Goal: Task Accomplishment & Management: Complete application form

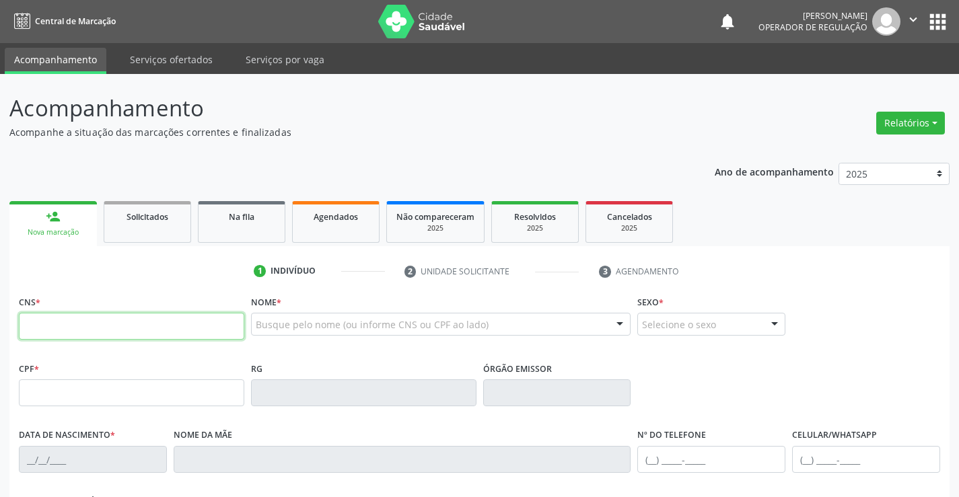
click at [100, 328] on input "text" at bounding box center [131, 326] width 225 height 27
type input "704 6051 5918 5129"
type input "1319241840"
type input "08/04/1983"
type input "Maria de Lourdes Miranda"
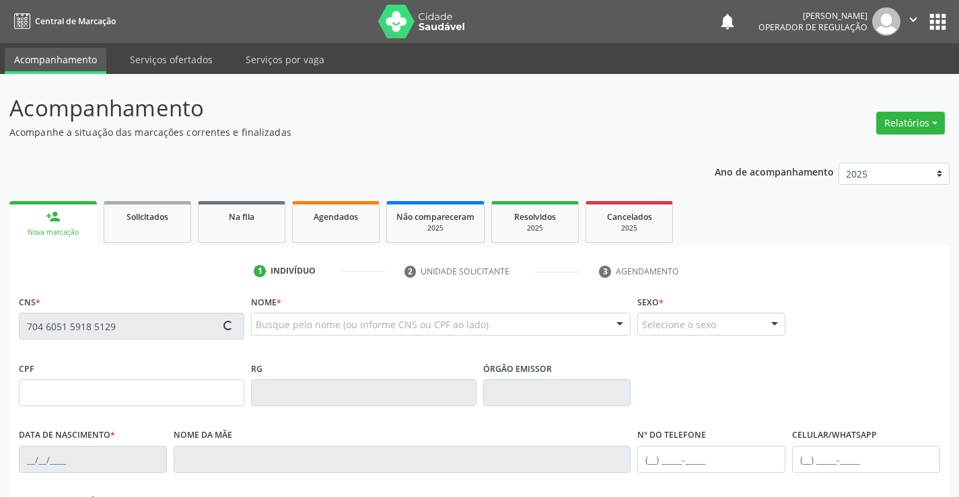
type input "(74) 98834-4846"
type input "S/N"
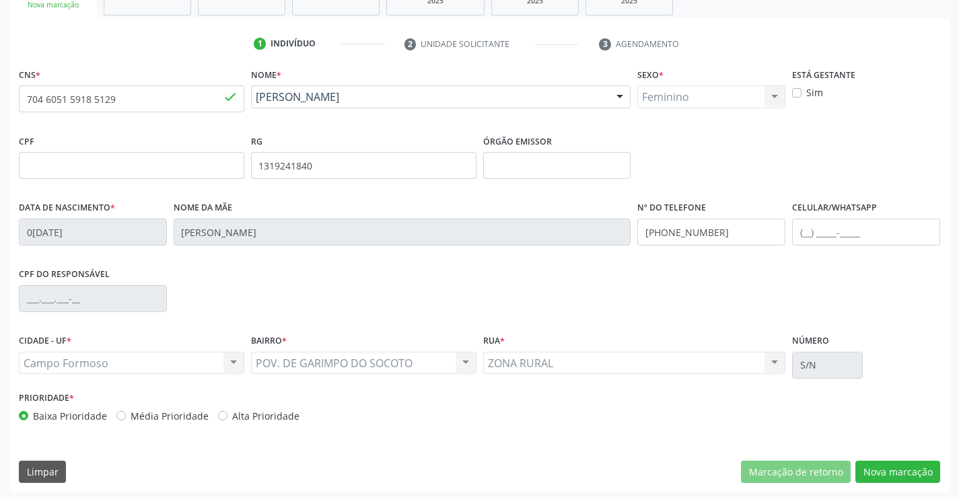
scroll to position [232, 0]
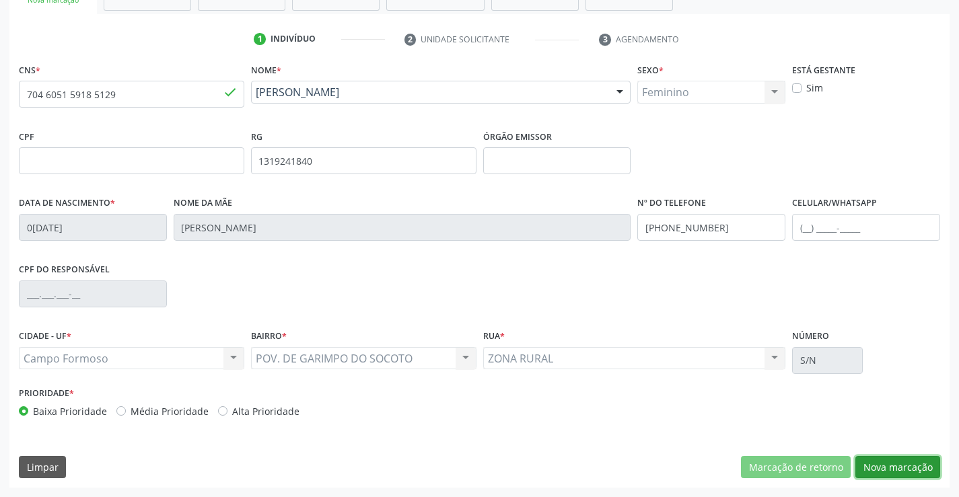
click at [895, 465] on button "Nova marcação" at bounding box center [897, 467] width 85 height 23
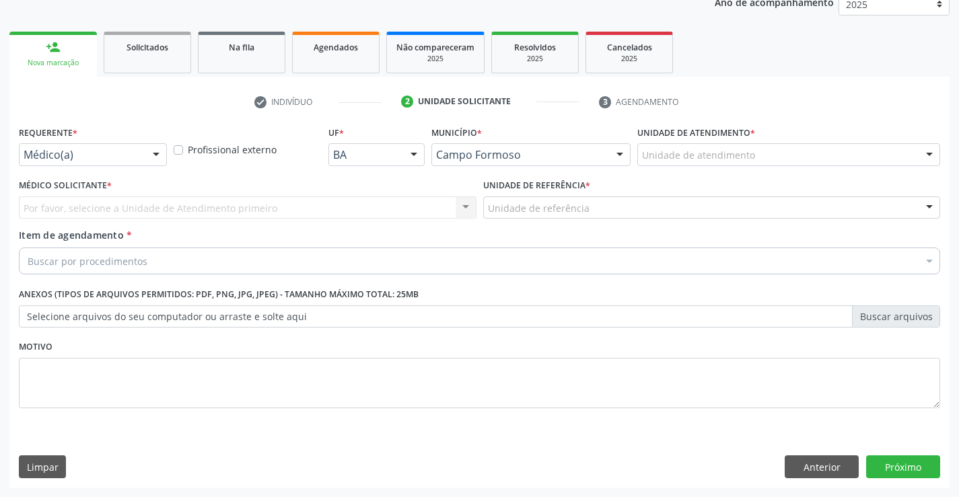
scroll to position [170, 0]
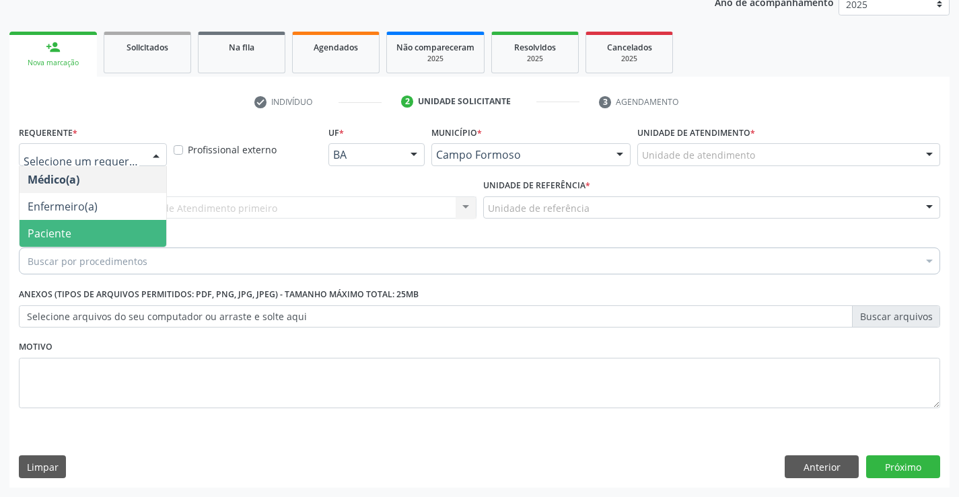
click at [92, 233] on span "Paciente" at bounding box center [93, 233] width 147 height 27
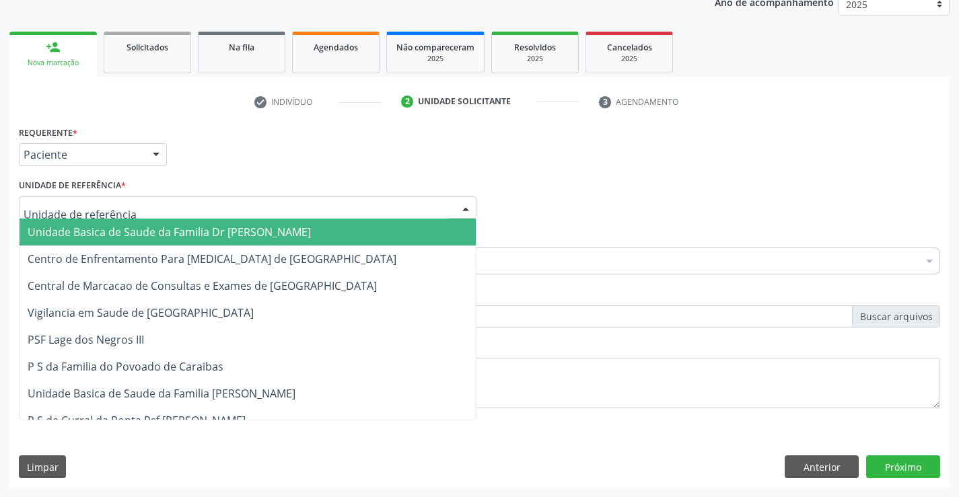
click at [140, 232] on span "Unidade Basica de Saude da Familia Dr [PERSON_NAME]" at bounding box center [169, 232] width 283 height 15
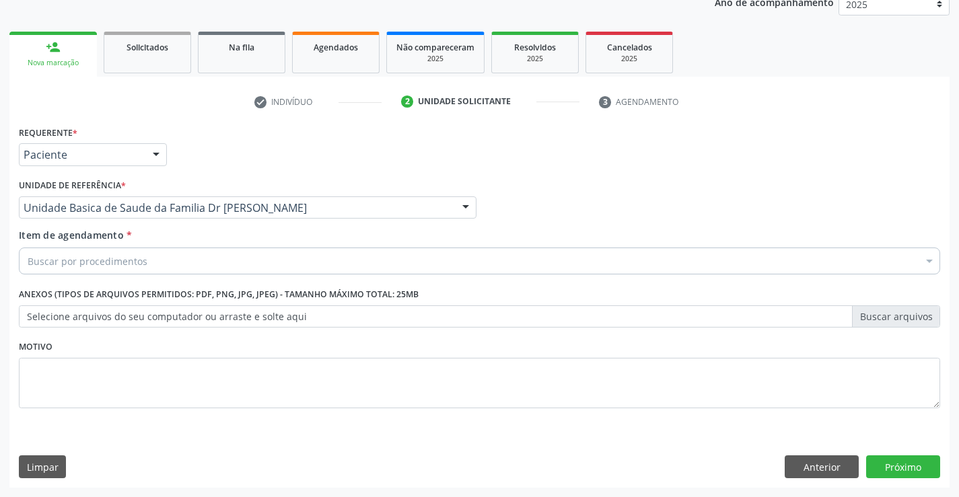
click at [161, 264] on div "Buscar por procedimentos" at bounding box center [479, 261] width 921 height 27
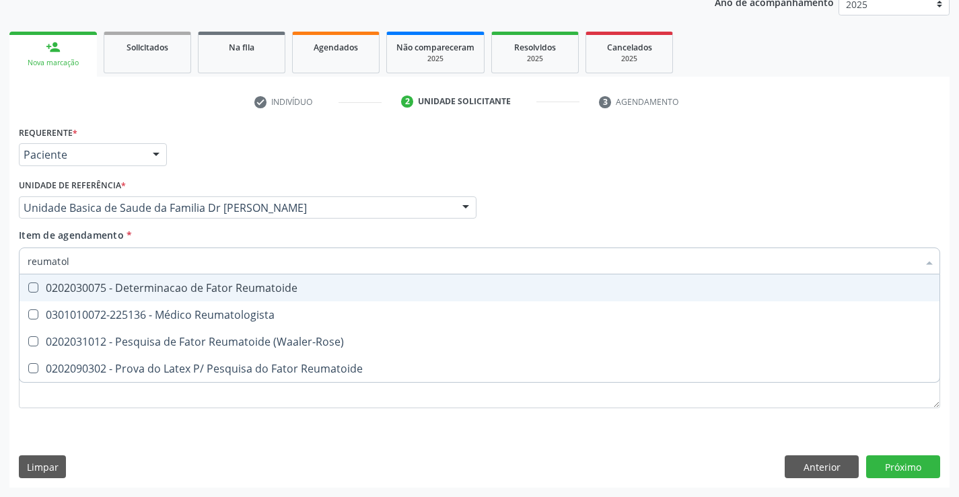
type input "reumatolo"
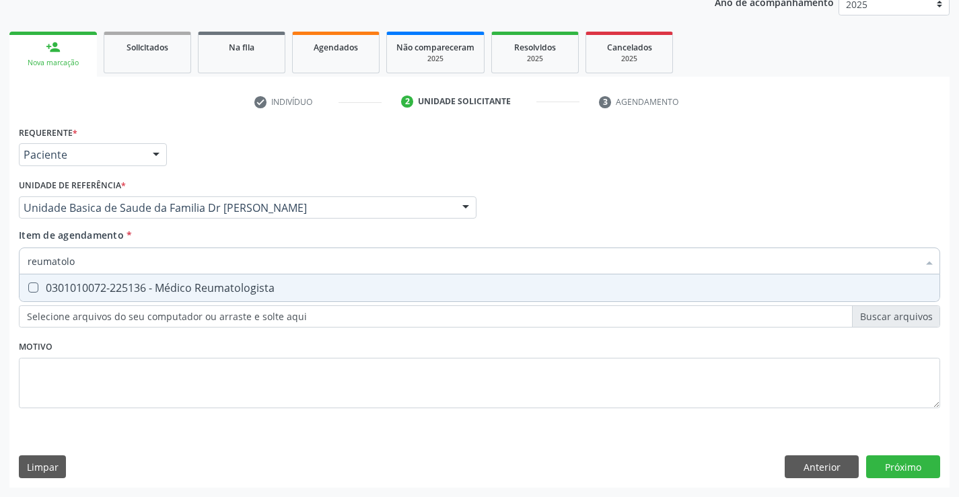
click at [184, 287] on div "0301010072-225136 - Médico Reumatologista" at bounding box center [480, 288] width 904 height 11
checkbox Reumatologista "true"
click at [908, 466] on div "Requerente * Paciente Médico(a) Enfermeiro(a) Paciente Nenhum resultado encontr…" at bounding box center [479, 304] width 940 height 365
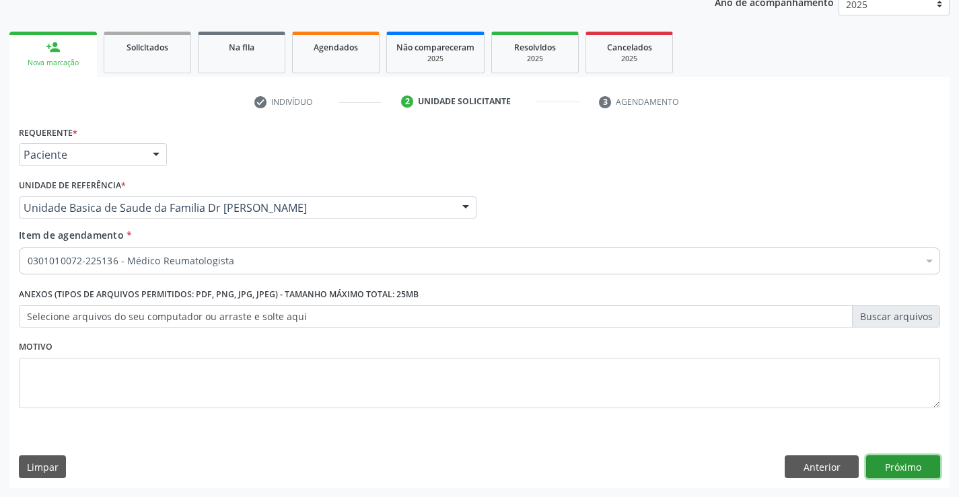
click at [908, 466] on button "Próximo" at bounding box center [903, 467] width 74 height 23
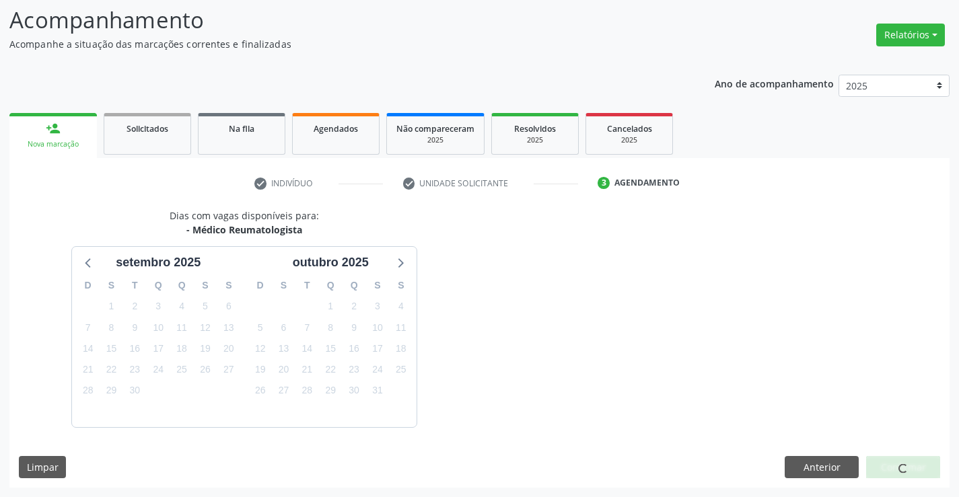
scroll to position [128, 0]
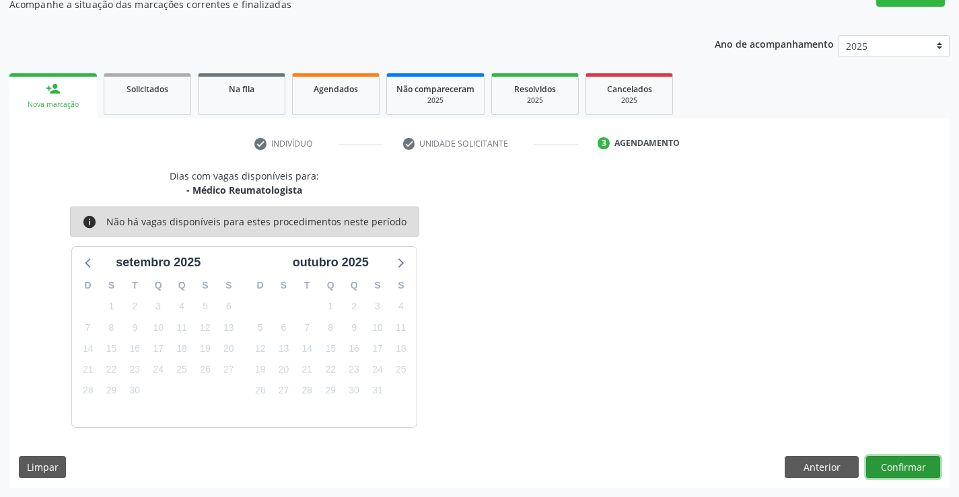
click at [908, 466] on button "Confirmar" at bounding box center [903, 467] width 74 height 23
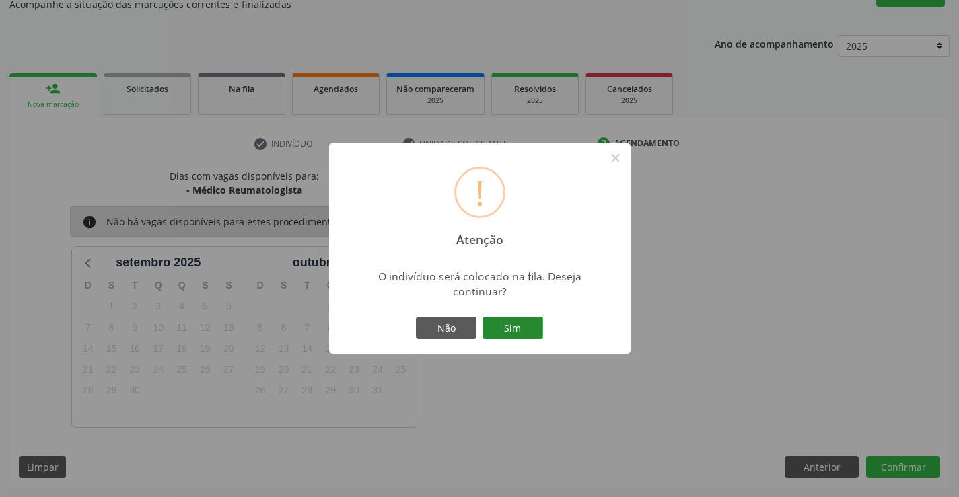
click at [511, 326] on button "Sim" at bounding box center [512, 328] width 61 height 23
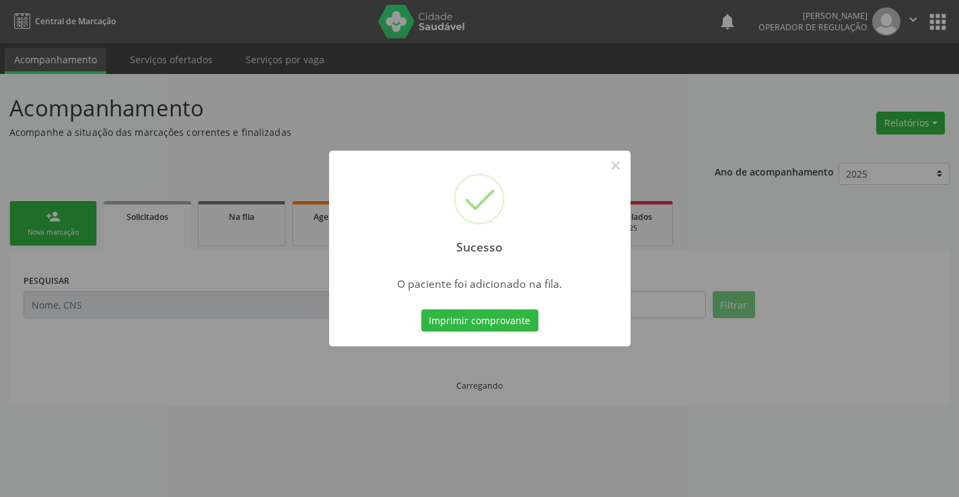
scroll to position [0, 0]
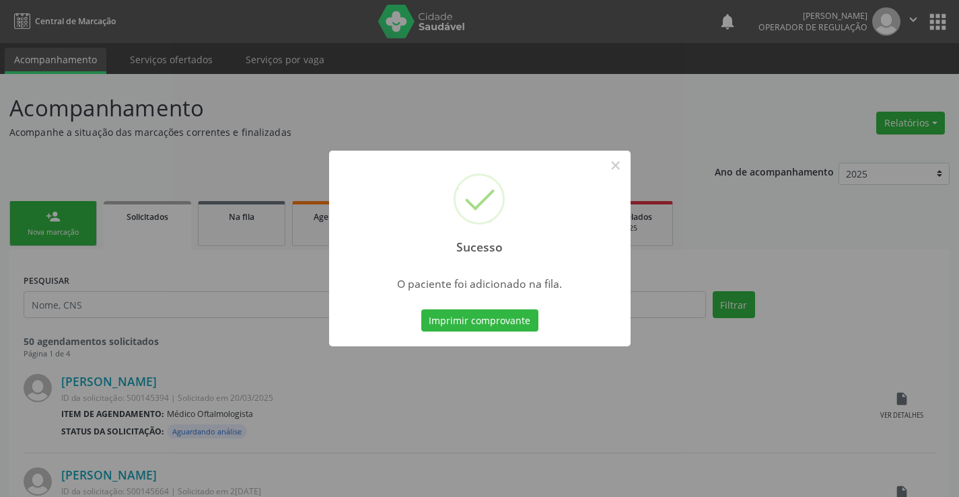
click at [490, 307] on div "Imprimir comprovante Cancel" at bounding box center [479, 321] width 123 height 28
click at [491, 318] on button "Imprimir comprovante" at bounding box center [479, 321] width 117 height 23
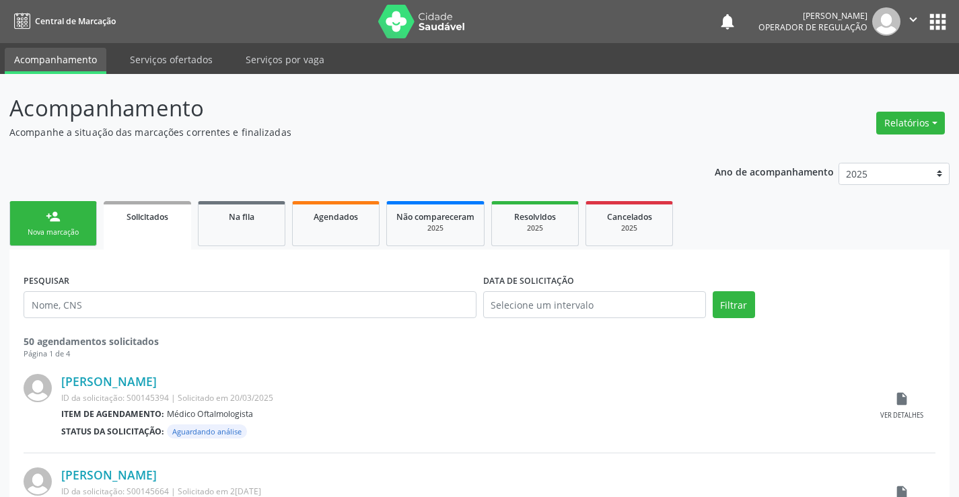
click at [50, 229] on div "Nova marcação" at bounding box center [53, 232] width 67 height 10
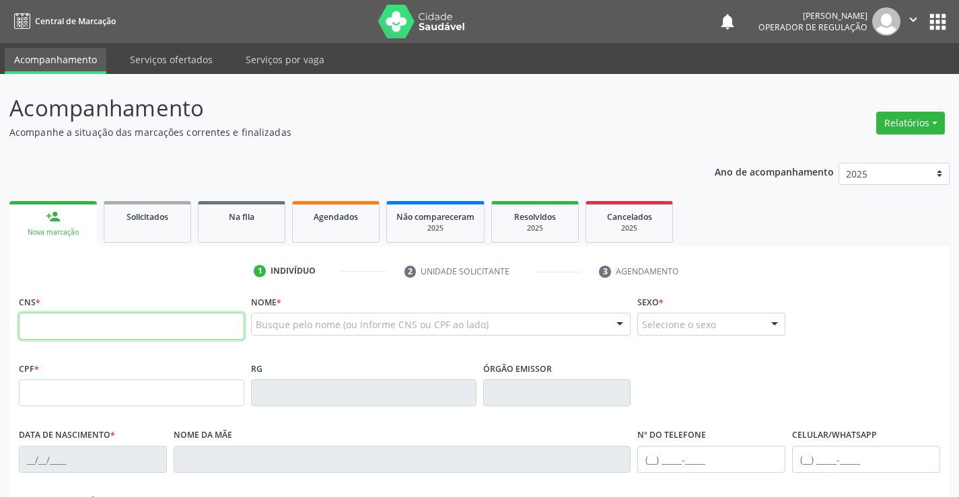
click at [95, 328] on input "text" at bounding box center [131, 326] width 225 height 27
type input "700 9019 0442 7592"
type input "0968178367"
type input "31/10/1979"
type input "(74) 98851-4228"
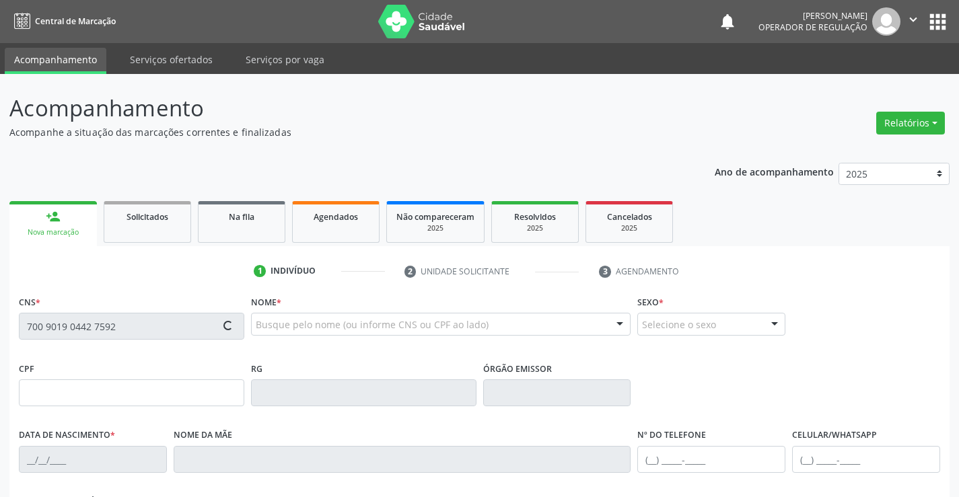
type input "(74) 98851-4228"
type input "284"
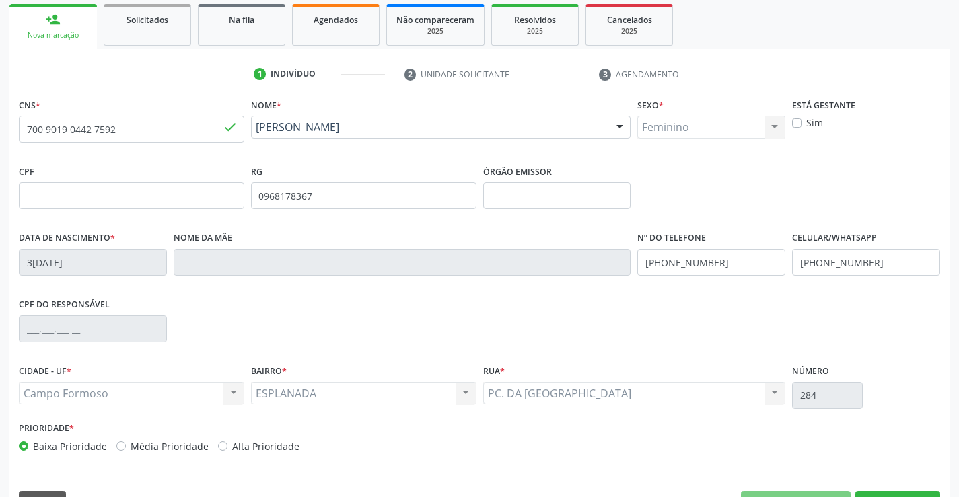
scroll to position [232, 0]
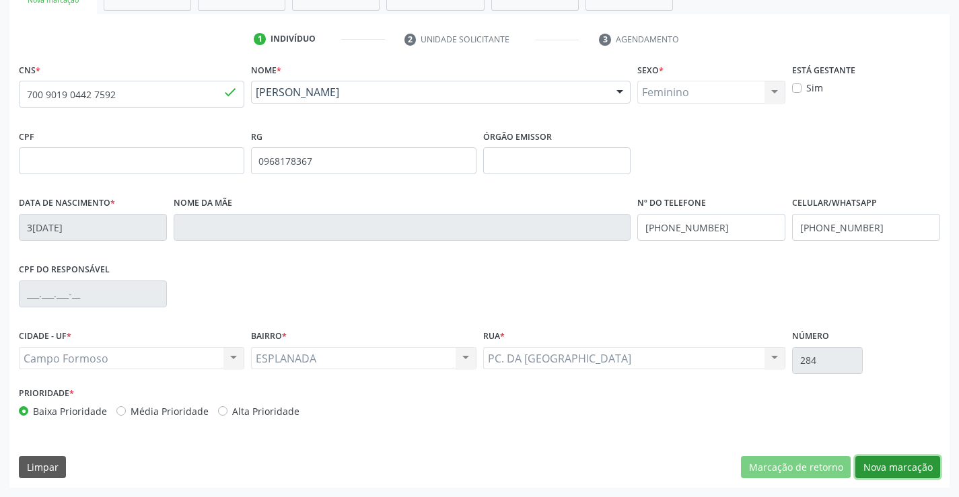
click at [891, 464] on button "Nova marcação" at bounding box center [897, 467] width 85 height 23
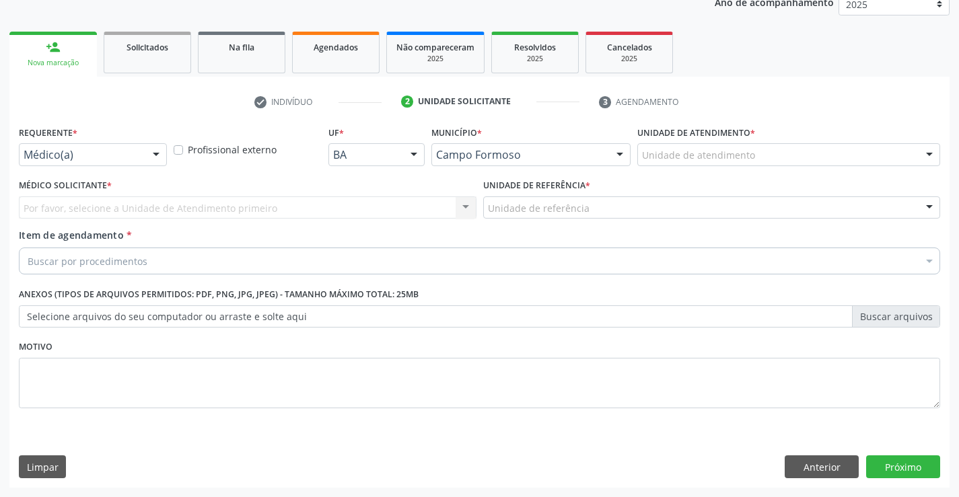
scroll to position [170, 0]
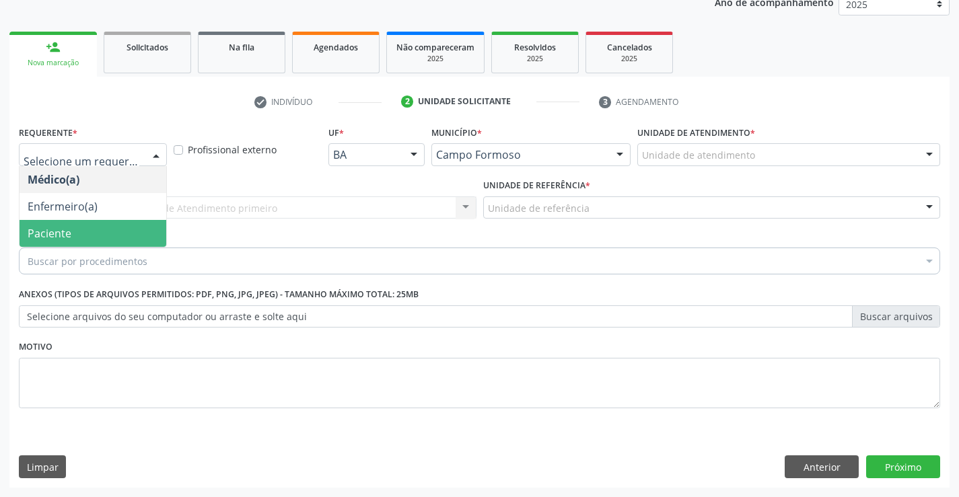
click at [79, 229] on span "Paciente" at bounding box center [93, 233] width 147 height 27
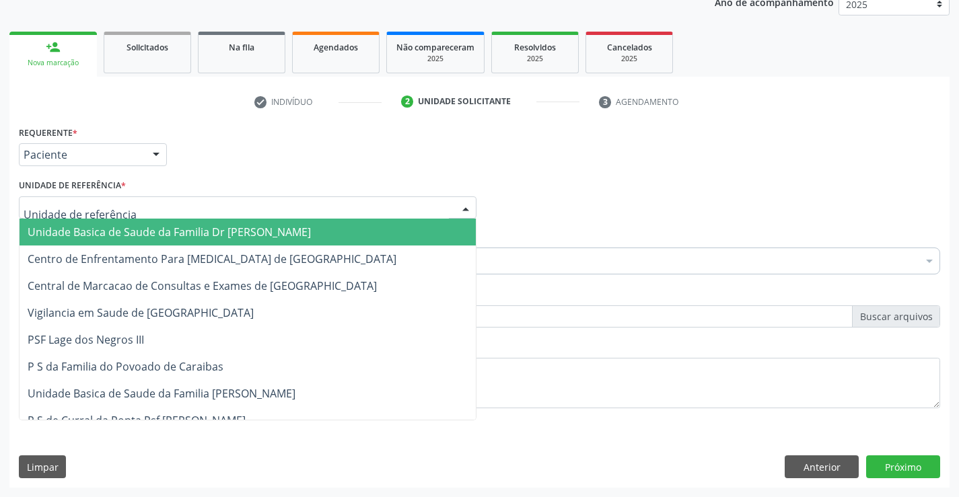
click at [155, 230] on span "Unidade Basica de Saude da Familia Dr [PERSON_NAME]" at bounding box center [169, 232] width 283 height 15
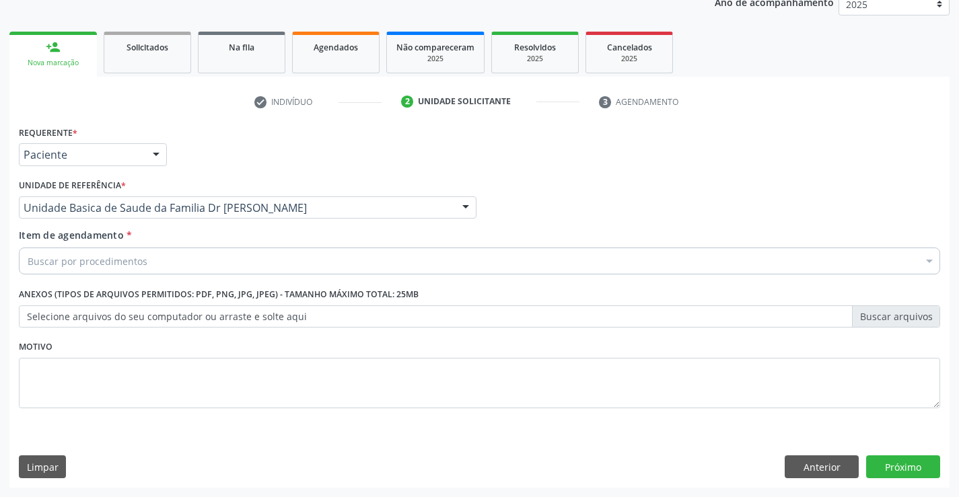
click at [238, 266] on div "Buscar por procedimentos" at bounding box center [479, 261] width 921 height 27
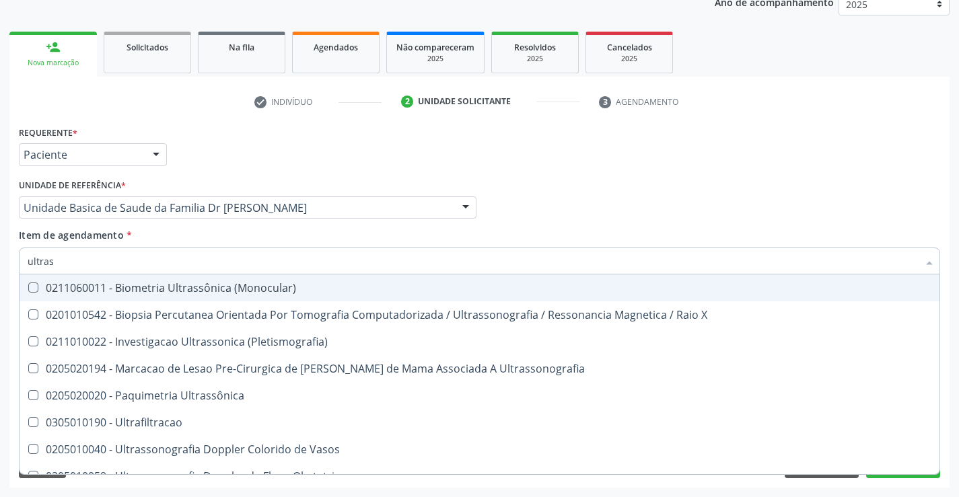
type input "ultrass"
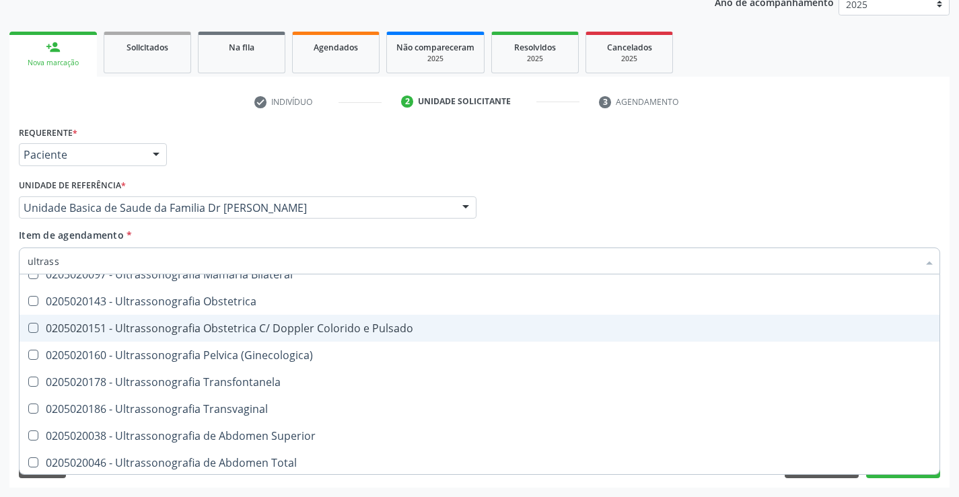
scroll to position [269, 0]
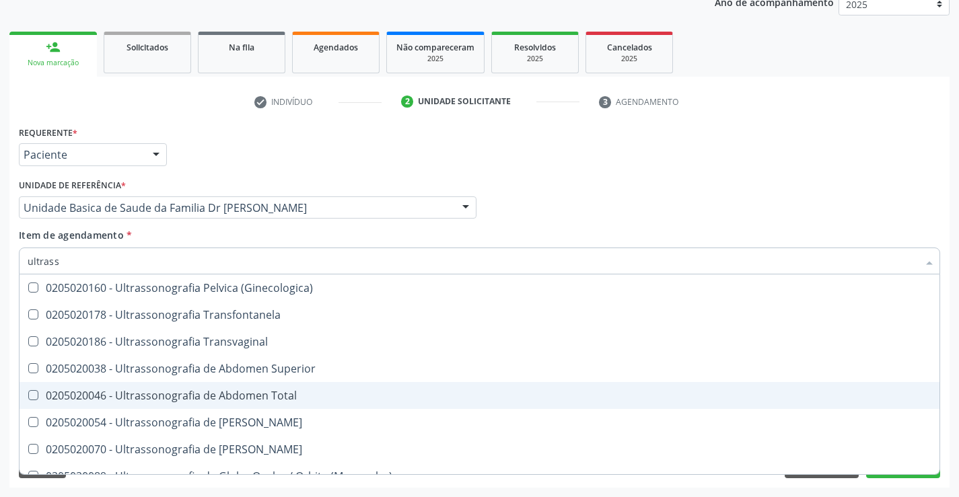
click at [299, 390] on span "0205020046 - Ultrassonografia de Abdomen Total" at bounding box center [480, 395] width 920 height 27
checkbox Total "true"
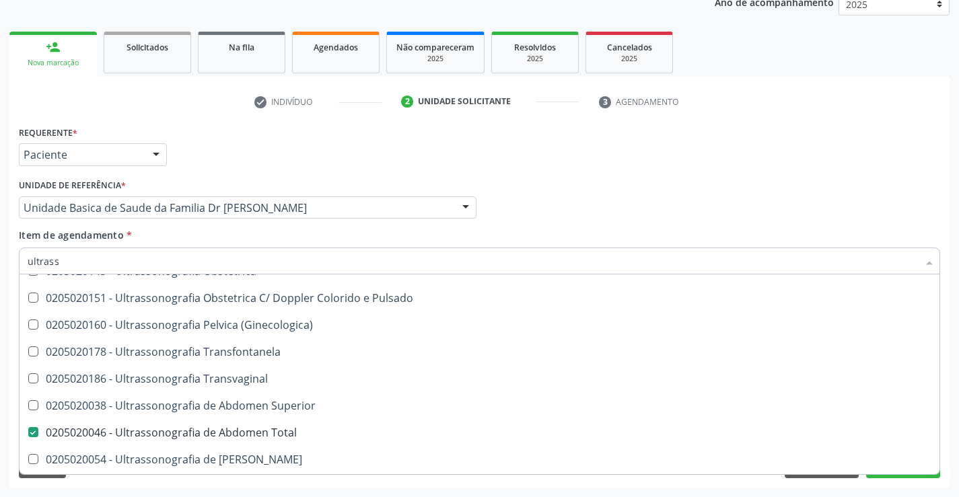
scroll to position [217, 0]
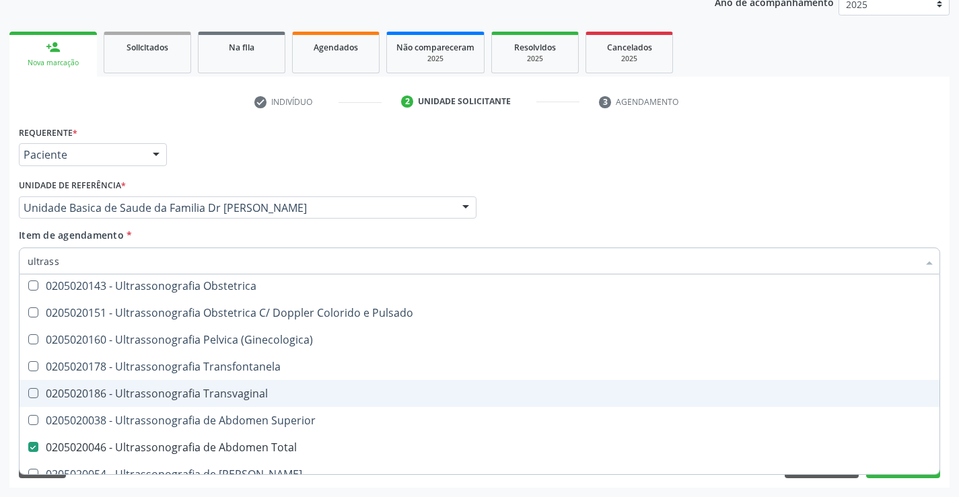
click at [275, 389] on div "0205020186 - Ultrassonografia Transvaginal" at bounding box center [480, 393] width 904 height 11
checkbox Transvaginal "true"
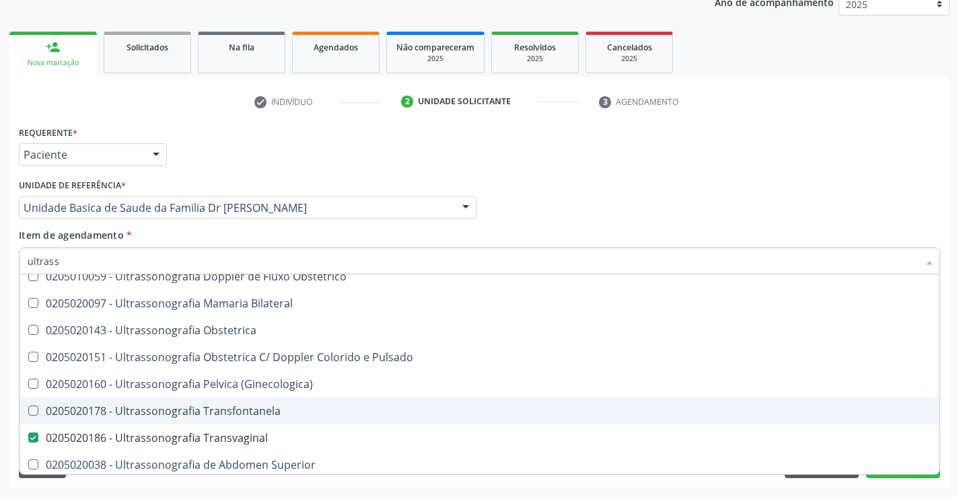
scroll to position [150, 0]
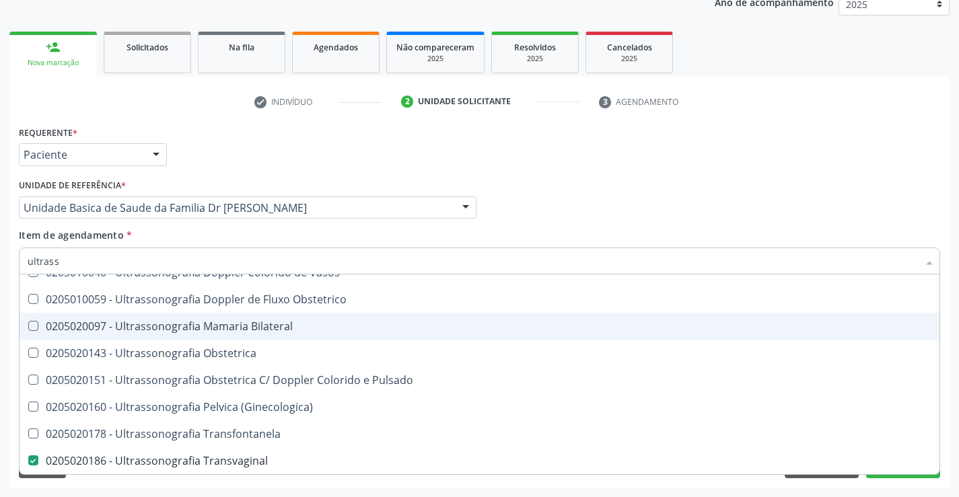
click at [311, 326] on div "0205020097 - Ultrassonografia Mamaria Bilateral" at bounding box center [480, 326] width 904 height 11
checkbox Bilateral "true"
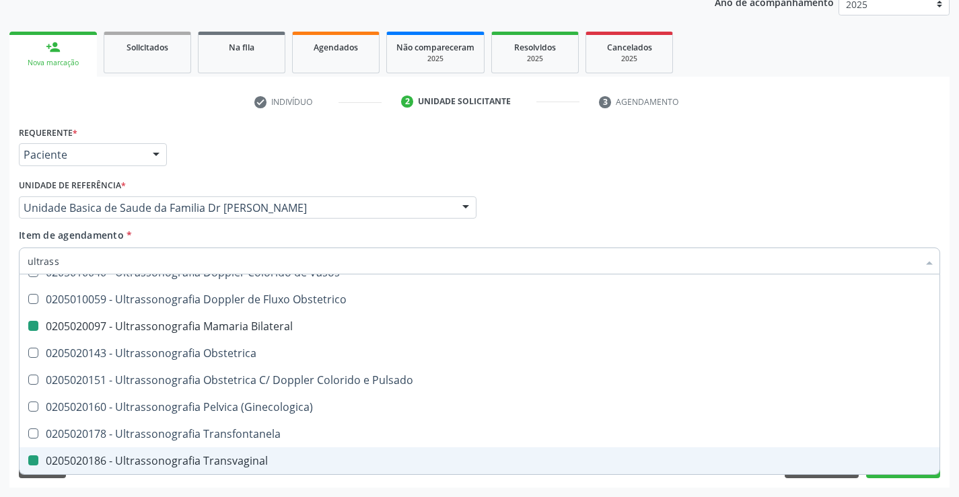
click at [958, 437] on div "Acompanhamento Acompanhe a situação das marcações correntes e finalizadas Relat…" at bounding box center [479, 200] width 959 height 593
checkbox X "true"
checkbox \(Pletismografia\) "true"
checkbox Ultrassonografia "true"
checkbox Bilateral "false"
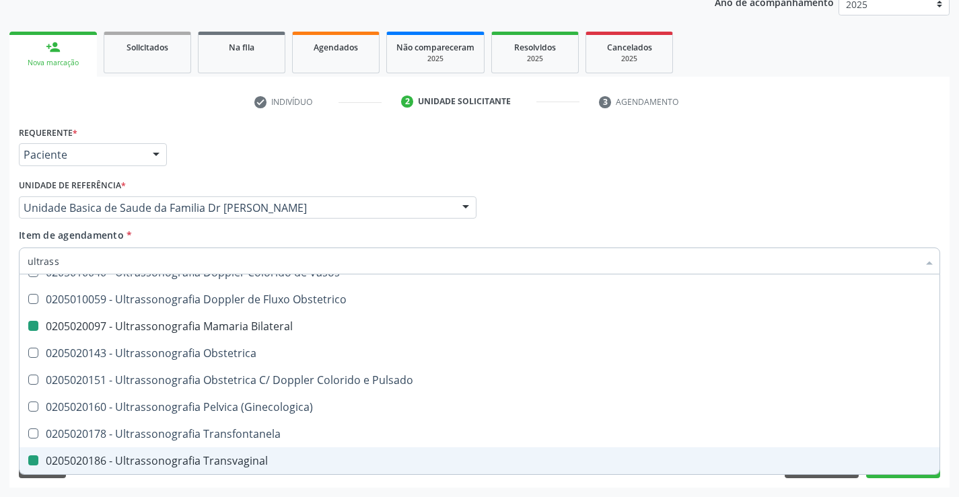
checkbox Transvaginal "false"
checkbox Total "false"
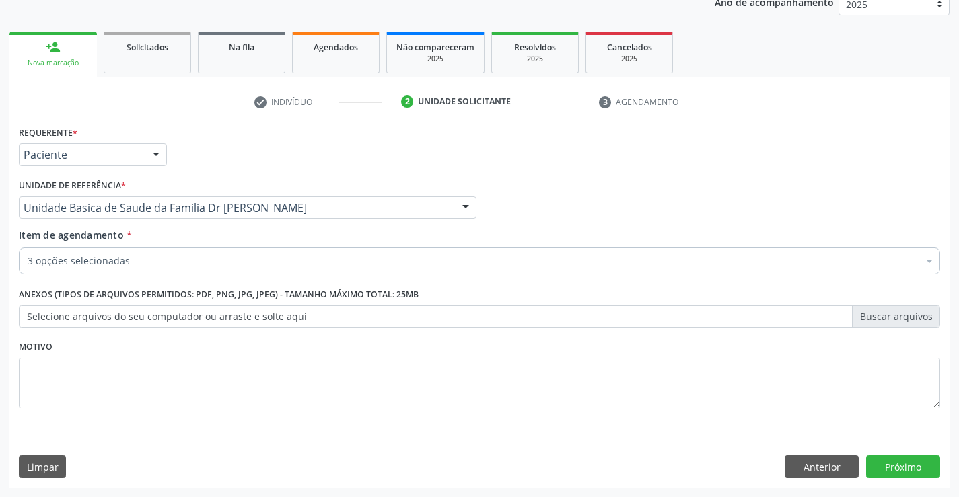
scroll to position [0, 0]
click at [889, 464] on button "Próximo" at bounding box center [903, 467] width 74 height 23
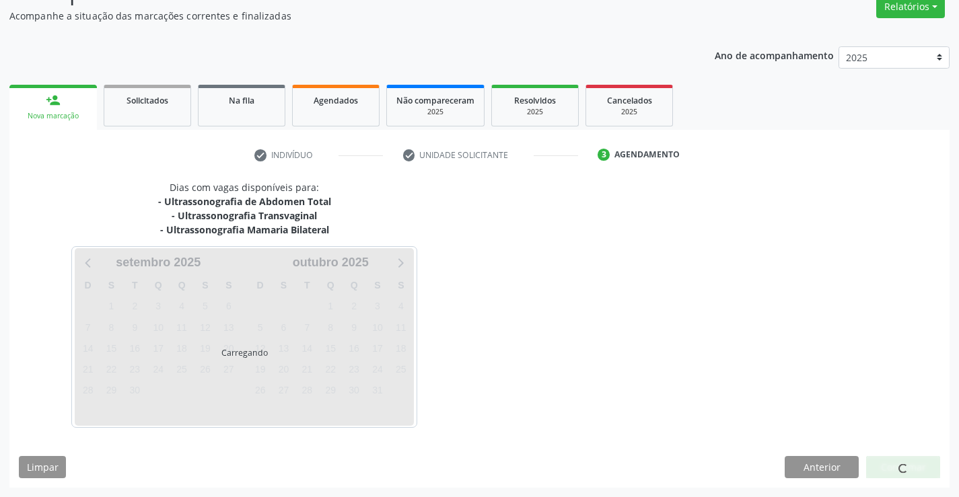
scroll to position [116, 0]
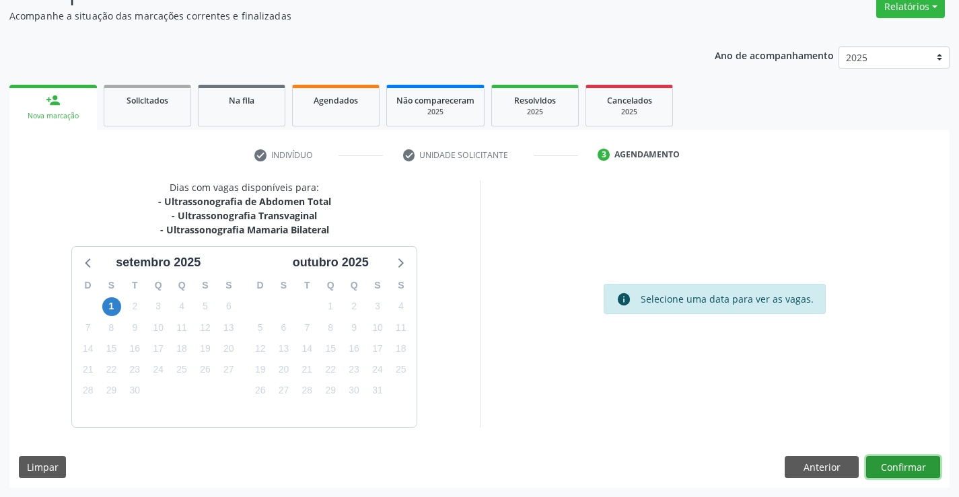
click at [889, 464] on button "Confirmar" at bounding box center [903, 467] width 74 height 23
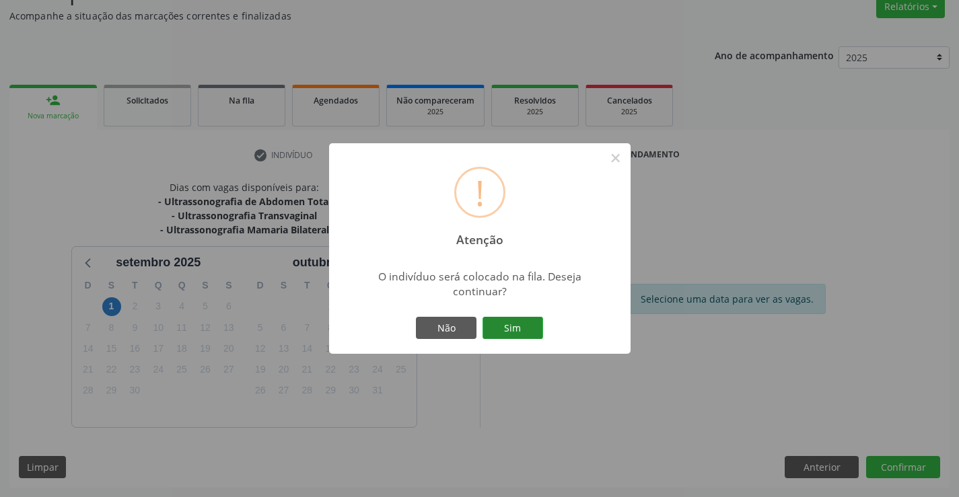
click at [517, 324] on button "Sim" at bounding box center [512, 328] width 61 height 23
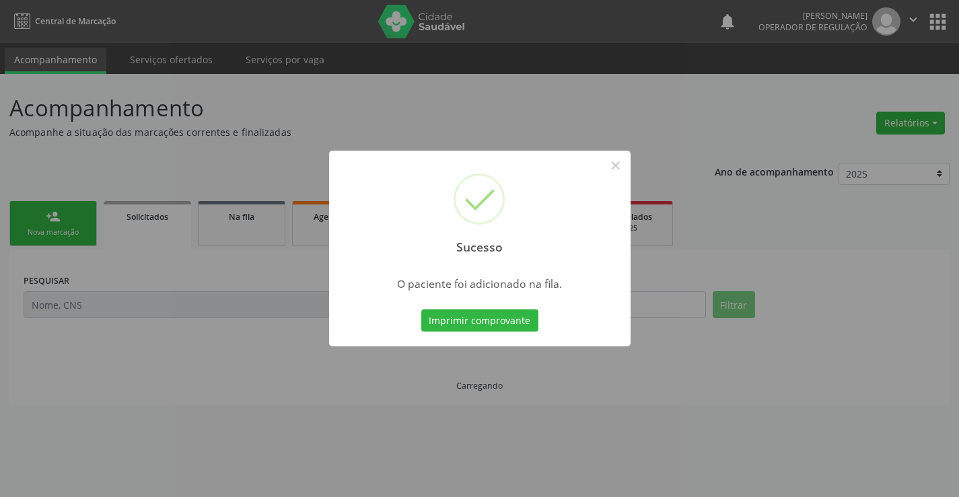
scroll to position [0, 0]
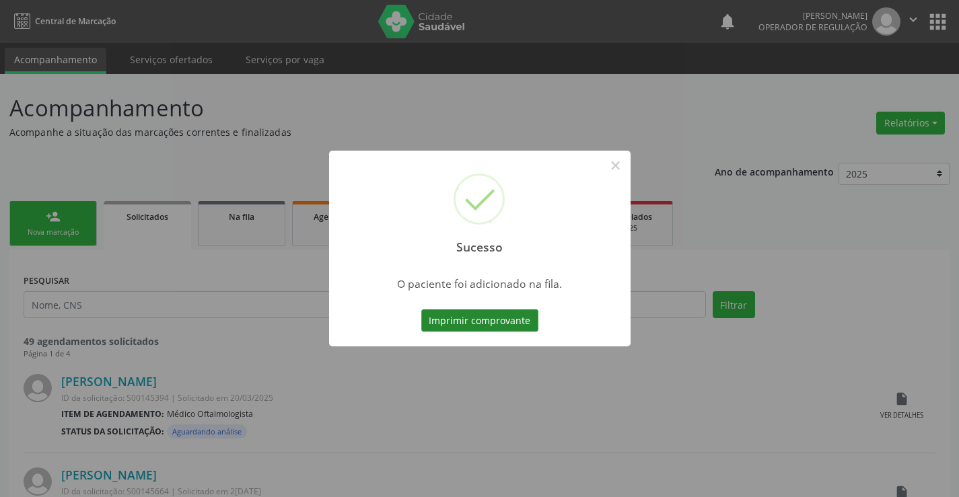
click at [476, 320] on button "Imprimir comprovante" at bounding box center [479, 321] width 117 height 23
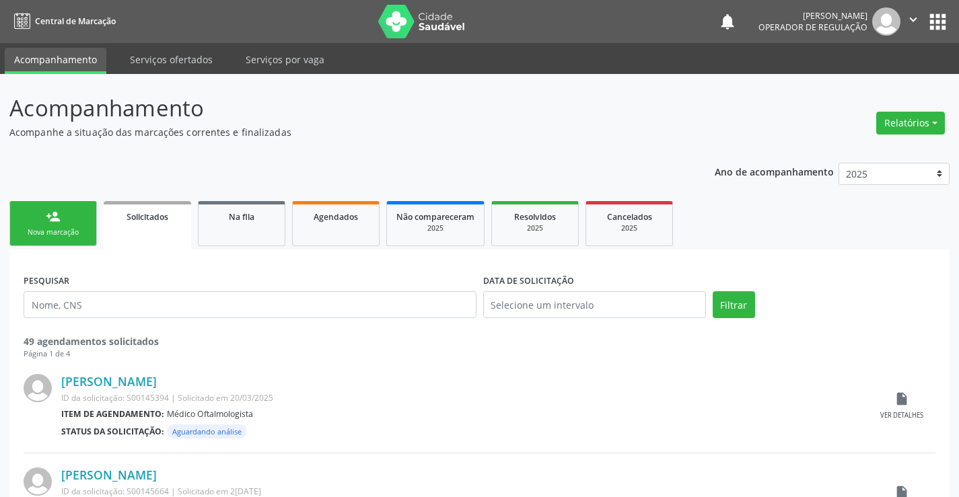
click at [56, 221] on div "person_add" at bounding box center [53, 216] width 15 height 15
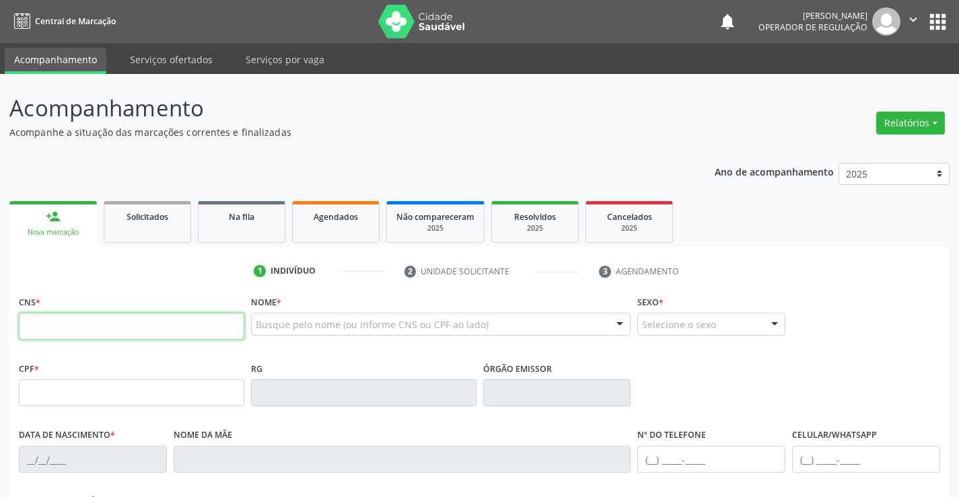
click at [74, 328] on input "text" at bounding box center [131, 326] width 225 height 27
type input "708 4002 9212 6464"
type input "1213097460"
type input "25/07/1985"
type input "(74) 99962-0490"
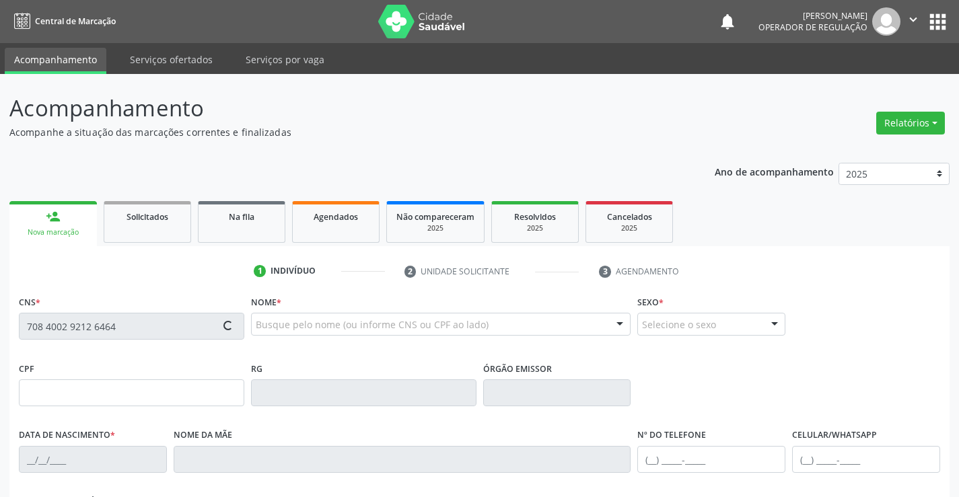
type input "s/n"
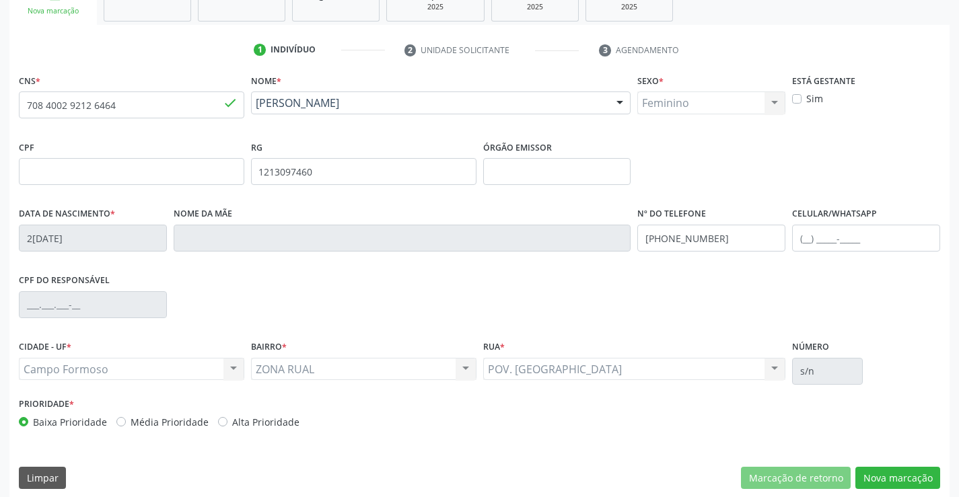
scroll to position [232, 0]
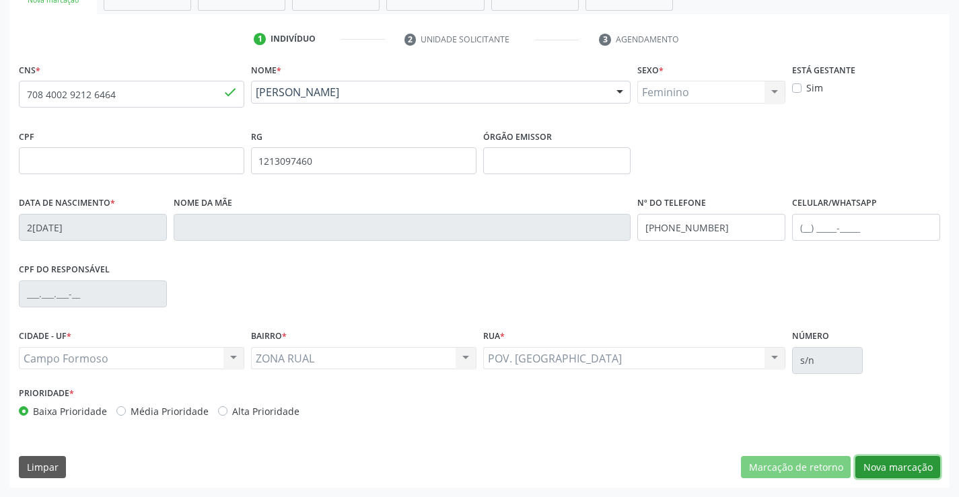
click at [891, 463] on button "Nova marcação" at bounding box center [897, 467] width 85 height 23
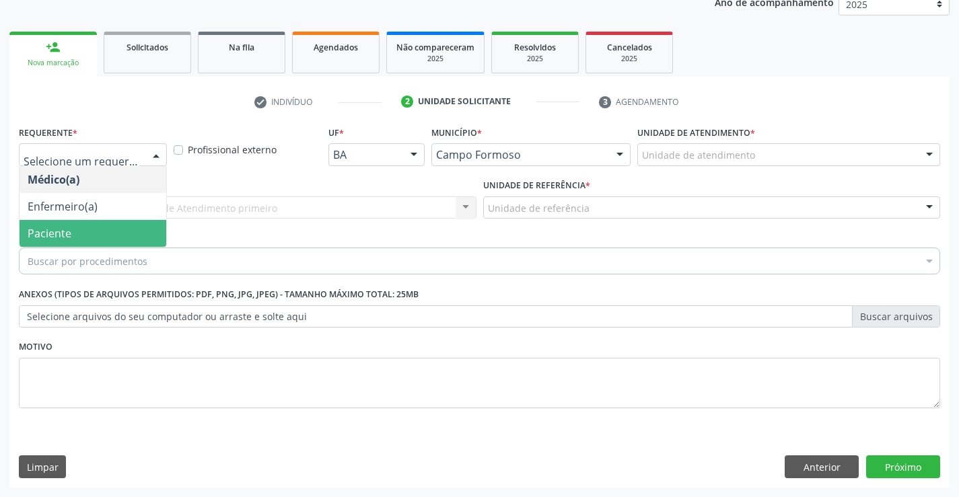
click at [61, 234] on span "Paciente" at bounding box center [50, 233] width 44 height 15
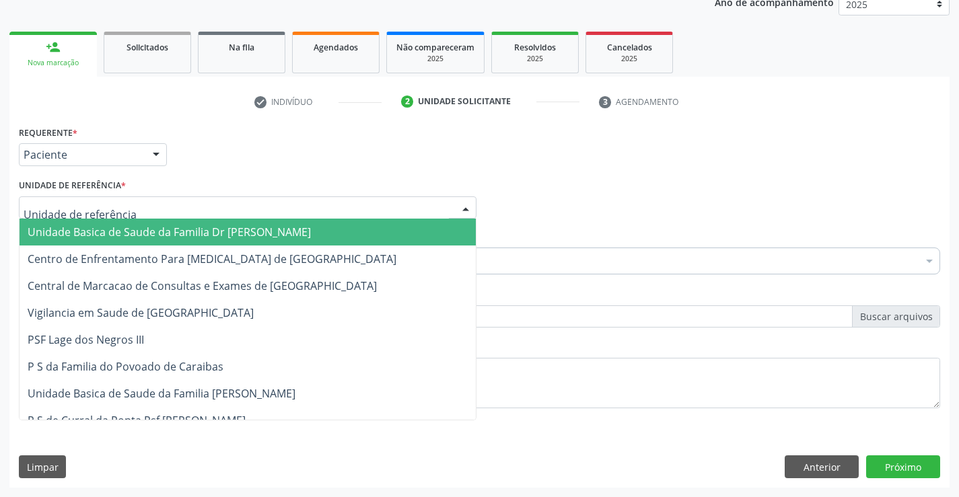
click at [101, 230] on span "Unidade Basica de Saude da Familia Dr [PERSON_NAME]" at bounding box center [169, 232] width 283 height 15
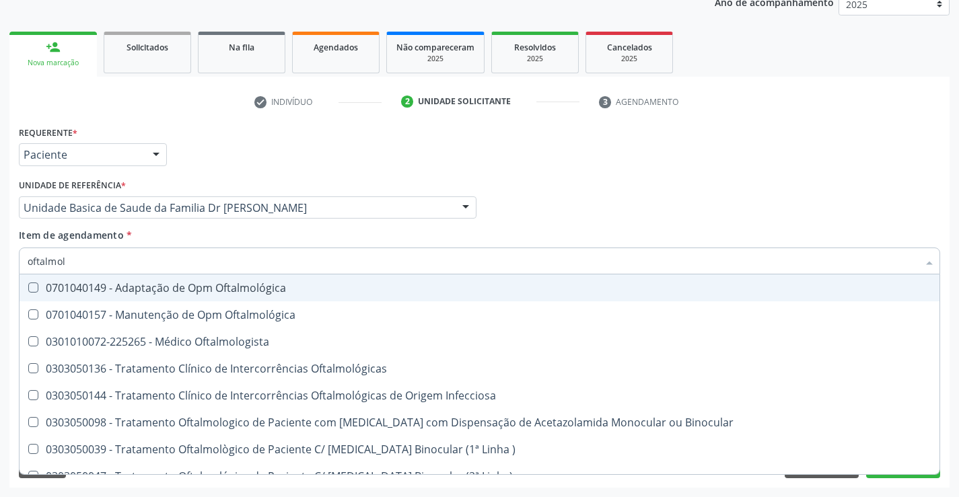
type input "oftalmolo"
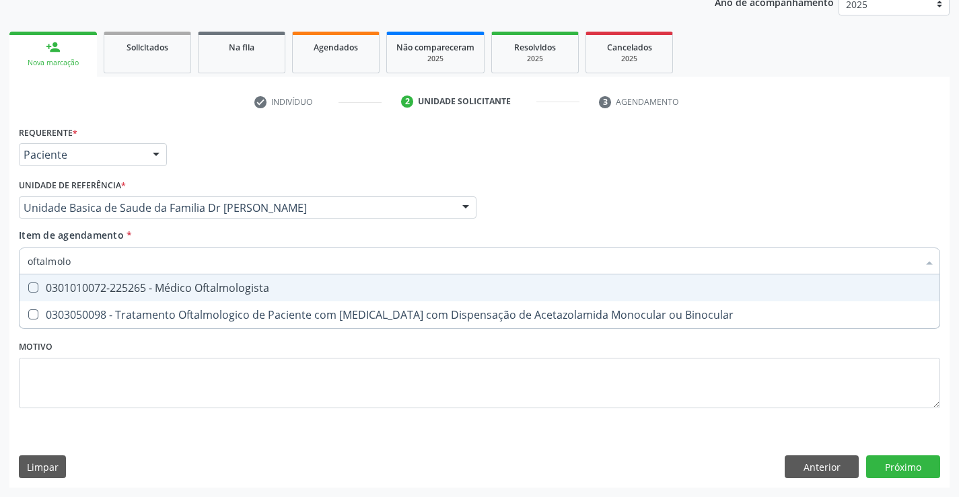
click at [143, 286] on div "0301010072-225265 - Médico Oftalmologista" at bounding box center [480, 288] width 904 height 11
checkbox Oftalmologista "true"
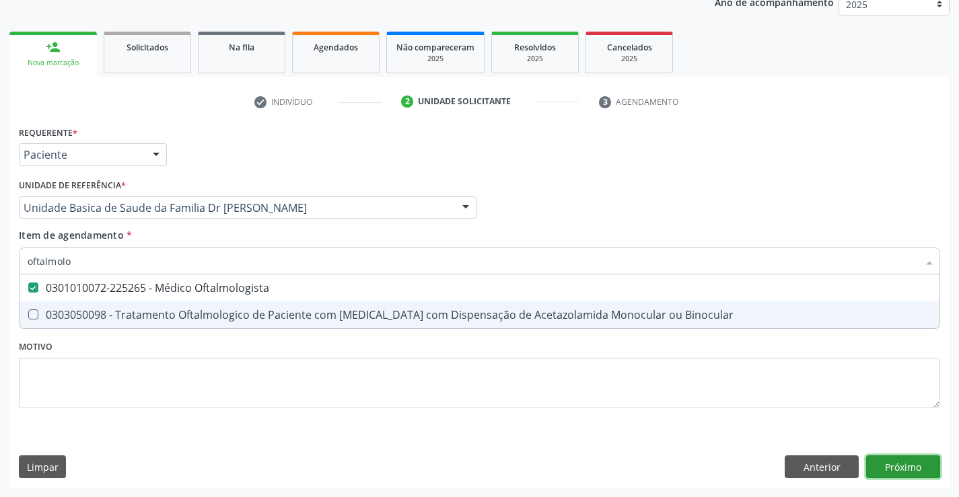
click at [906, 464] on div "Requerente * Paciente Médico(a) Enfermeiro(a) Paciente Nenhum resultado encontr…" at bounding box center [479, 304] width 940 height 365
checkbox Binocular "true"
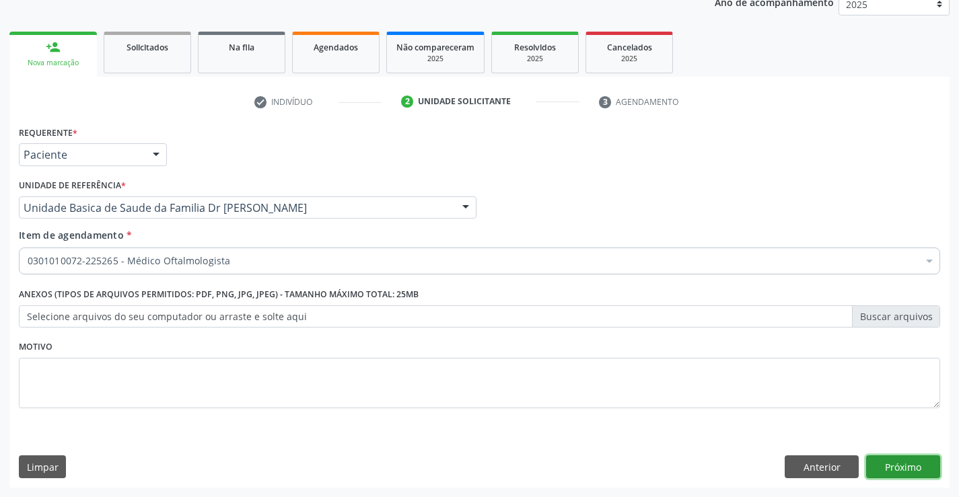
click at [906, 464] on button "Próximo" at bounding box center [903, 467] width 74 height 23
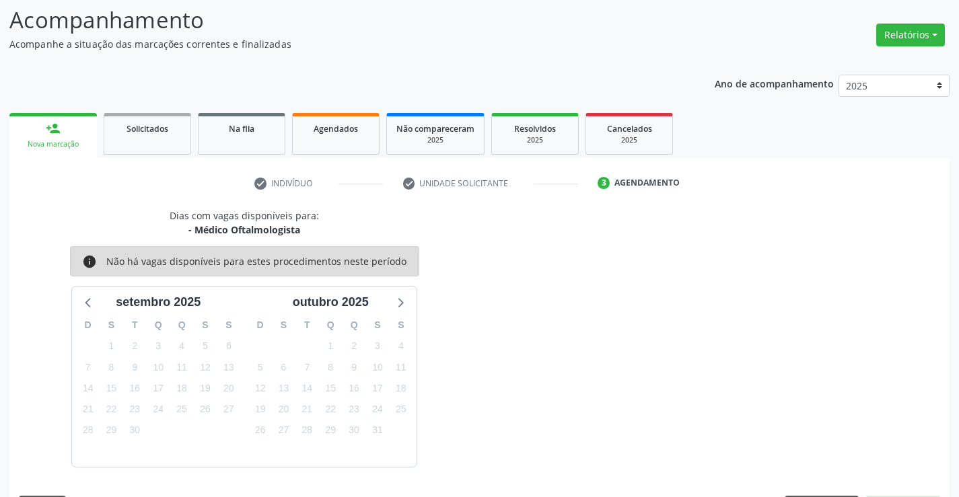
scroll to position [128, 0]
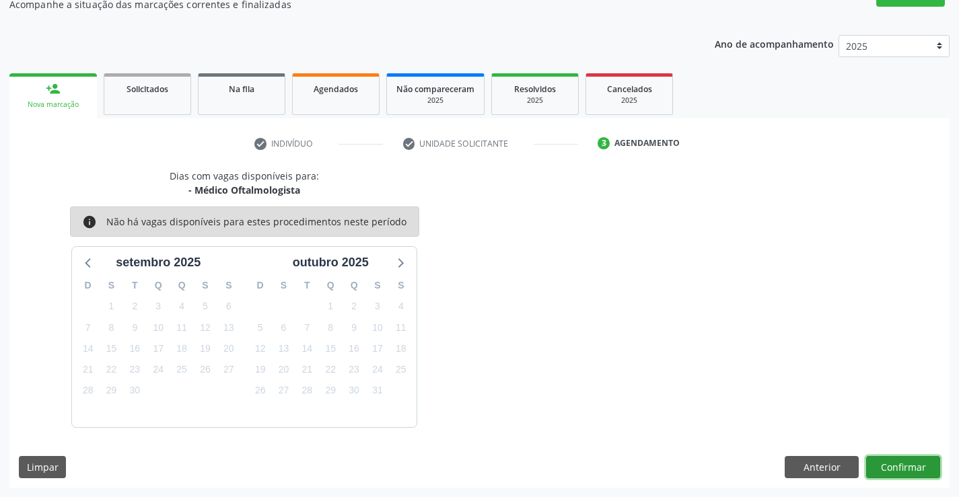
click at [906, 464] on button "Confirmar" at bounding box center [903, 467] width 74 height 23
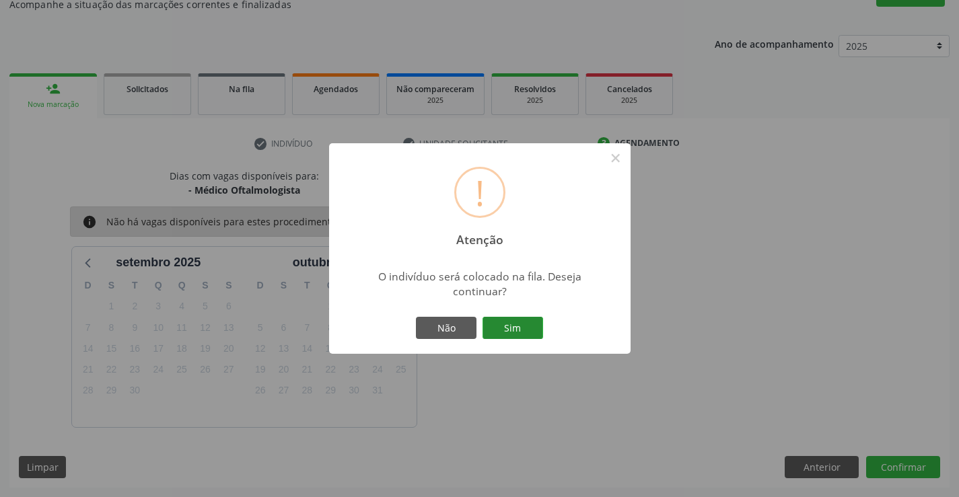
click at [507, 327] on button "Sim" at bounding box center [512, 328] width 61 height 23
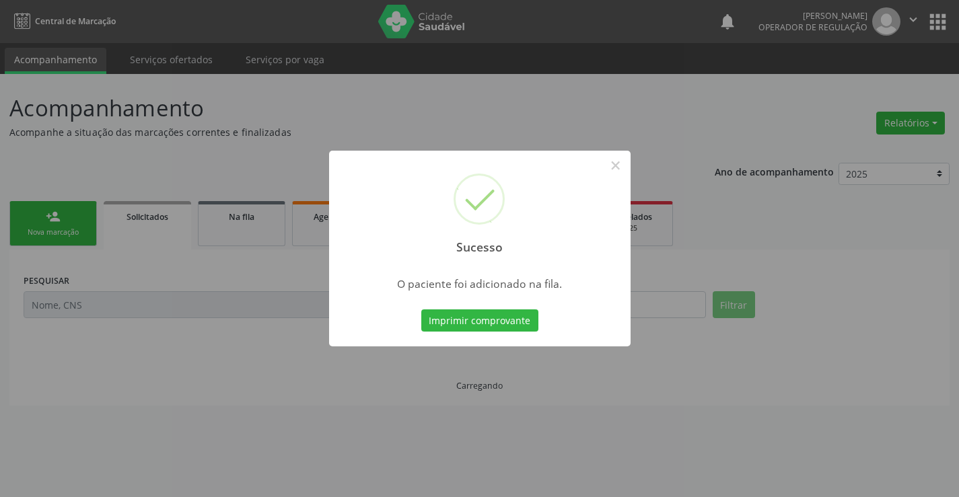
scroll to position [0, 0]
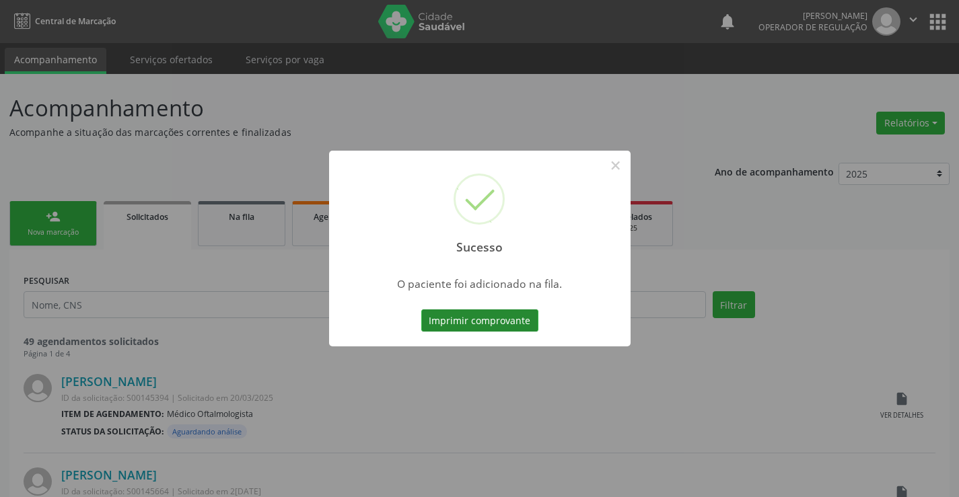
click at [492, 323] on button "Imprimir comprovante" at bounding box center [479, 321] width 117 height 23
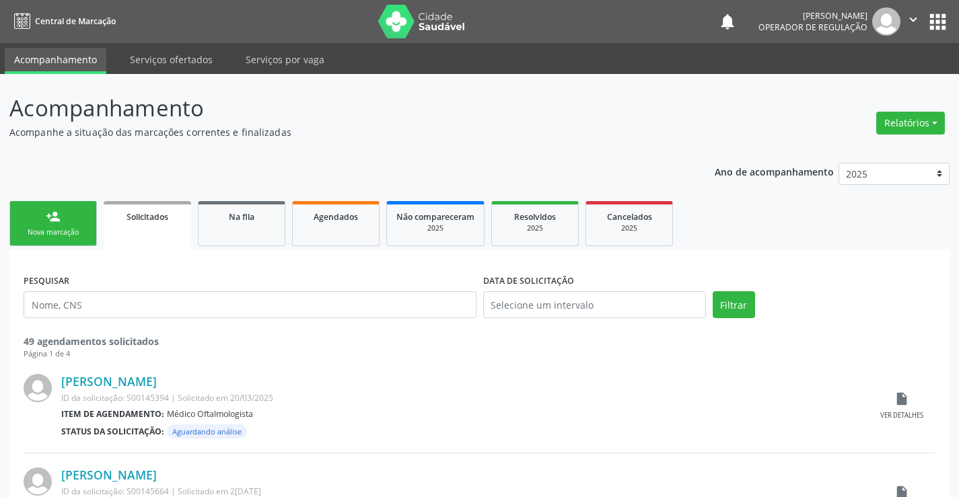
click at [64, 220] on link "person_add Nova marcação" at bounding box center [52, 223] width 87 height 45
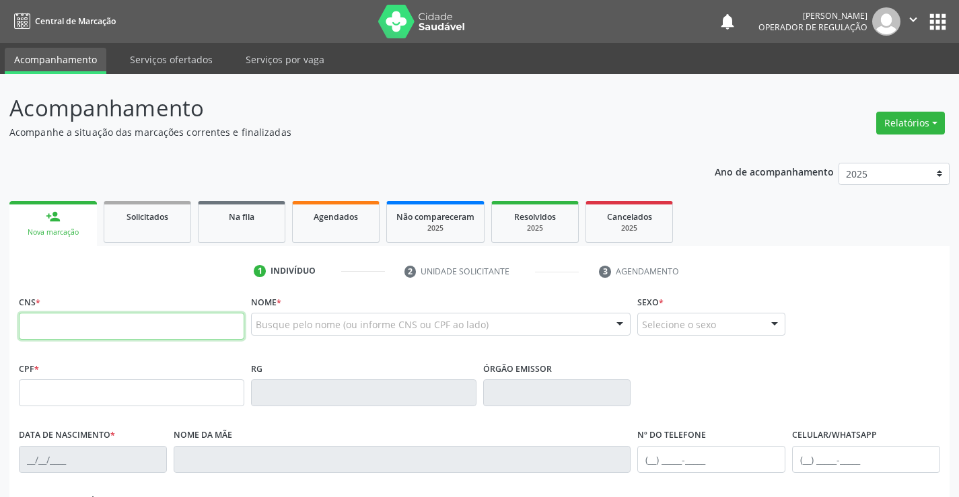
click at [142, 322] on input "text" at bounding box center [131, 326] width 225 height 27
type input "705 1094 5982 8870"
type input "1193765803"
type input "16/08/1972"
type input "(74) 98144-2990"
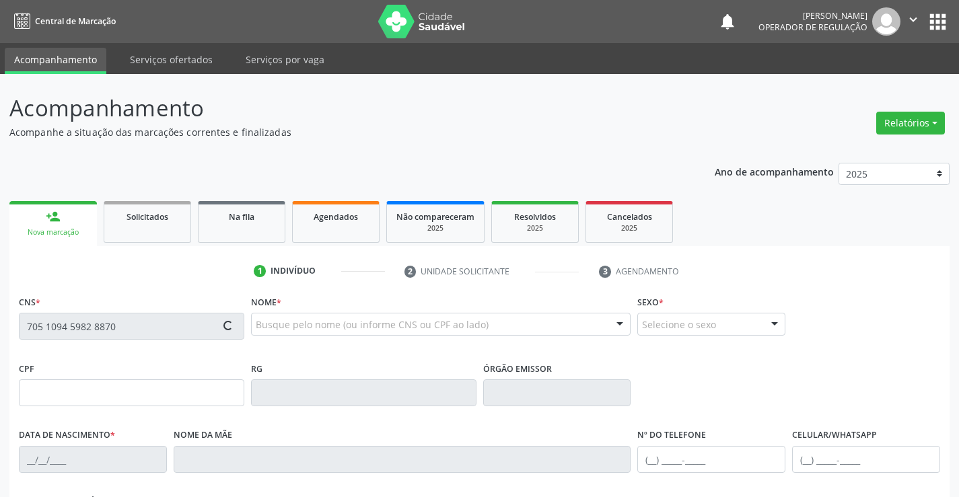
type input "S/N"
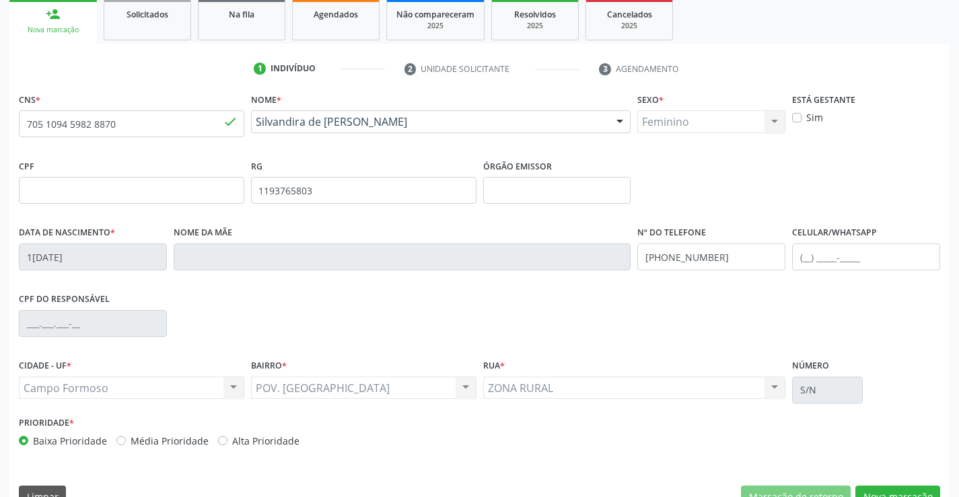
scroll to position [232, 0]
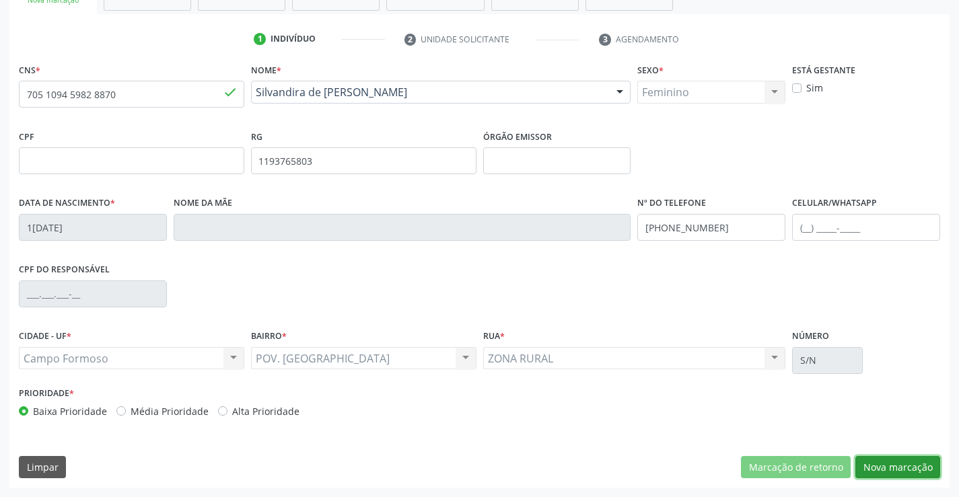
click at [884, 463] on button "Nova marcação" at bounding box center [897, 467] width 85 height 23
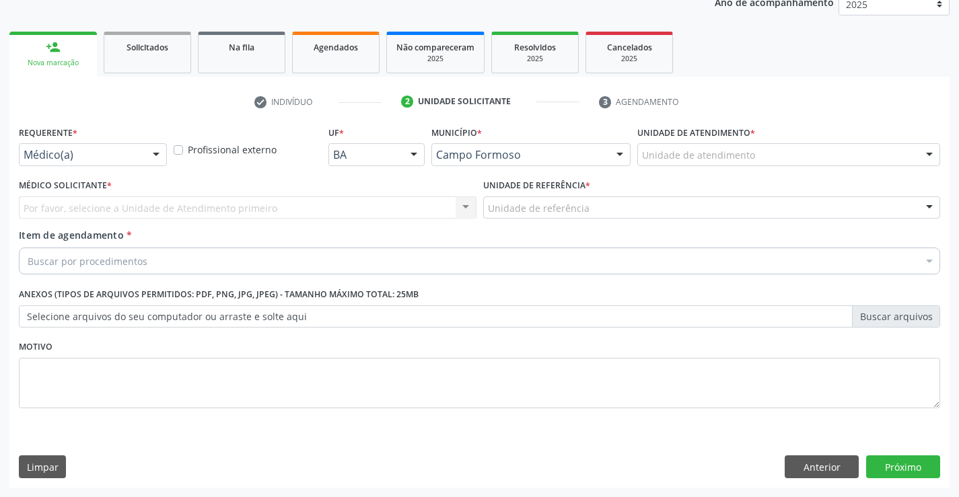
scroll to position [170, 0]
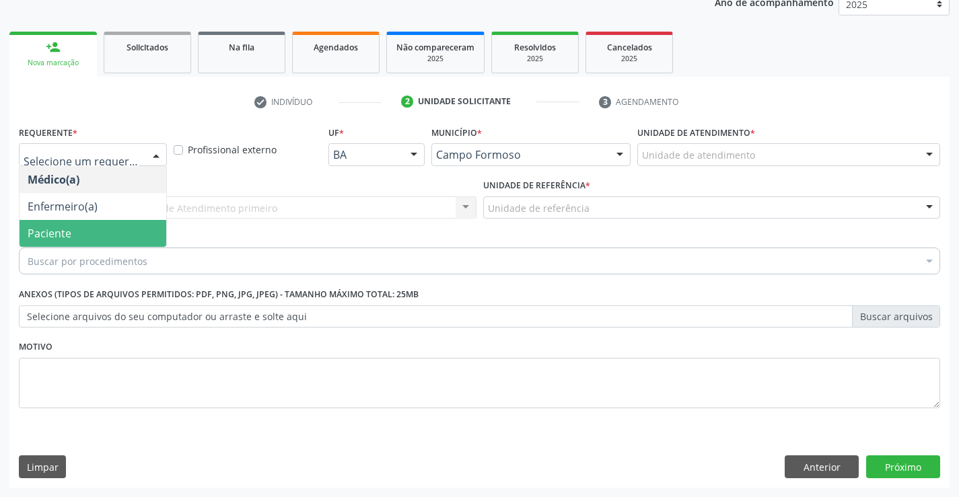
click at [60, 229] on span "Paciente" at bounding box center [50, 233] width 44 height 15
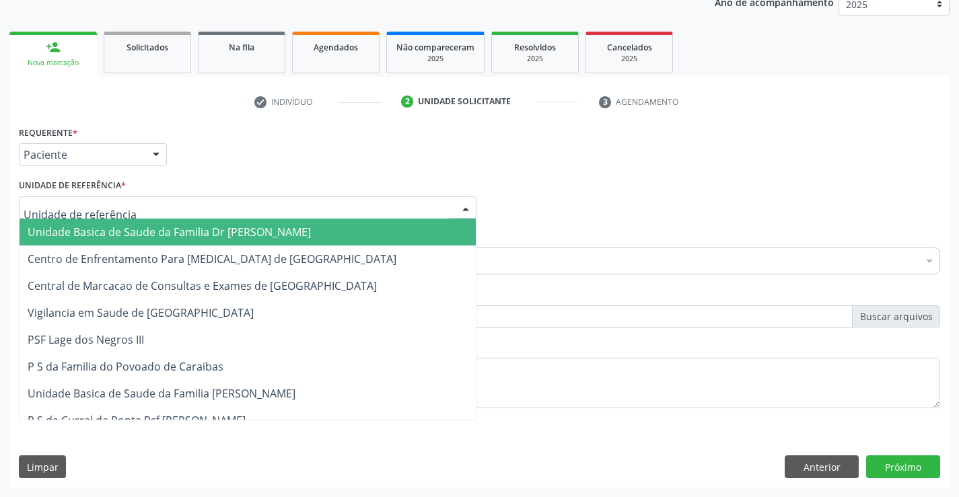
click at [88, 222] on span "Unidade Basica de Saude da Familia Dr [PERSON_NAME]" at bounding box center [248, 232] width 456 height 27
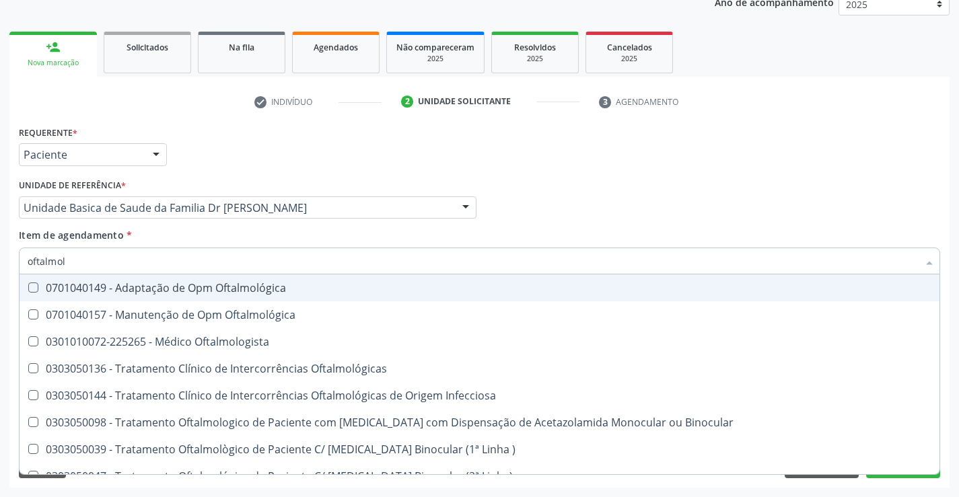
type input "oftalmolo"
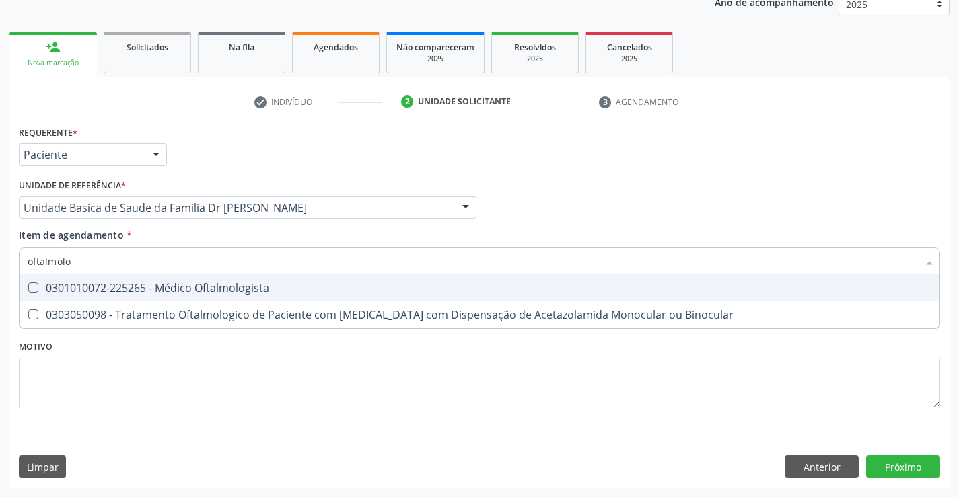
click at [151, 283] on div "0301010072-225265 - Médico Oftalmologista" at bounding box center [480, 288] width 904 height 11
checkbox Oftalmologista "true"
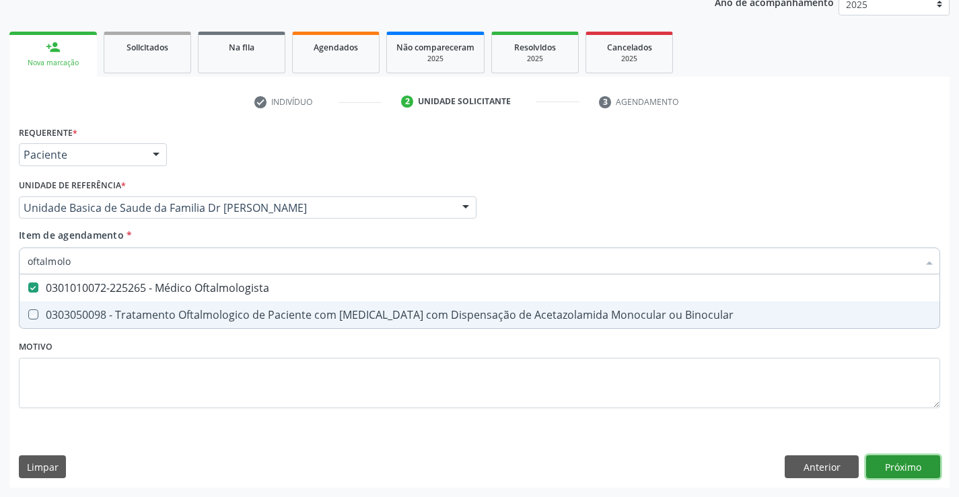
click at [904, 462] on div "Requerente * Paciente Médico(a) Enfermeiro(a) Paciente Nenhum resultado encontr…" at bounding box center [479, 304] width 940 height 365
checkbox Binocular "true"
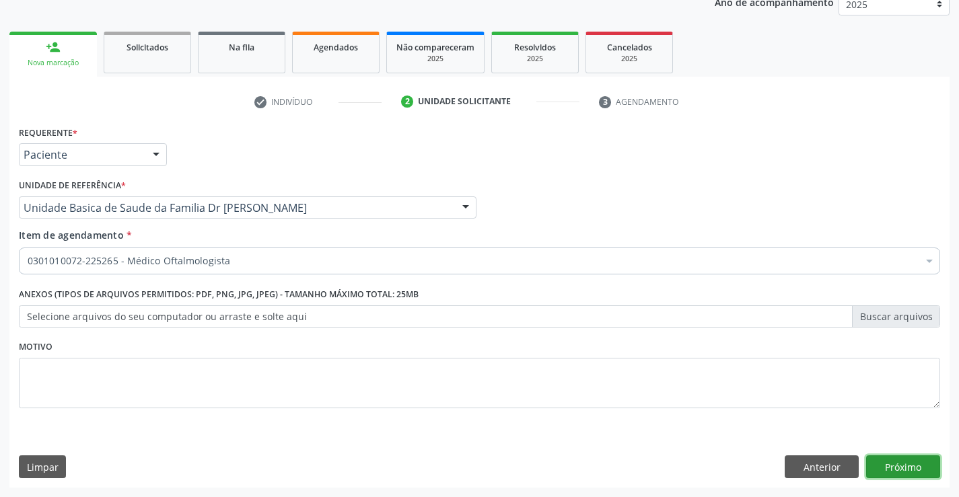
click at [904, 462] on button "Próximo" at bounding box center [903, 467] width 74 height 23
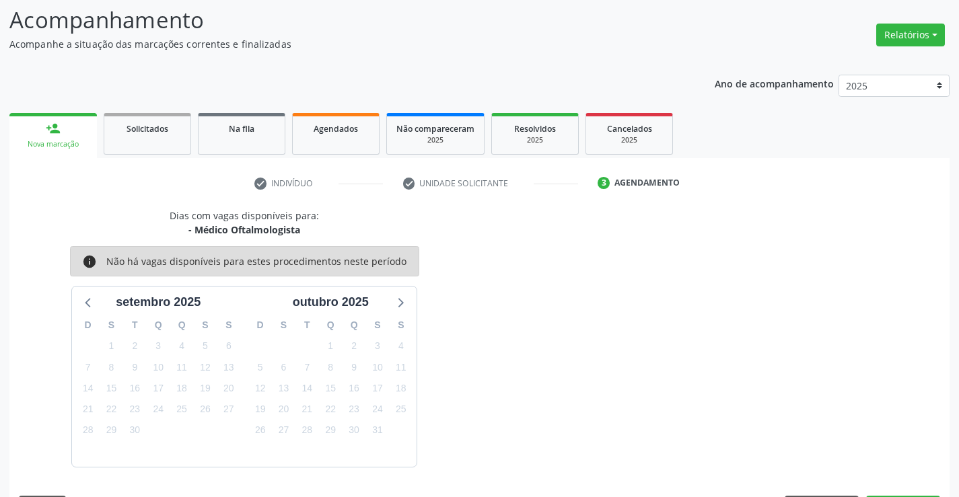
scroll to position [128, 0]
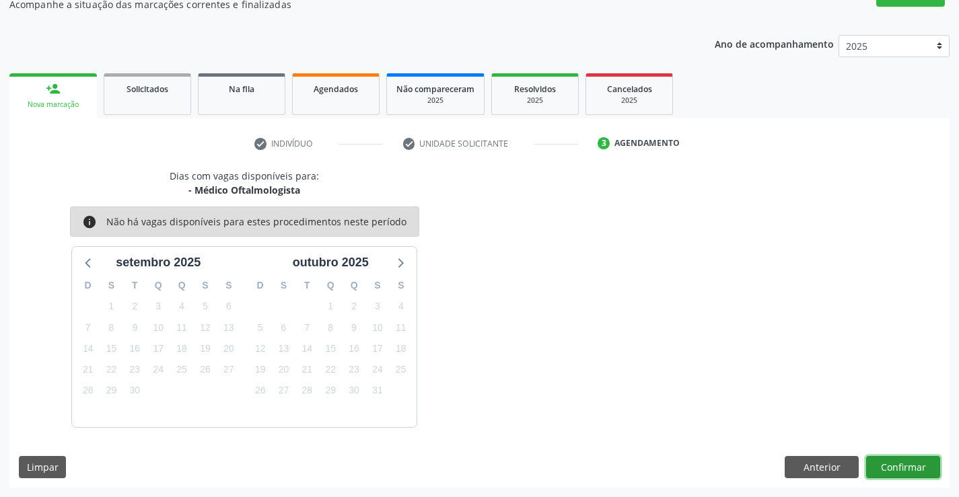
click at [900, 464] on button "Confirmar" at bounding box center [903, 467] width 74 height 23
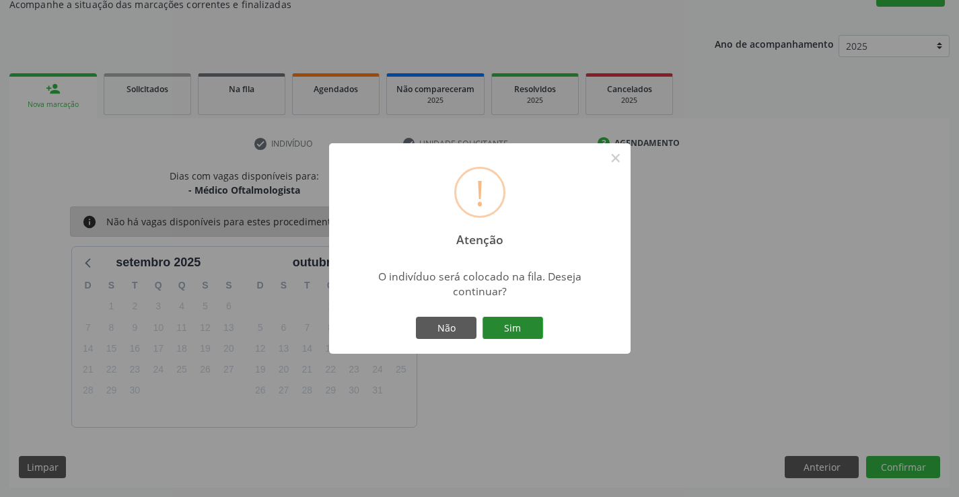
click at [501, 324] on button "Sim" at bounding box center [512, 328] width 61 height 23
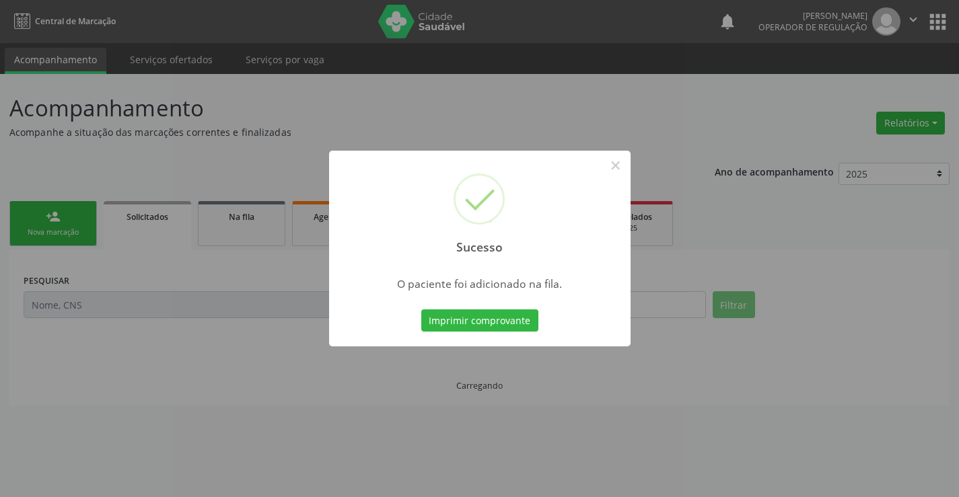
scroll to position [0, 0]
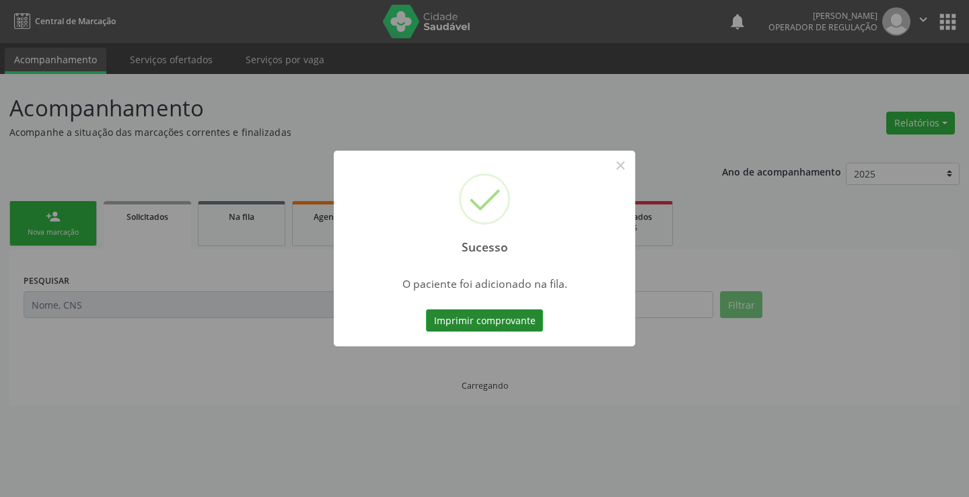
click at [482, 319] on button "Imprimir comprovante" at bounding box center [484, 321] width 117 height 23
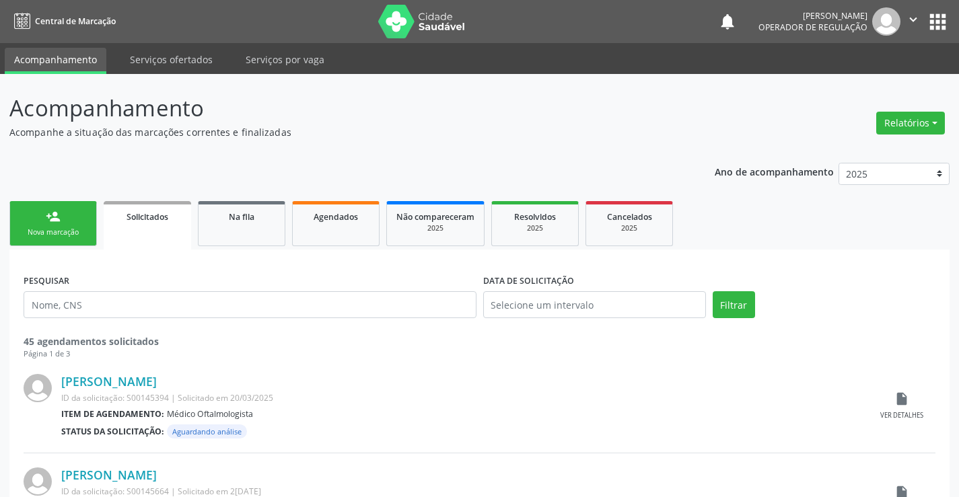
click at [51, 225] on link "person_add Nova marcação" at bounding box center [52, 223] width 87 height 45
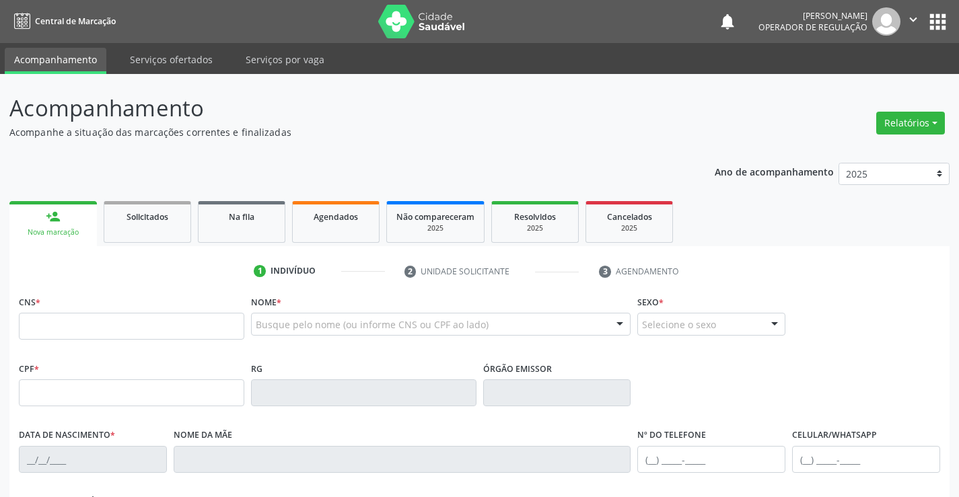
click at [76, 340] on fieldset "CNS *" at bounding box center [131, 320] width 225 height 57
click at [83, 320] on input "text" at bounding box center [131, 326] width 225 height 27
type input "708 9017 6046 6613"
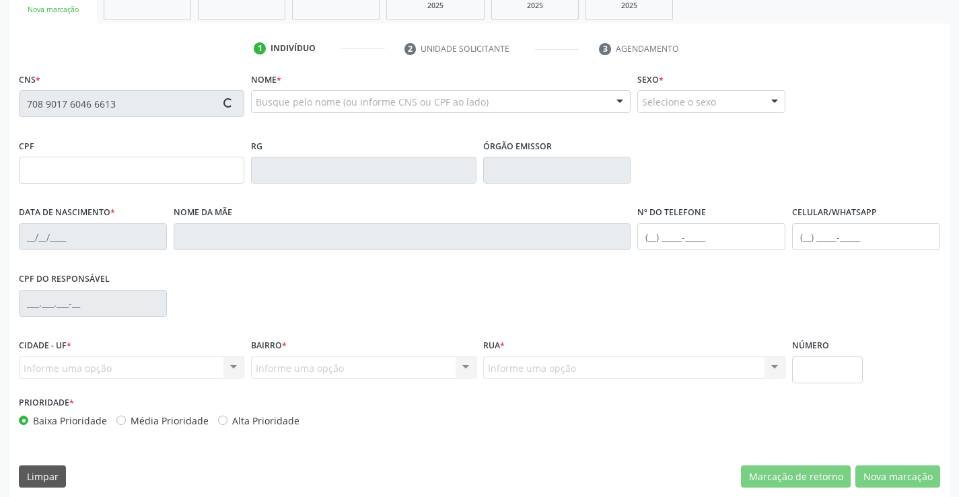
scroll to position [232, 0]
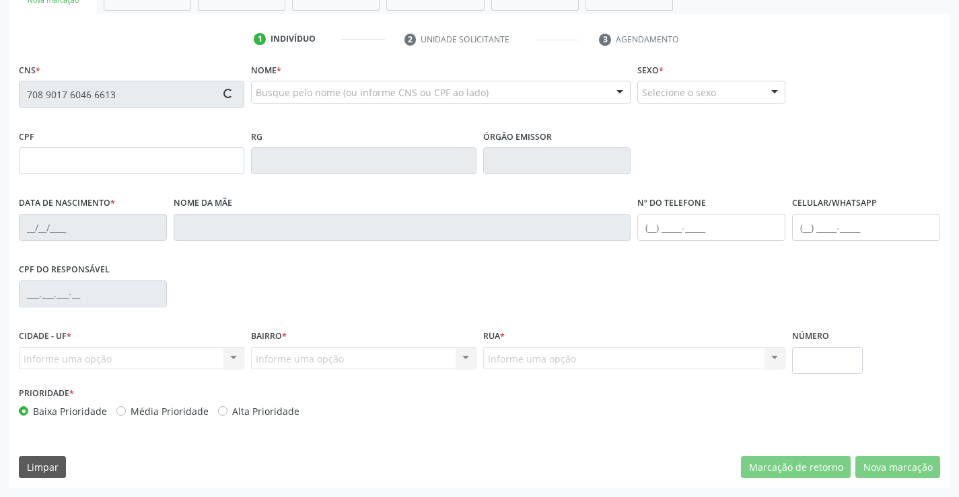
type input "27/07/1977"
type input "S/N"
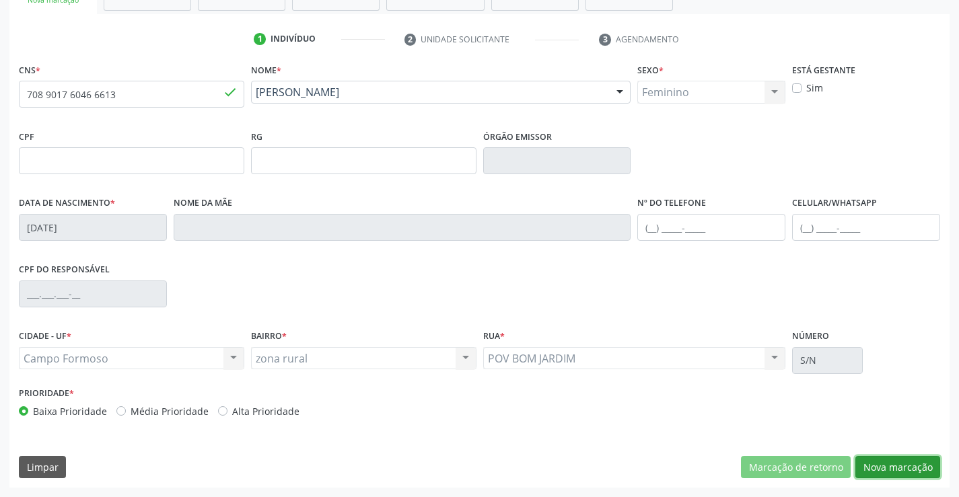
click at [889, 466] on button "Nova marcação" at bounding box center [897, 467] width 85 height 23
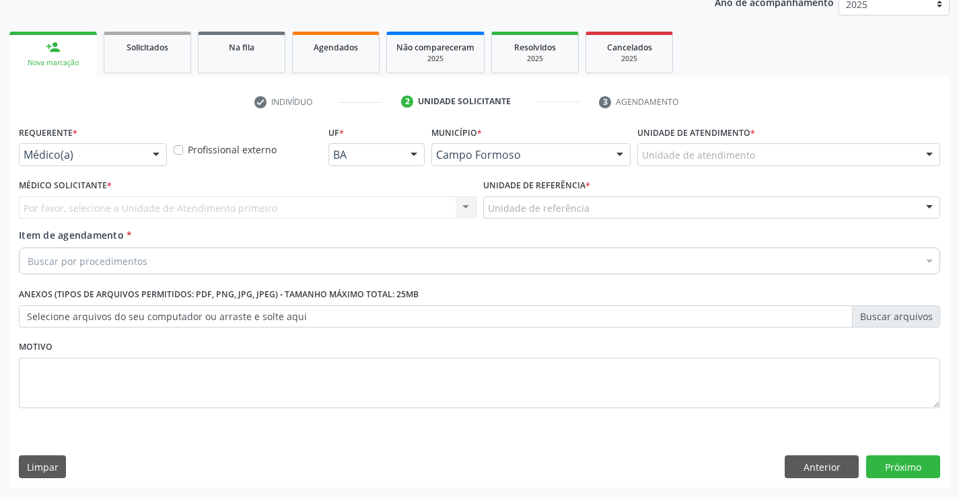
scroll to position [170, 0]
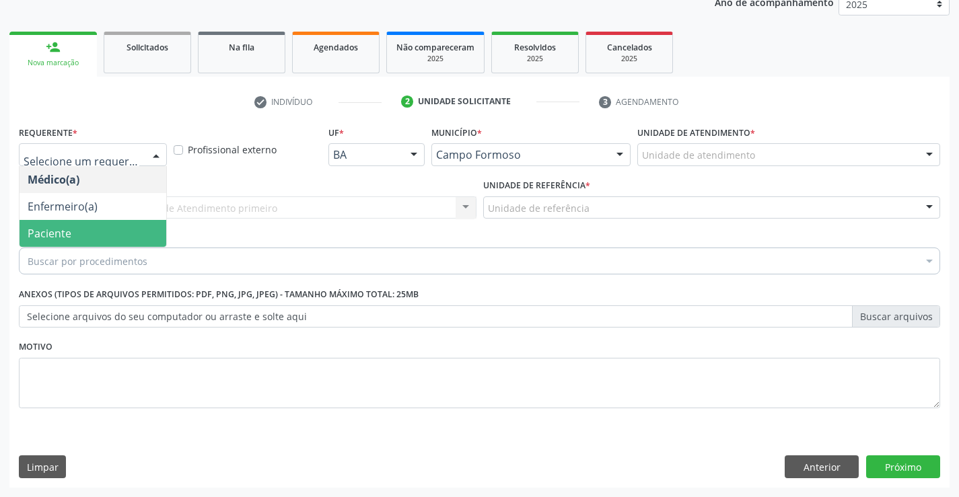
click at [110, 241] on span "Paciente" at bounding box center [93, 233] width 147 height 27
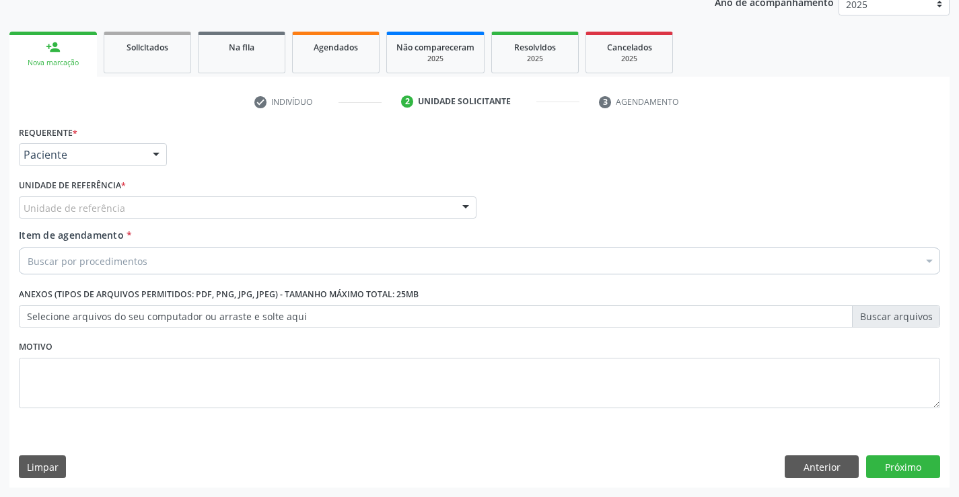
click at [233, 208] on div "Unidade de referência" at bounding box center [248, 207] width 458 height 23
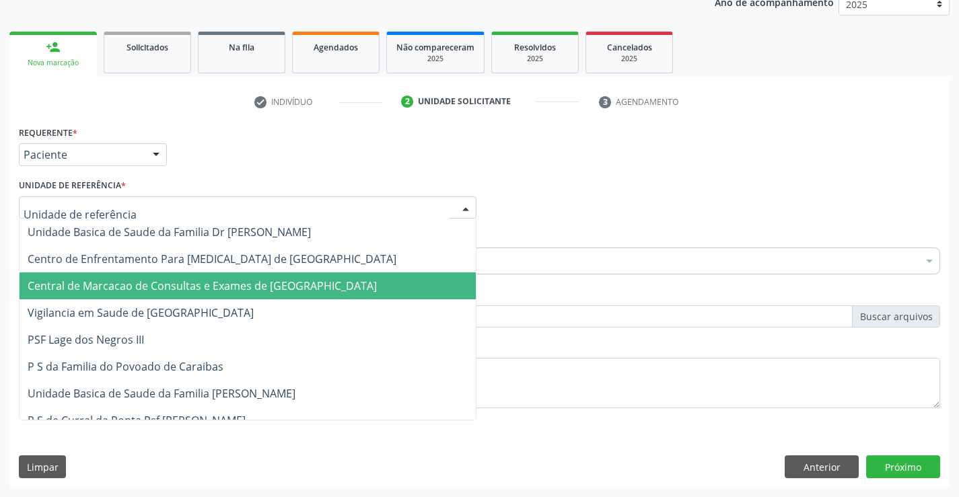
click at [246, 283] on span "Central de Marcacao de Consultas e Exames de [GEOGRAPHIC_DATA]" at bounding box center [202, 286] width 349 height 15
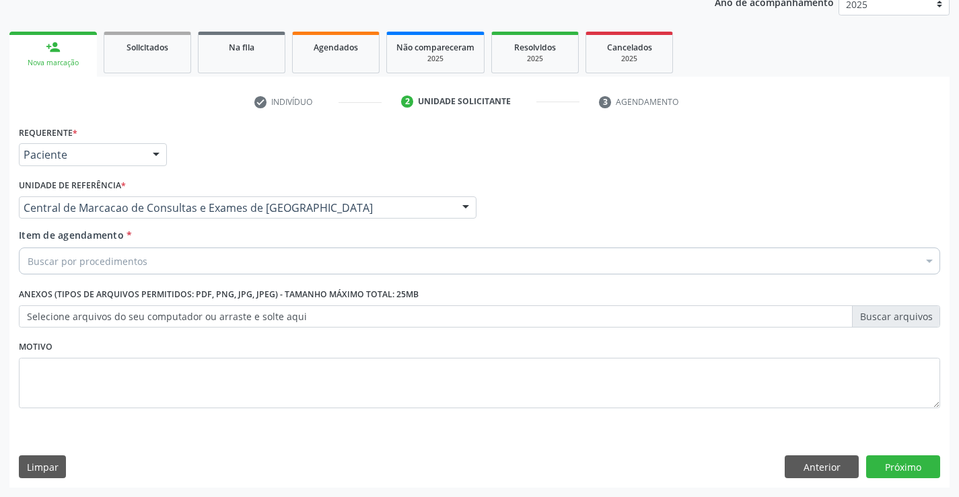
click at [300, 258] on div "Buscar por procedimentos" at bounding box center [479, 261] width 921 height 27
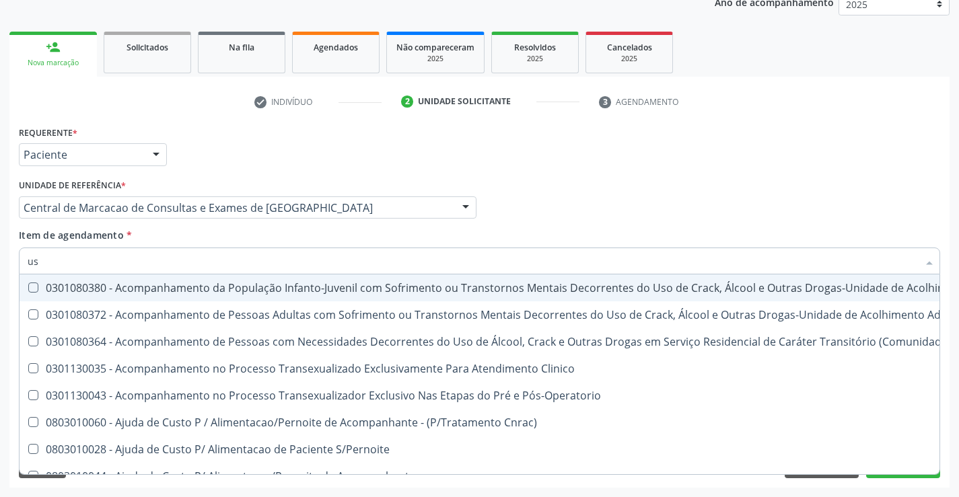
type input "usg"
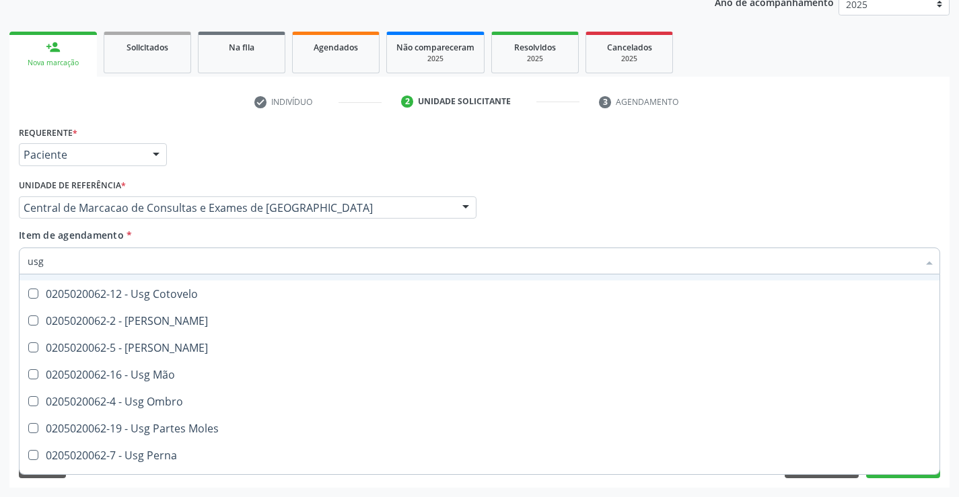
scroll to position [312, 0]
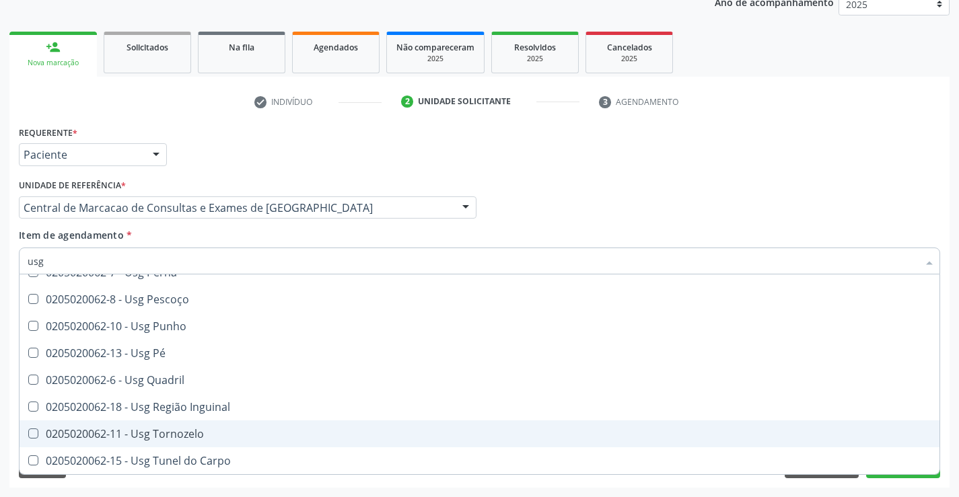
click at [221, 429] on div "0205020062-11 - Usg Tornozelo" at bounding box center [480, 434] width 904 height 11
checkbox Tornozelo "true"
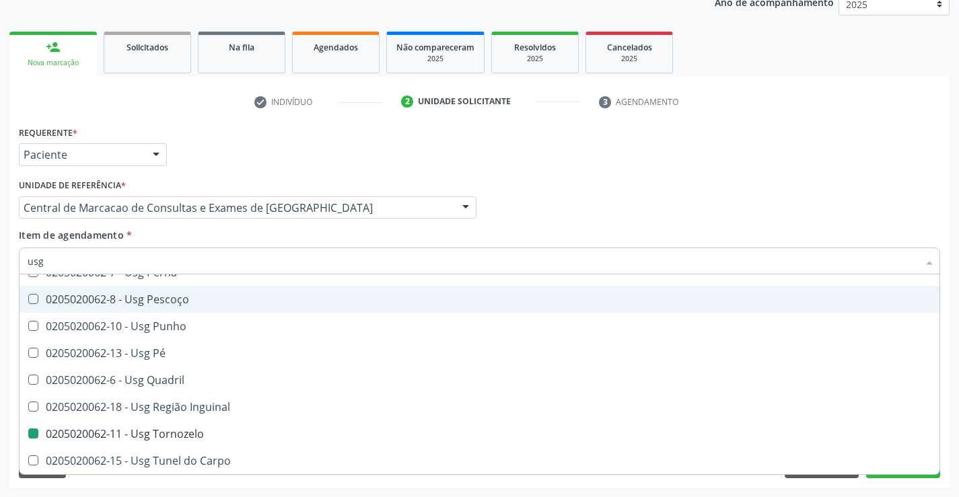
click at [702, 149] on div "Requerente * Paciente Médico(a) Enfermeiro(a) Paciente Nenhum resultado encontr…" at bounding box center [479, 148] width 928 height 52
checkbox Braço "true"
checkbox Tornozelo "false"
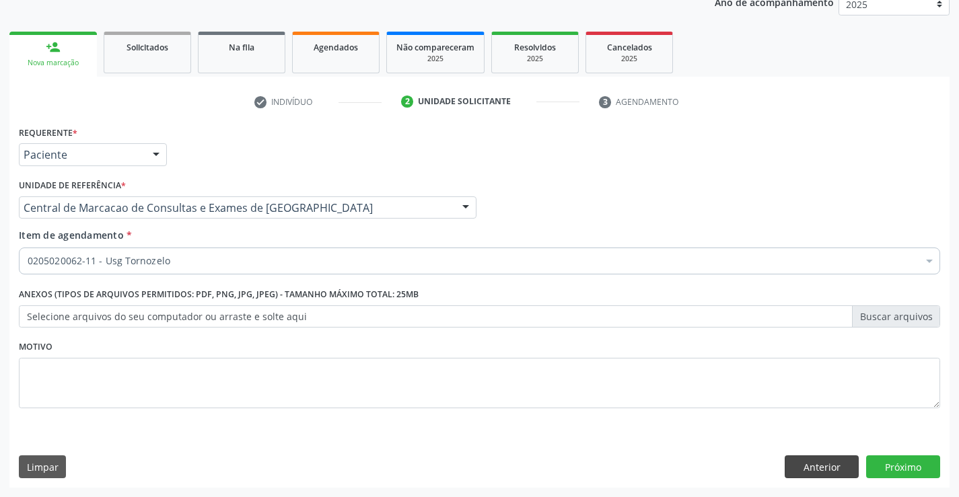
scroll to position [0, 0]
click at [877, 478] on button "Próximo" at bounding box center [903, 467] width 74 height 23
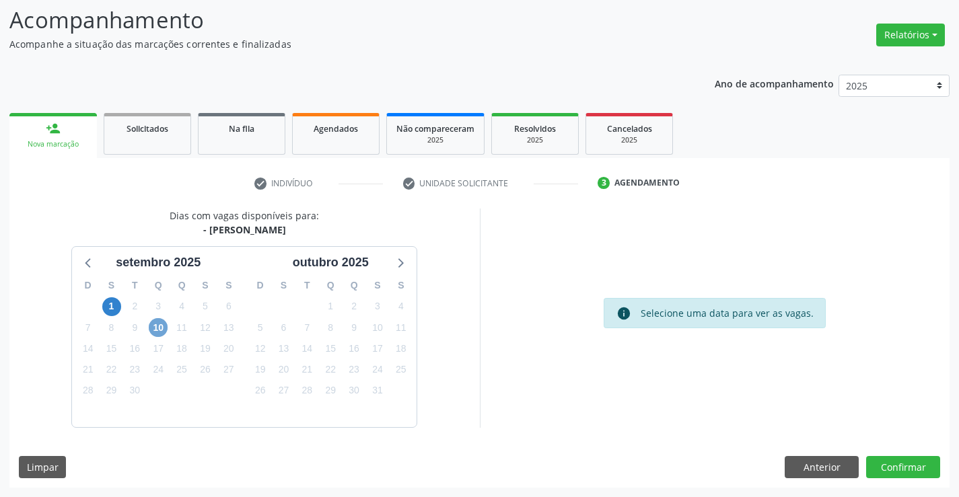
click at [153, 331] on span "10" at bounding box center [158, 327] width 19 height 19
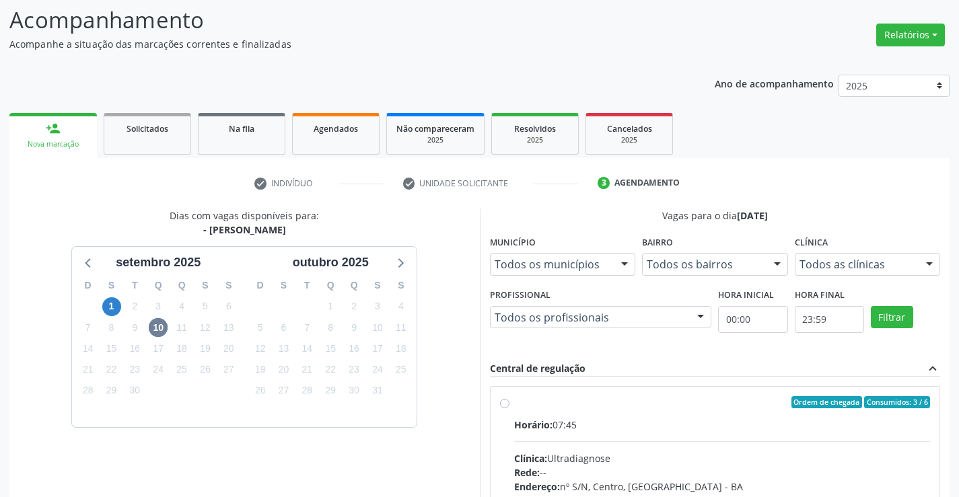
drag, startPoint x: 614, startPoint y: 432, endPoint x: 968, endPoint y: 425, distance: 354.0
click at [509, 408] on input "Ordem de chegada Consumidos: 3 / 6 Horário: 07:45 Clínica: Ultradiagnose Rede: …" at bounding box center [504, 402] width 9 height 12
radio input "true"
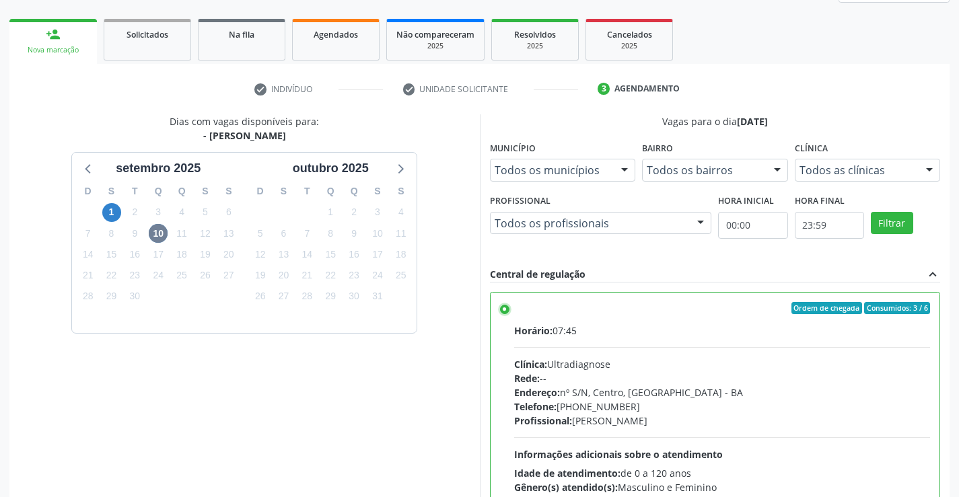
scroll to position [307, 0]
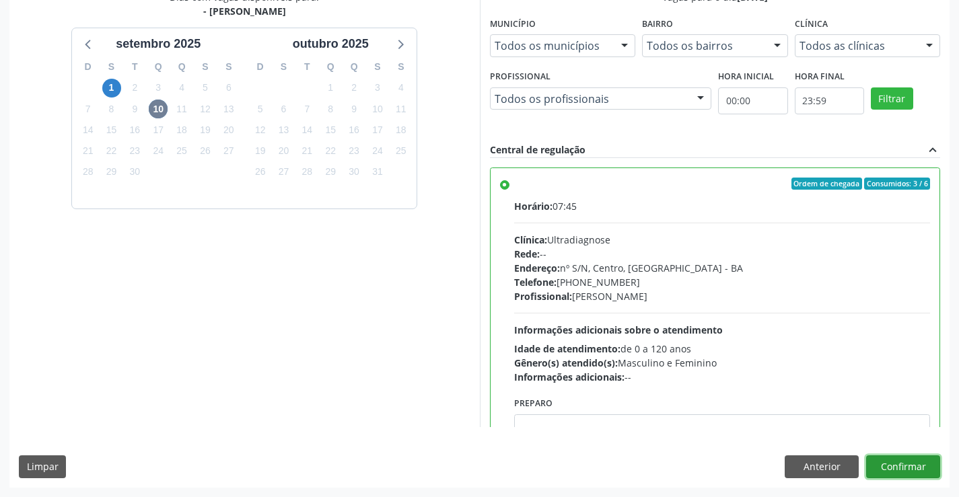
click at [890, 476] on button "Confirmar" at bounding box center [903, 467] width 74 height 23
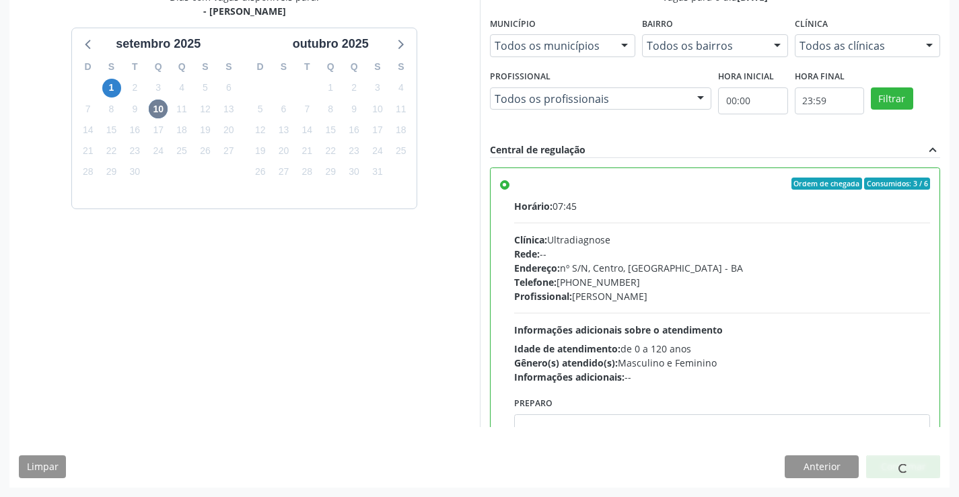
scroll to position [0, 0]
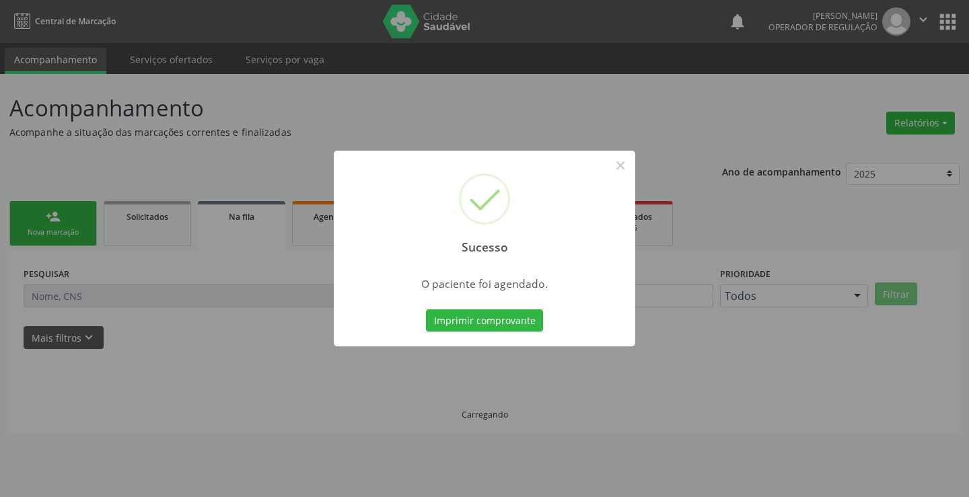
click at [426, 310] on button "Imprimir comprovante" at bounding box center [484, 321] width 117 height 23
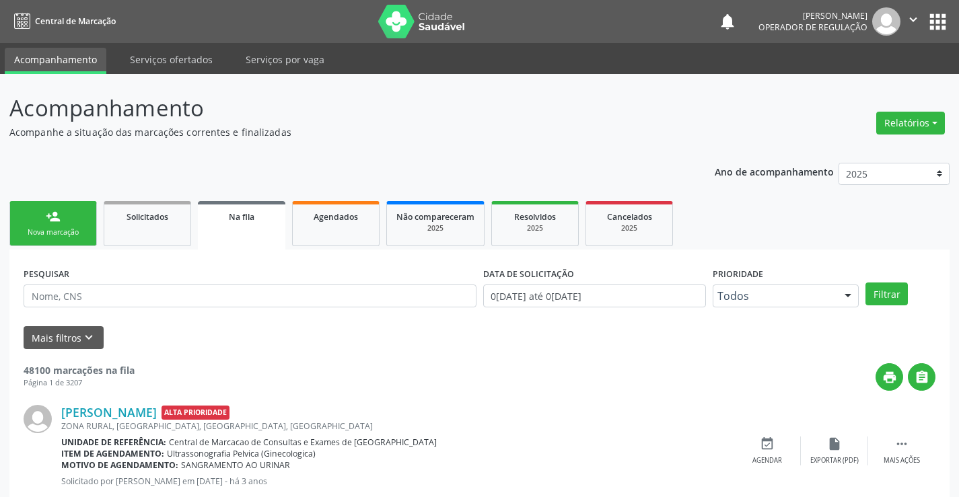
click at [71, 223] on link "person_add Nova marcação" at bounding box center [52, 223] width 87 height 45
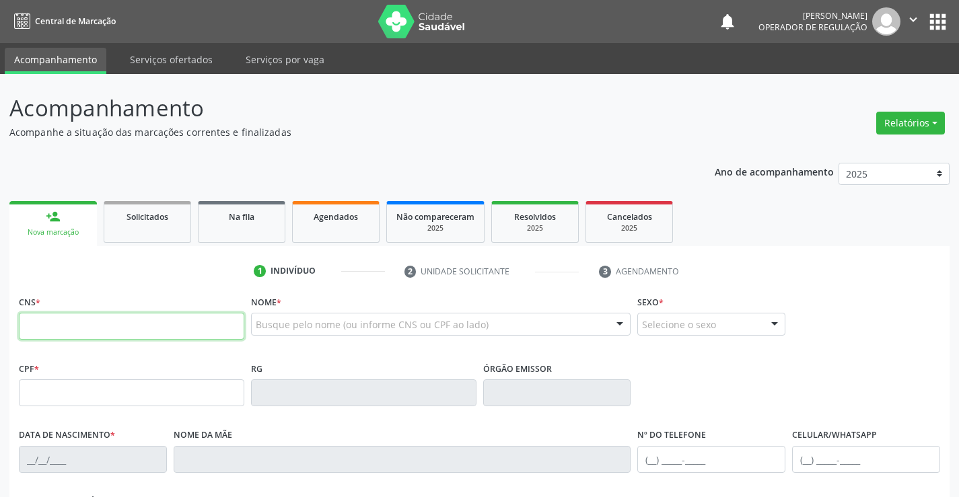
click at [87, 324] on input "text" at bounding box center [131, 326] width 225 height 27
type input "700 1089 7779 5013"
type input "1578679788"
type input "24/04/2004"
type input "(74) 98871-8708"
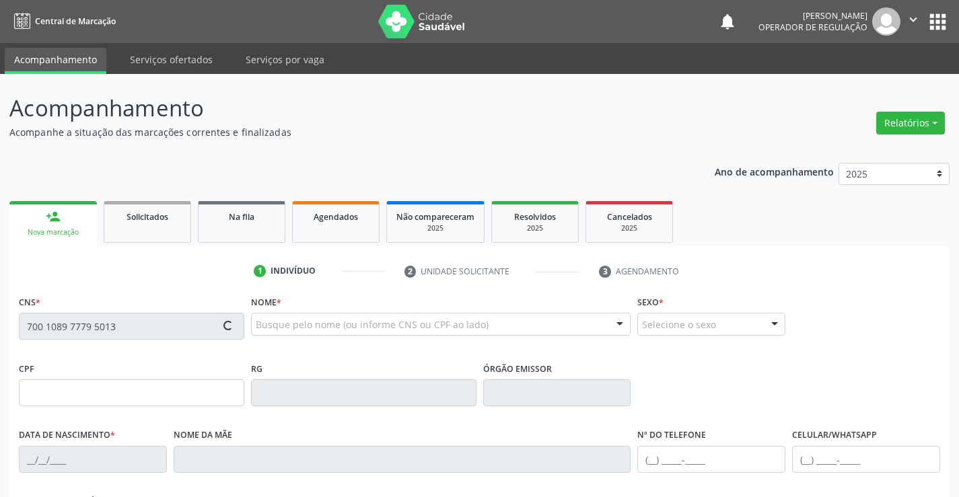
type input "(74) 98871-8708"
type input "083.269.625-03"
type input "SN"
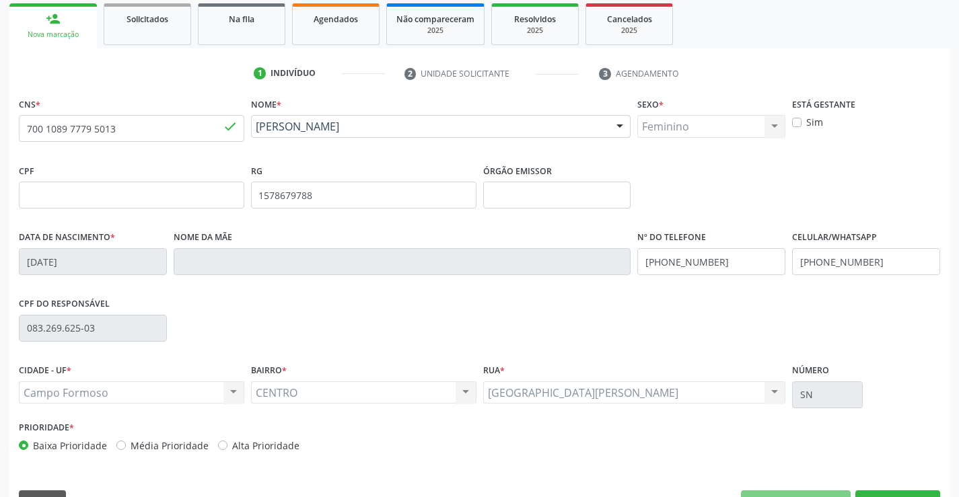
scroll to position [232, 0]
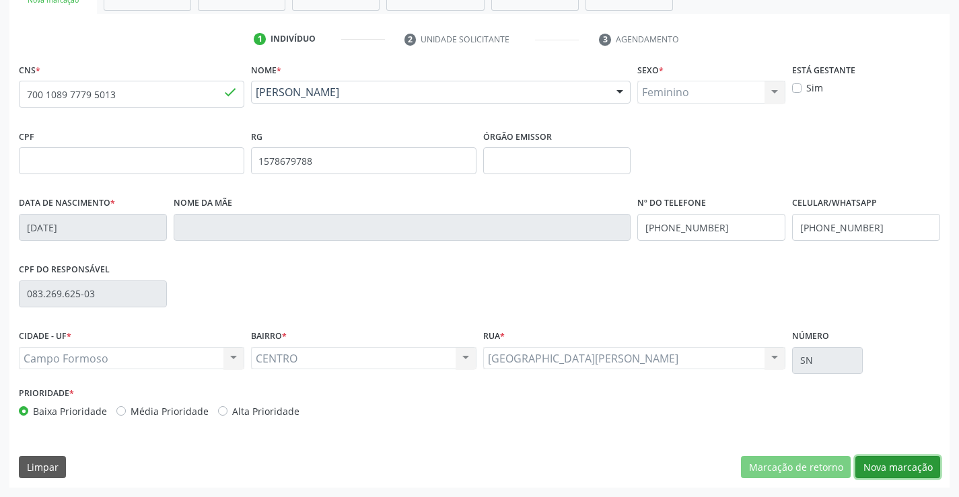
click at [896, 466] on button "Nova marcação" at bounding box center [897, 467] width 85 height 23
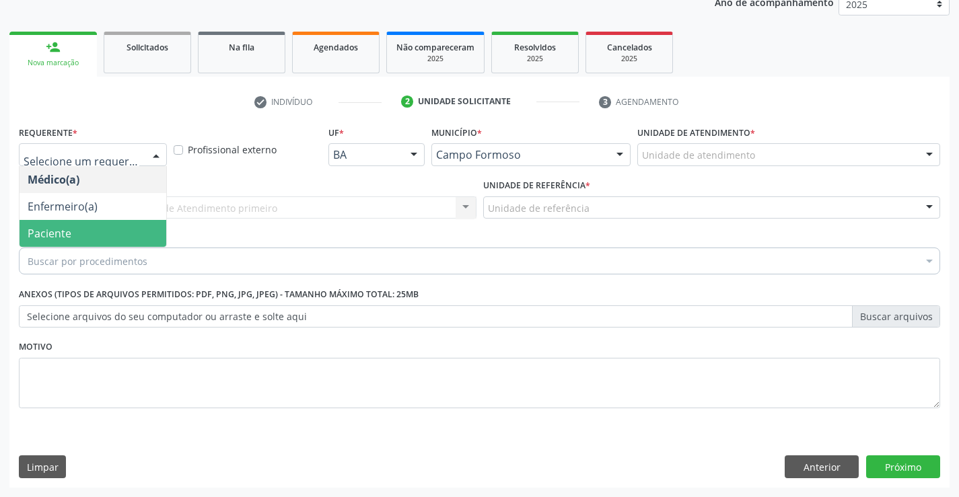
click at [88, 228] on span "Paciente" at bounding box center [93, 233] width 147 height 27
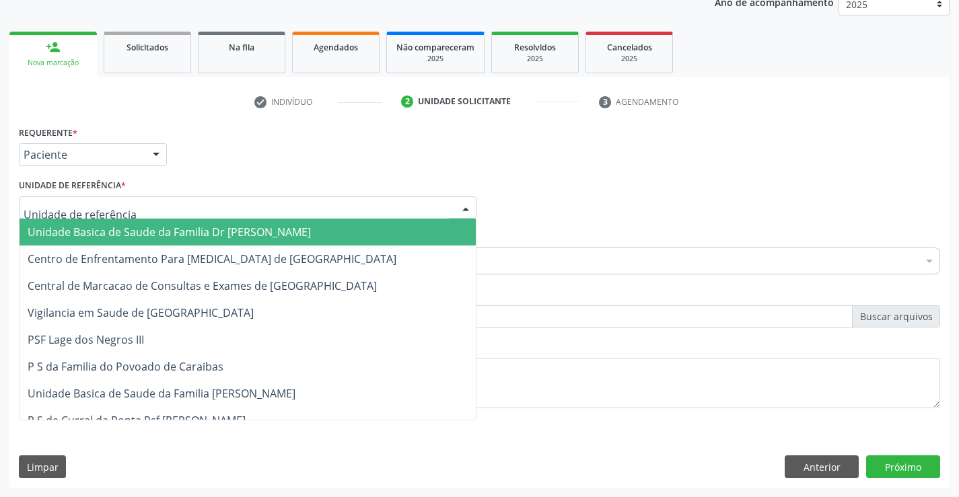
click at [116, 232] on span "Unidade Basica de Saude da Familia Dr [PERSON_NAME]" at bounding box center [169, 232] width 283 height 15
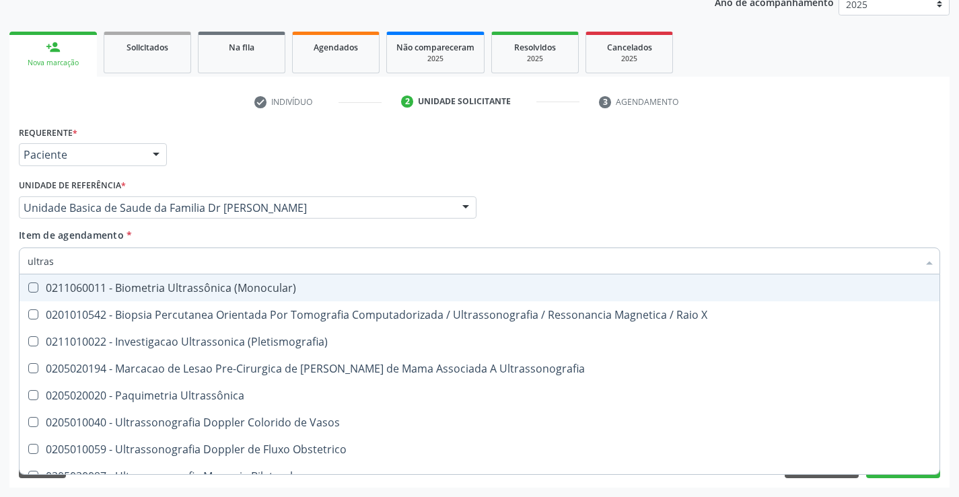
type input "ultrass"
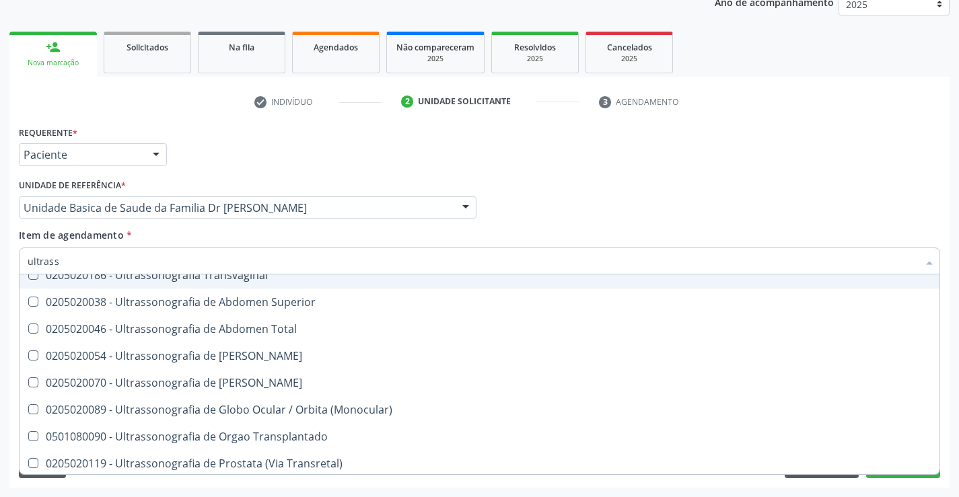
scroll to position [336, 0]
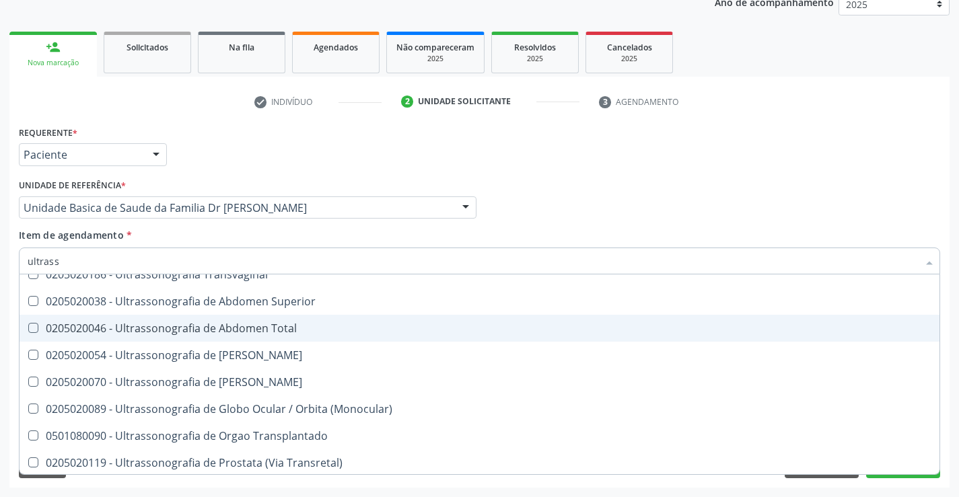
click at [323, 324] on div "0205020046 - Ultrassonografia de Abdomen Total" at bounding box center [480, 328] width 904 height 11
checkbox Total "true"
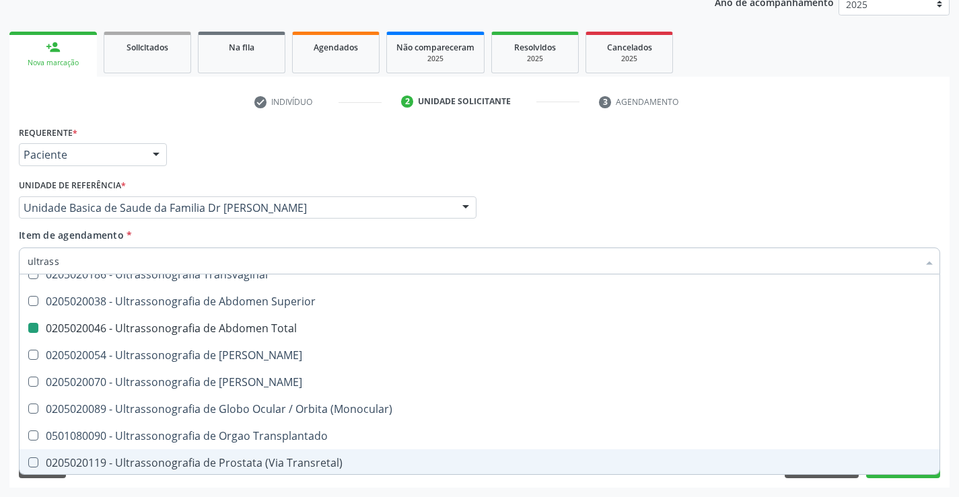
click at [948, 444] on div "Requerente * Paciente Médico(a) Enfermeiro(a) Paciente Nenhum resultado encontr…" at bounding box center [479, 304] width 940 height 365
checkbox X "true"
checkbox Total "false"
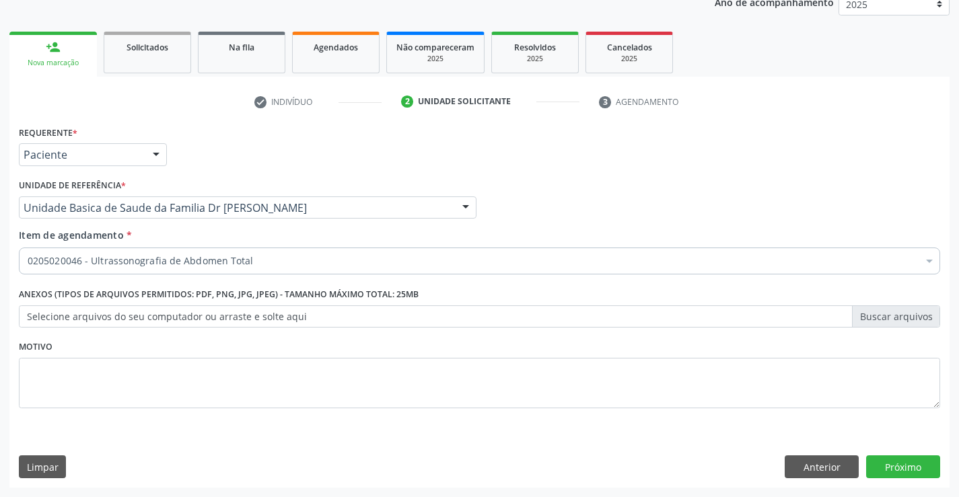
scroll to position [0, 0]
click at [908, 468] on button "Próximo" at bounding box center [903, 467] width 74 height 23
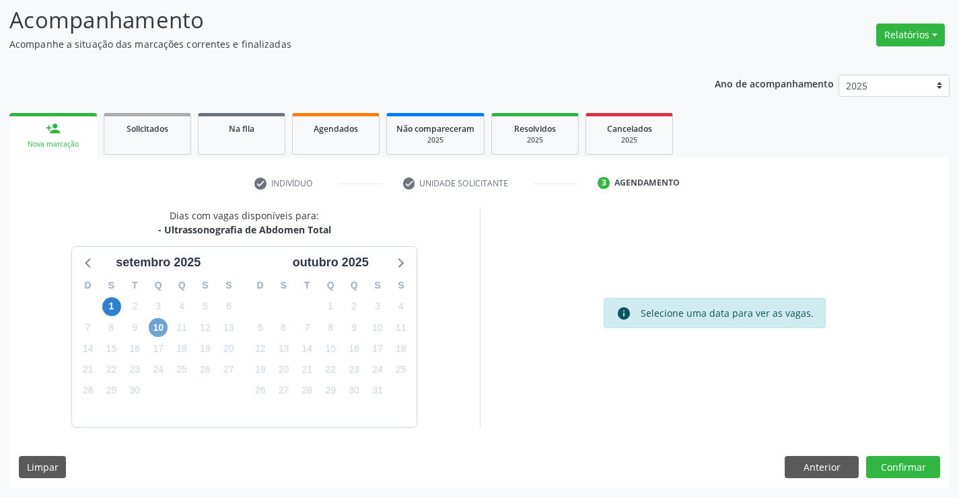
click at [153, 327] on span "10" at bounding box center [158, 327] width 19 height 19
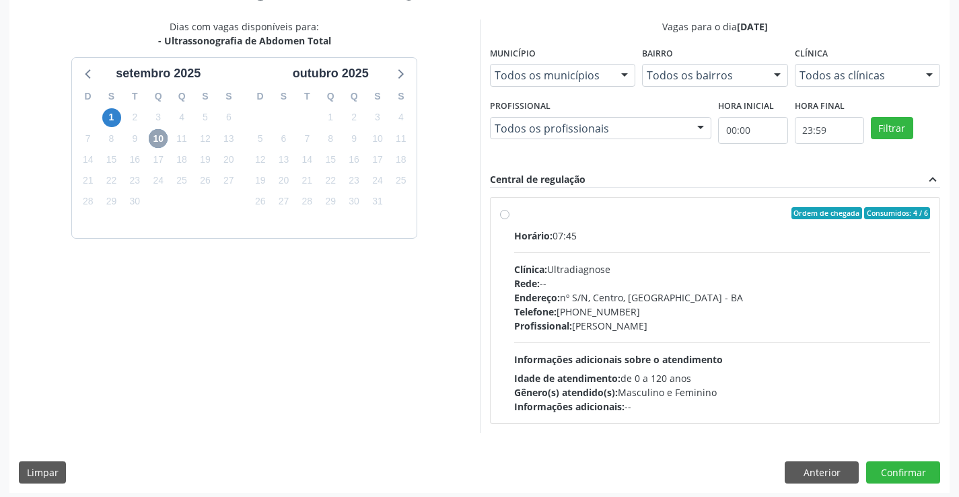
scroll to position [283, 0]
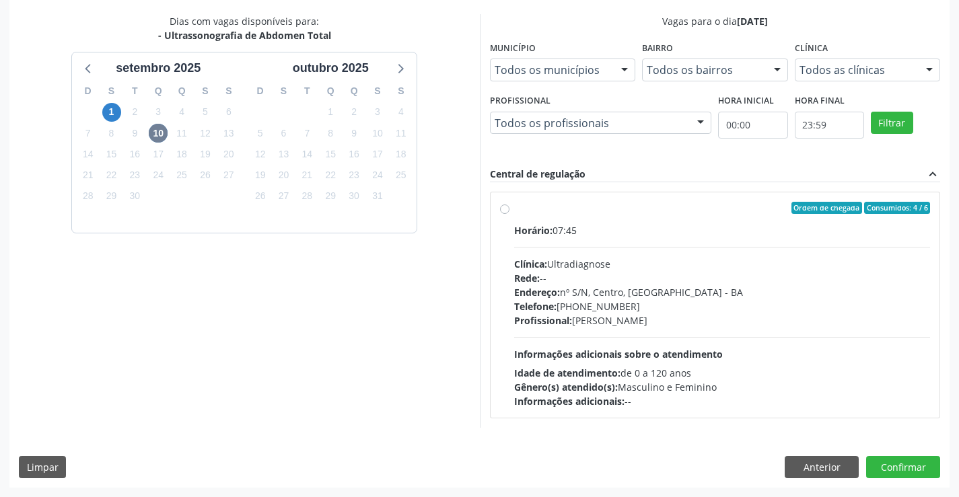
click at [604, 214] on label "Ordem de chegada Consumidos: 4 / 6 Horário: 07:45 Clínica: Ultradiagnose Rede: …" at bounding box center [722, 305] width 416 height 207
click at [509, 214] on input "Ordem de chegada Consumidos: 4 / 6 Horário: 07:45 Clínica: Ultradiagnose Rede: …" at bounding box center [504, 208] width 9 height 12
radio input "true"
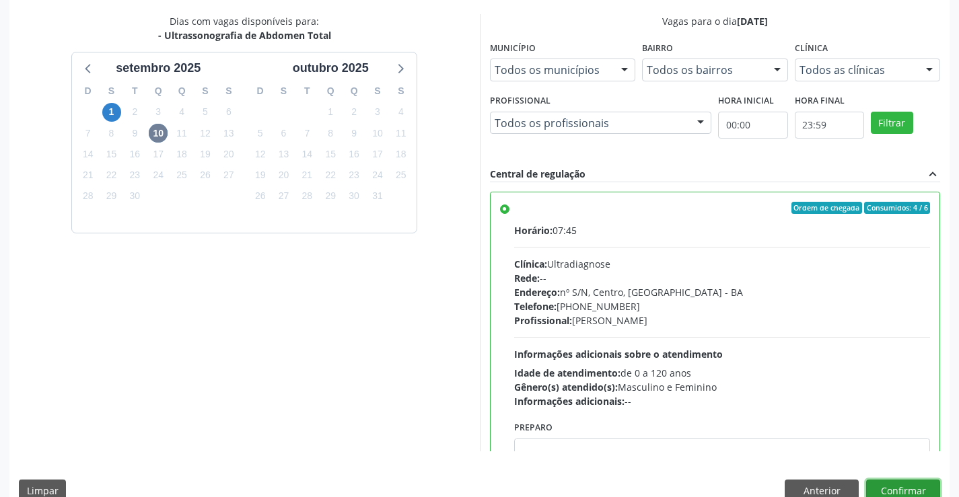
click at [902, 485] on button "Confirmar" at bounding box center [903, 491] width 74 height 23
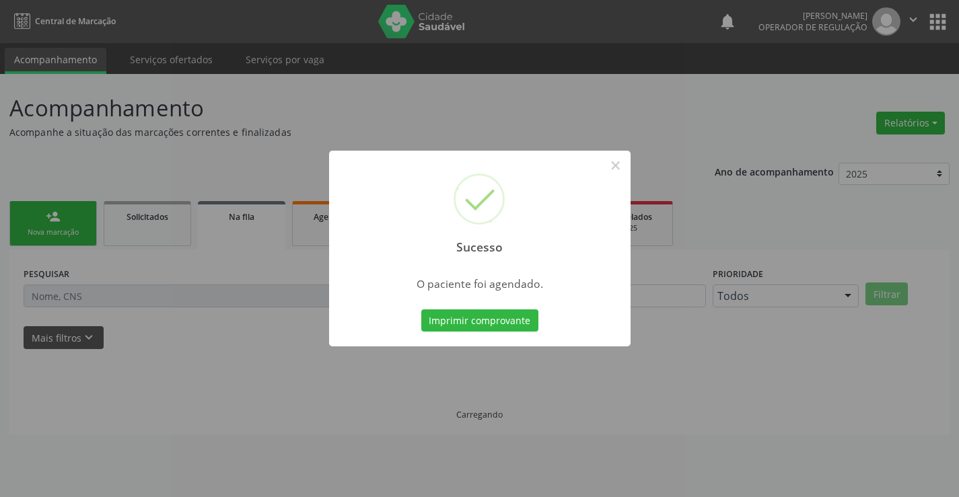
scroll to position [0, 0]
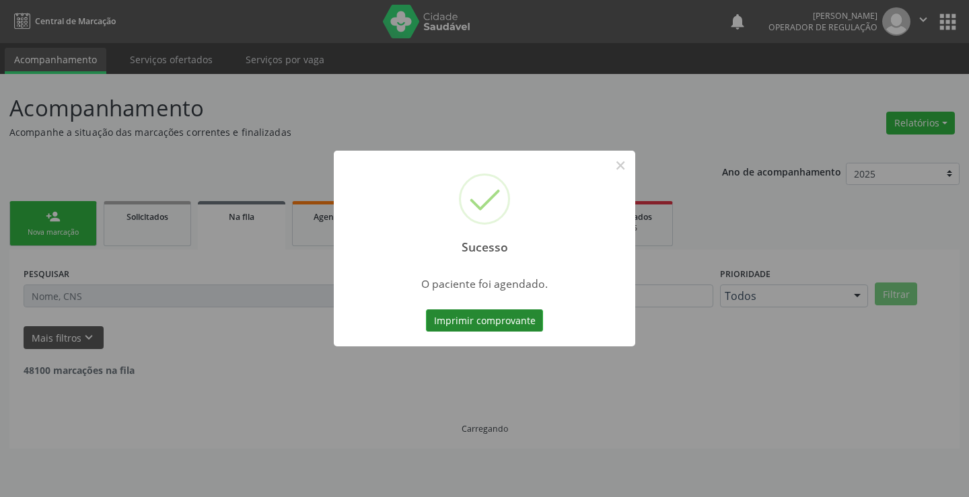
click at [490, 319] on button "Imprimir comprovante" at bounding box center [484, 321] width 117 height 23
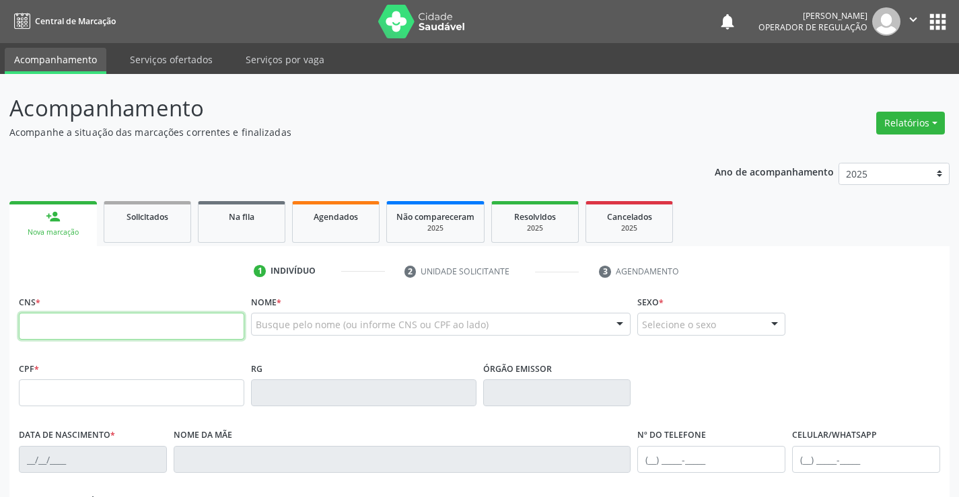
click at [117, 324] on input "text" at bounding box center [131, 326] width 225 height 27
type input "704 4063 7860 5010"
type input "951.418.635-49"
type input "0795201893"
type input "[DATE]"
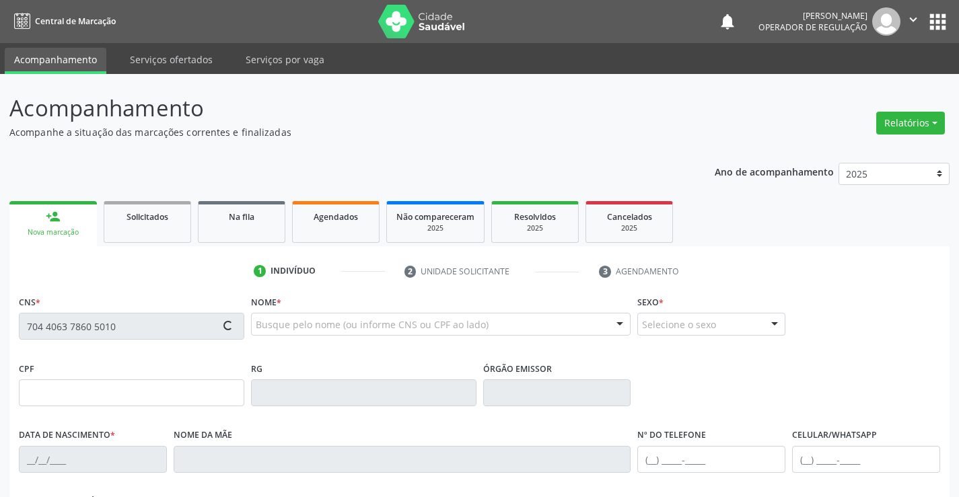
type input "[PHONE_NUMBER]"
type input "951.418.635-49"
type input "S/N"
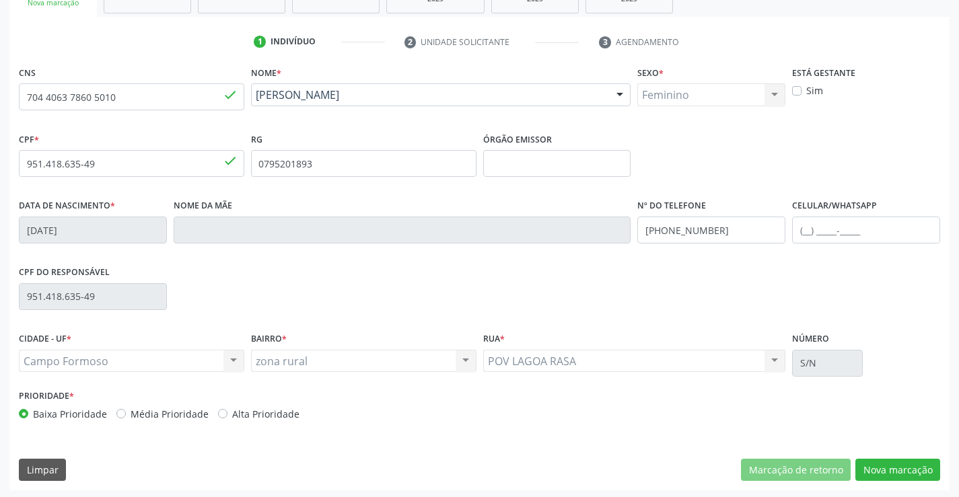
scroll to position [232, 0]
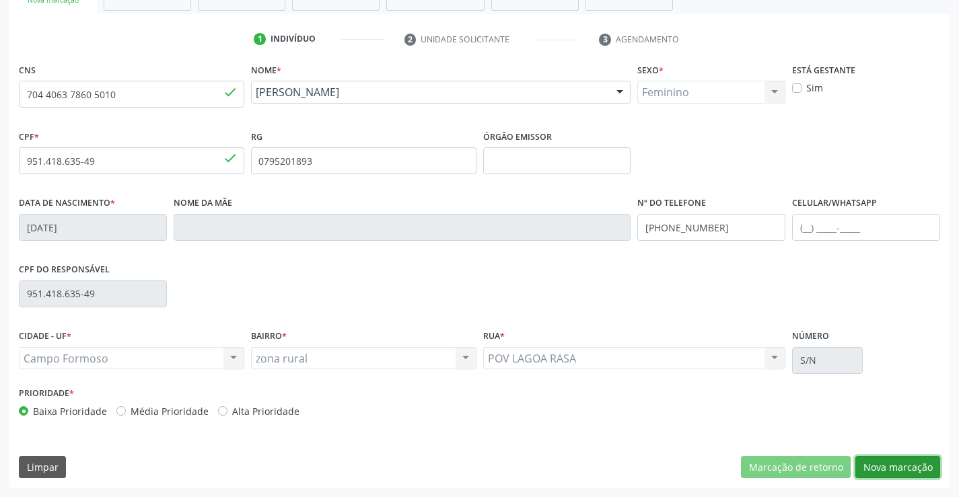
click at [902, 466] on button "Nova marcação" at bounding box center [897, 467] width 85 height 23
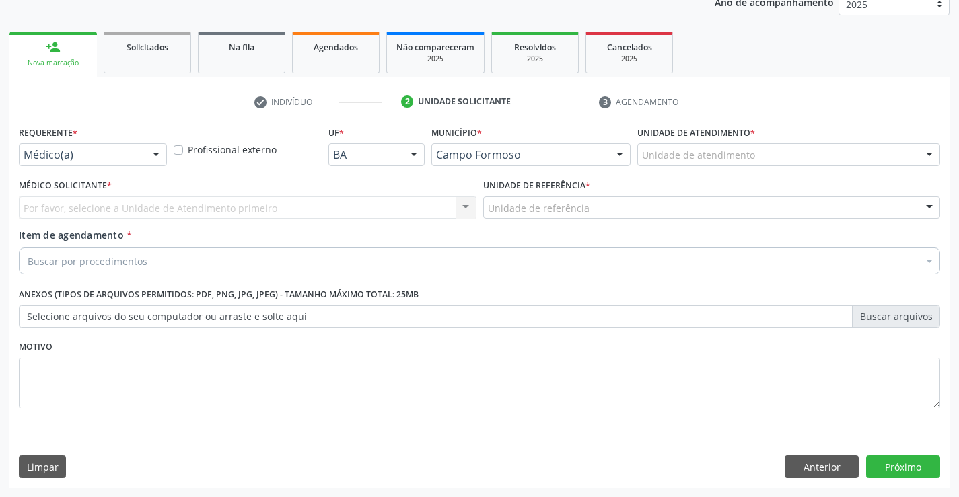
scroll to position [170, 0]
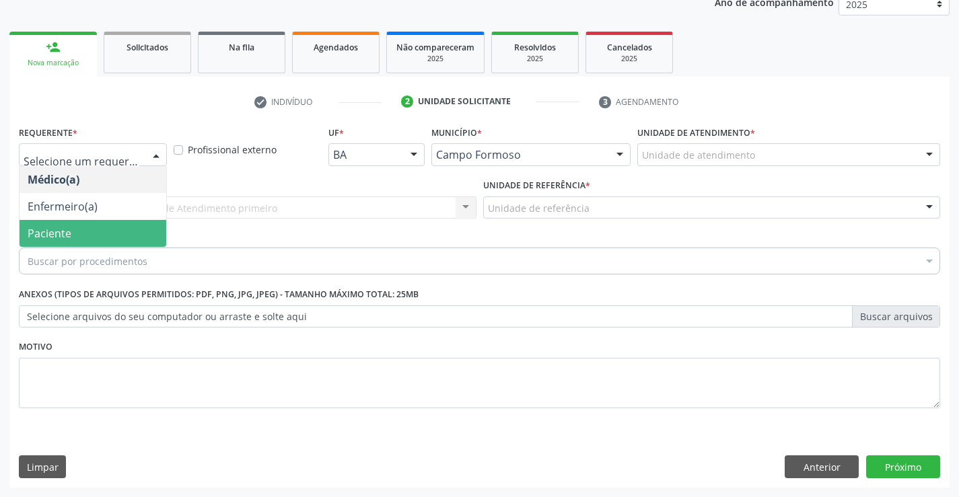
click at [79, 224] on span "Paciente" at bounding box center [93, 233] width 147 height 27
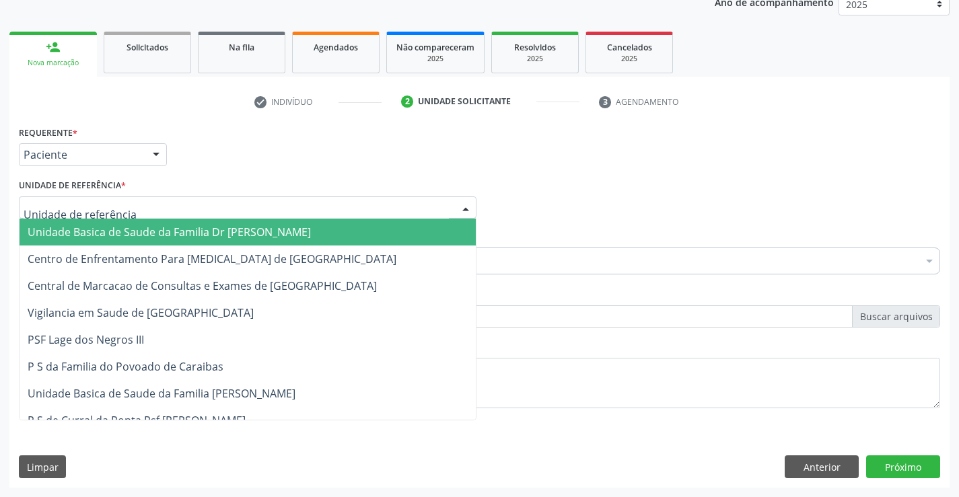
click at [115, 236] on span "Unidade Basica de Saude da Familia Dr [PERSON_NAME]" at bounding box center [169, 232] width 283 height 15
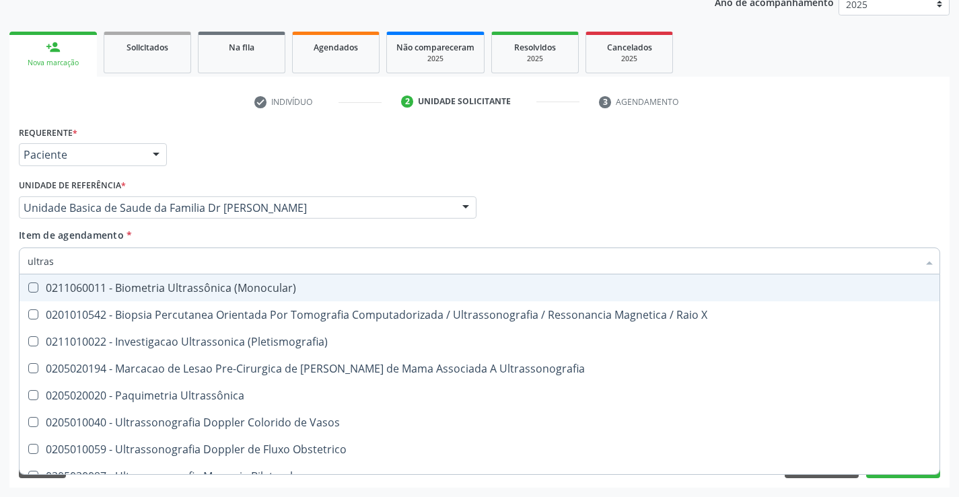
type input "ultrass"
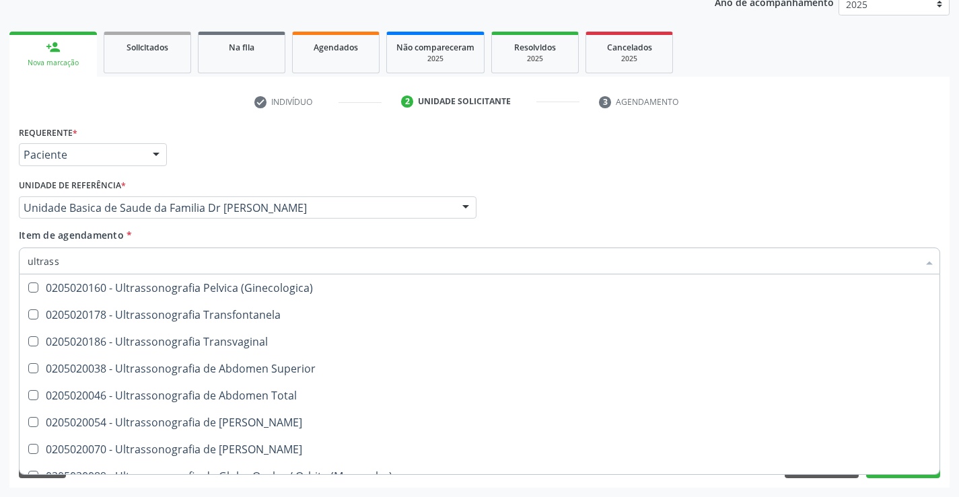
scroll to position [336, 0]
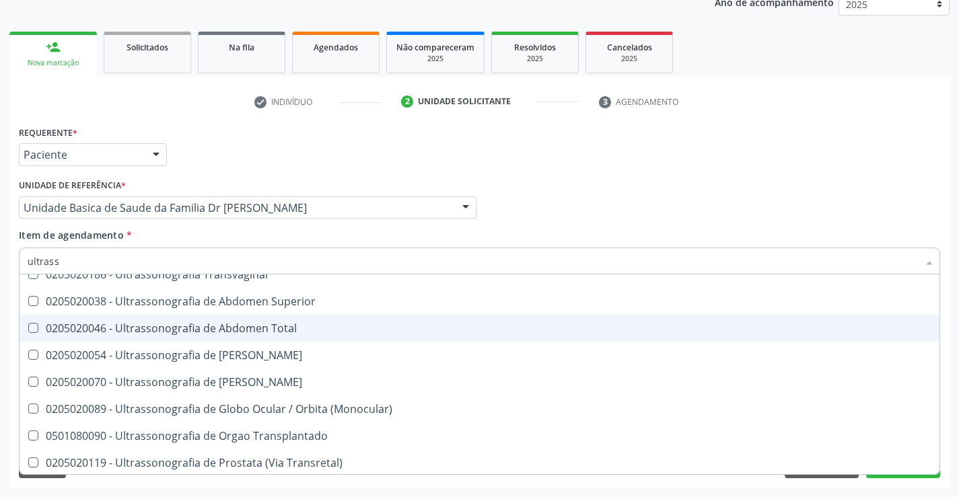
click at [327, 322] on span "0205020046 - Ultrassonografia de Abdomen Total" at bounding box center [480, 328] width 920 height 27
checkbox Total "true"
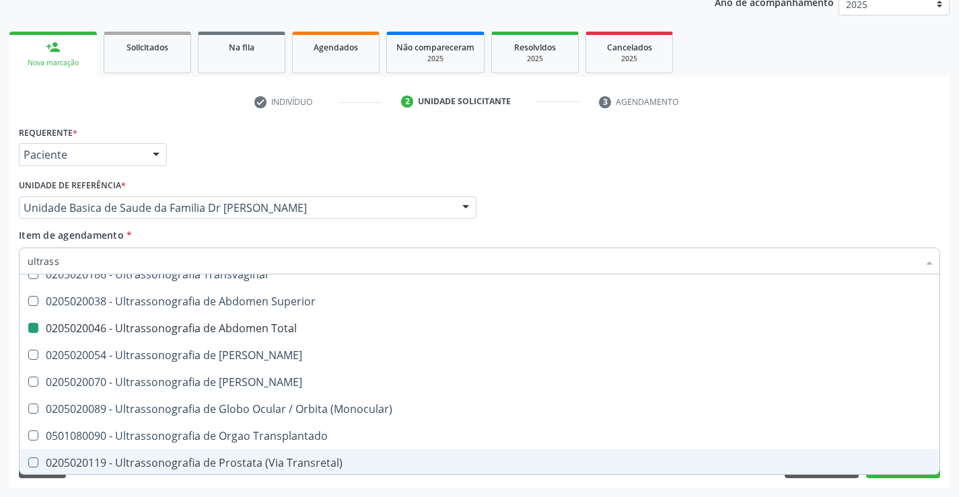
click at [948, 434] on div "Requerente * Paciente Médico(a) Enfermeiro(a) Paciente Nenhum resultado encontr…" at bounding box center [479, 304] width 940 height 365
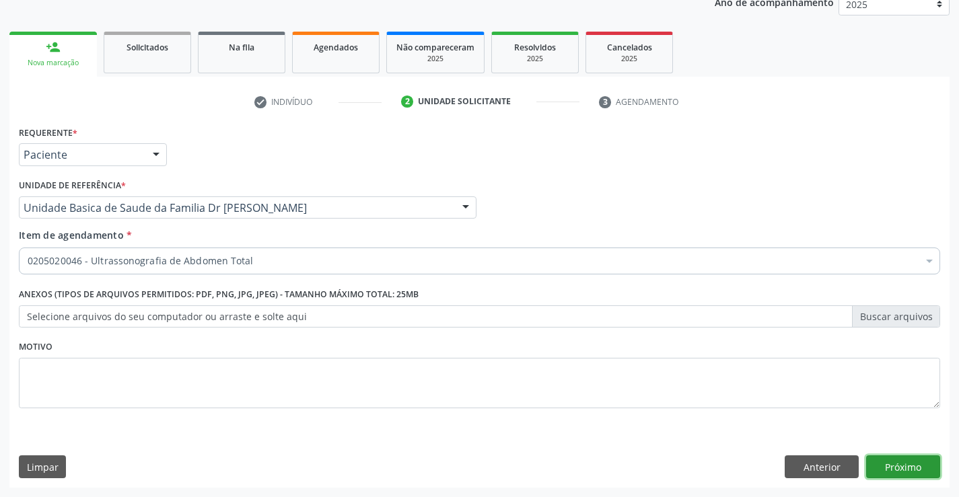
scroll to position [0, 0]
click at [898, 468] on button "Próximo" at bounding box center [903, 467] width 74 height 23
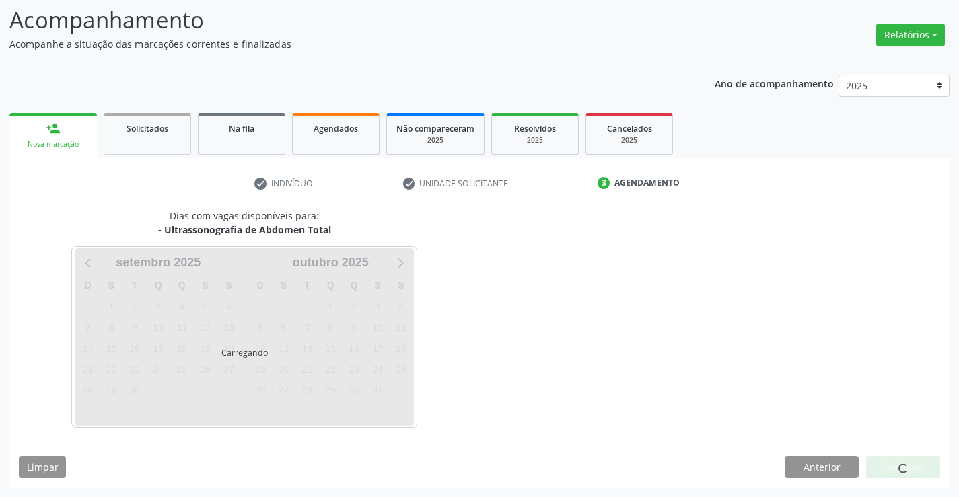
scroll to position [88, 0]
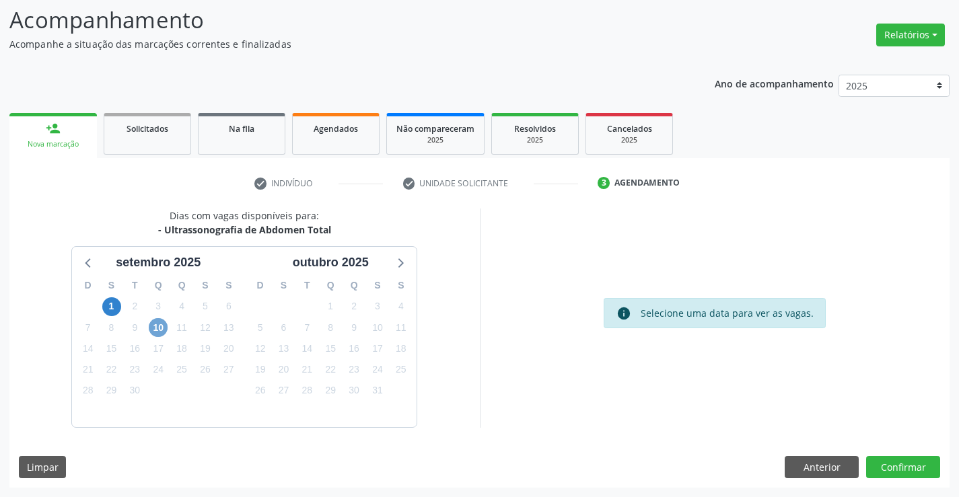
click at [157, 327] on span "10" at bounding box center [158, 327] width 19 height 19
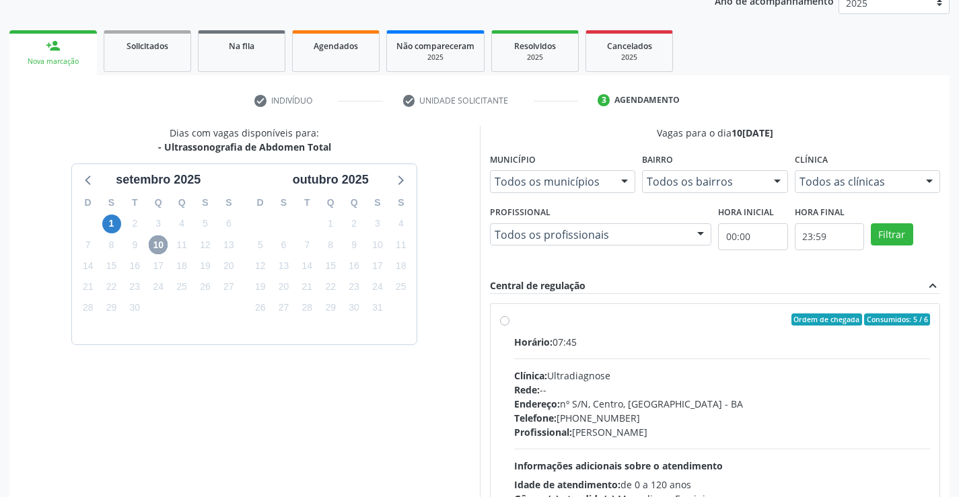
scroll to position [283, 0]
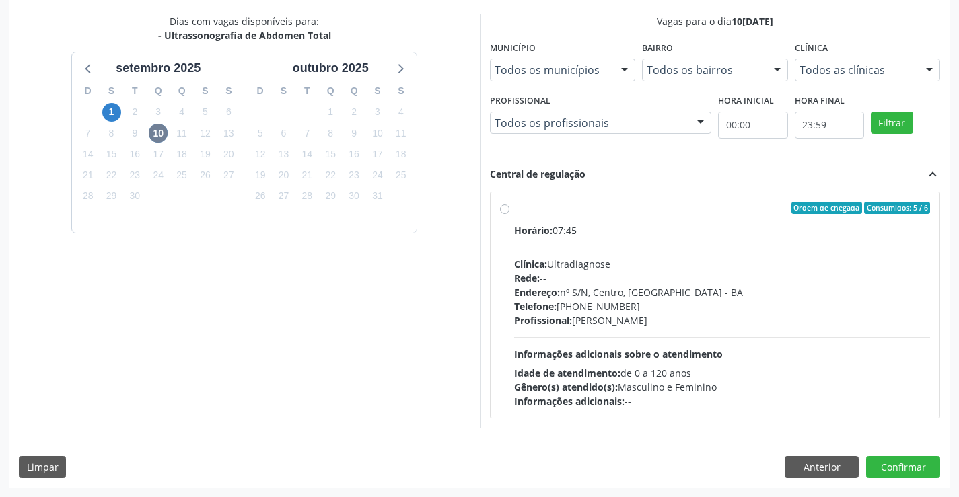
click at [611, 221] on label "Ordem de chegada Consumidos: 5 / 6 Horário: 07:45 Clínica: Ultradiagnose Rede: …" at bounding box center [722, 305] width 416 height 207
click at [509, 214] on input "Ordem de chegada Consumidos: 5 / 6 Horário: 07:45 Clínica: Ultradiagnose Rede: …" at bounding box center [504, 208] width 9 height 12
radio input "true"
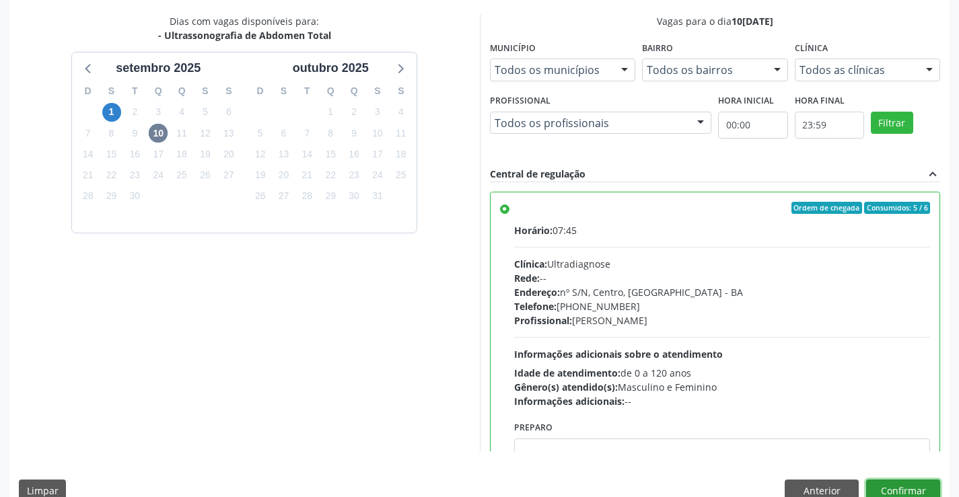
click at [898, 490] on button "Confirmar" at bounding box center [903, 491] width 74 height 23
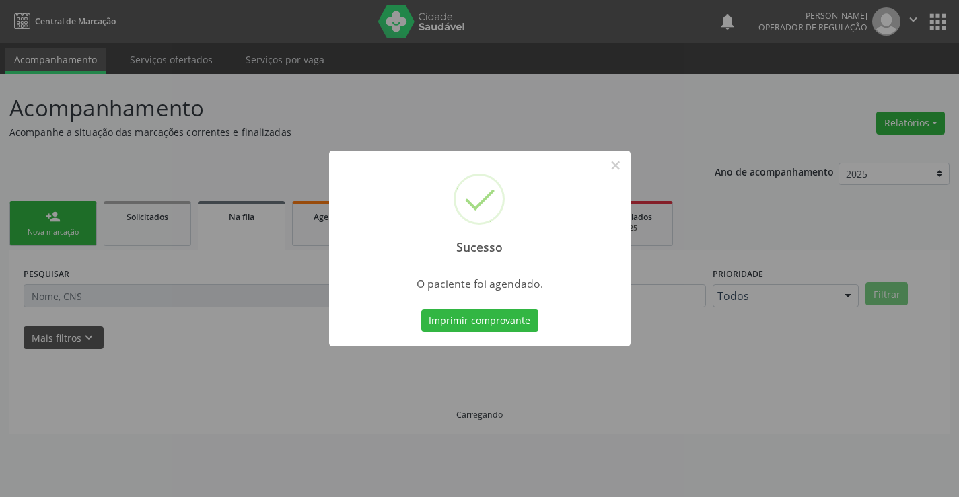
scroll to position [0, 0]
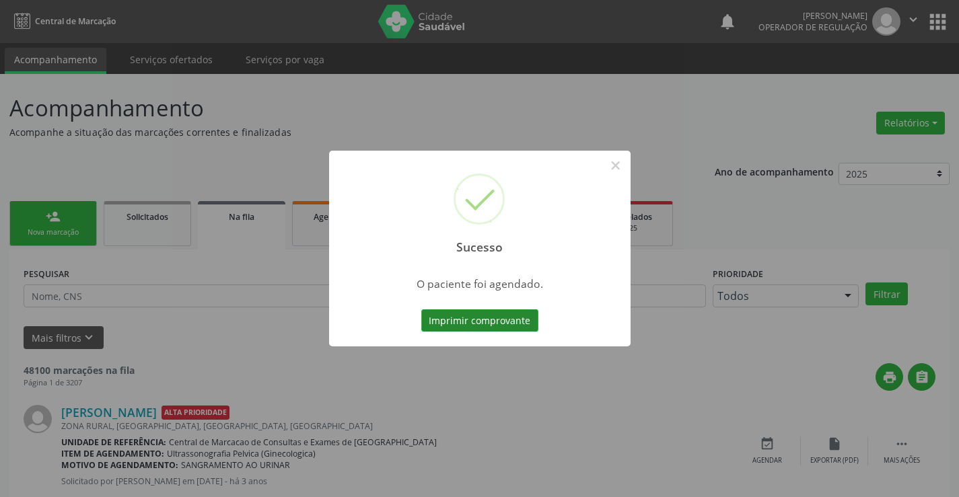
click at [461, 310] on button "Imprimir comprovante" at bounding box center [479, 321] width 117 height 23
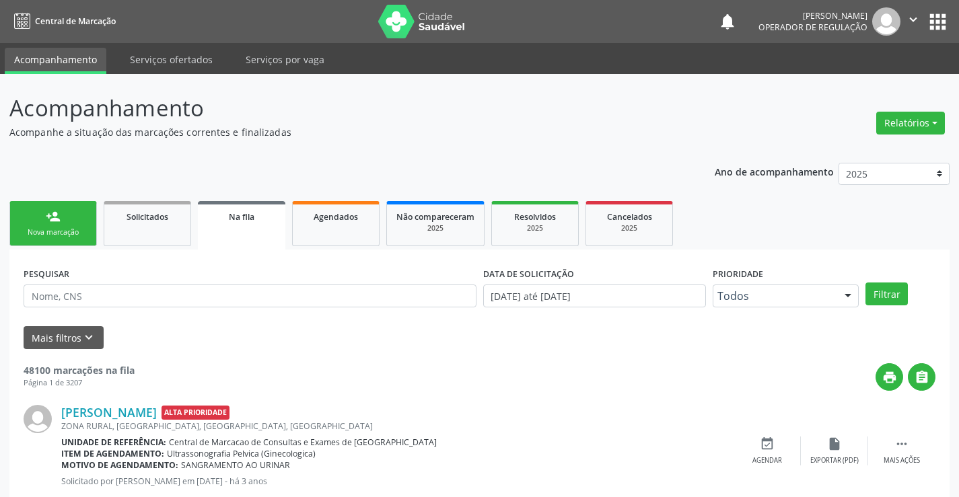
click at [61, 218] on link "person_add Nova marcação" at bounding box center [52, 223] width 87 height 45
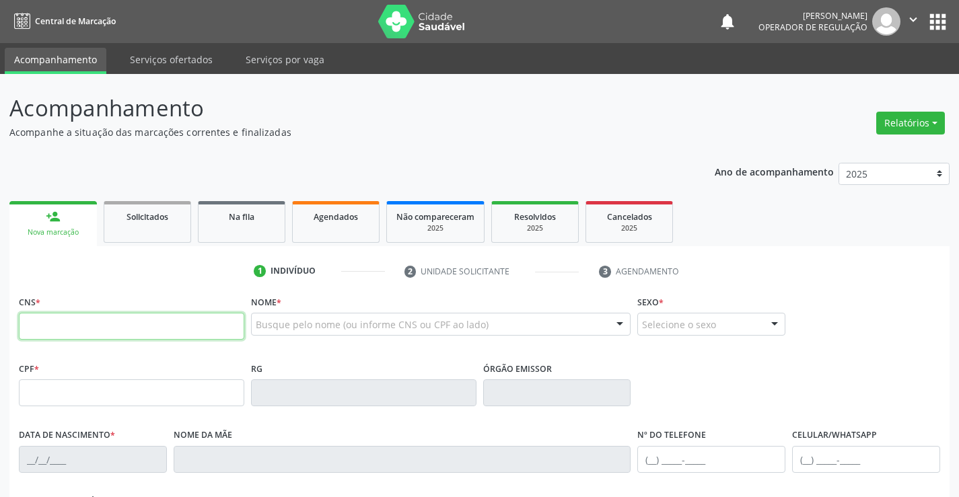
click at [94, 330] on input "text" at bounding box center [131, 326] width 225 height 27
type input "705 1044 4596 8670"
type input "1154301800"
type input "SSPBA"
type input "[DATE]"
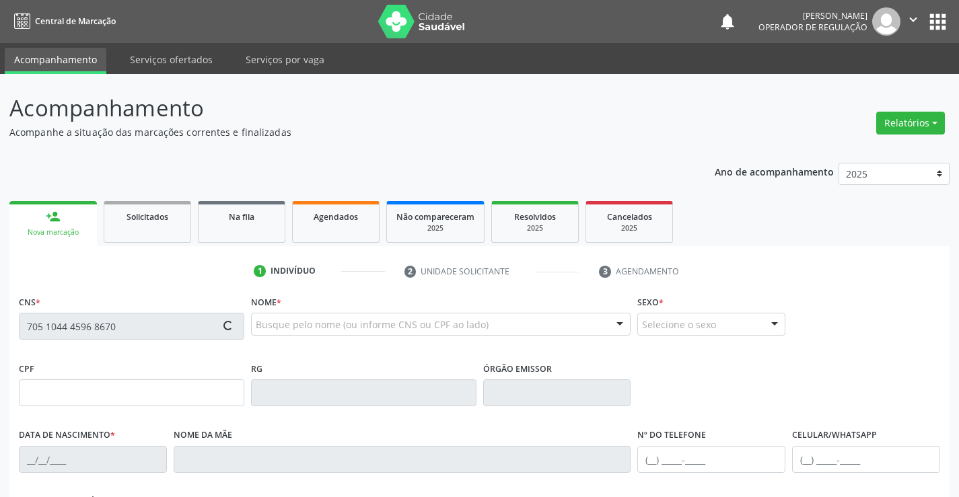
type input "[PHONE_NUMBER]"
type input "S/N"
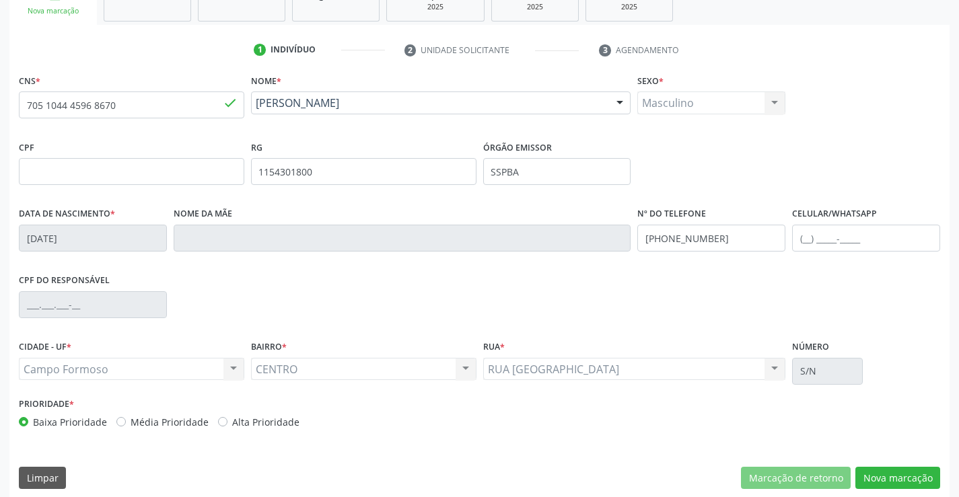
scroll to position [232, 0]
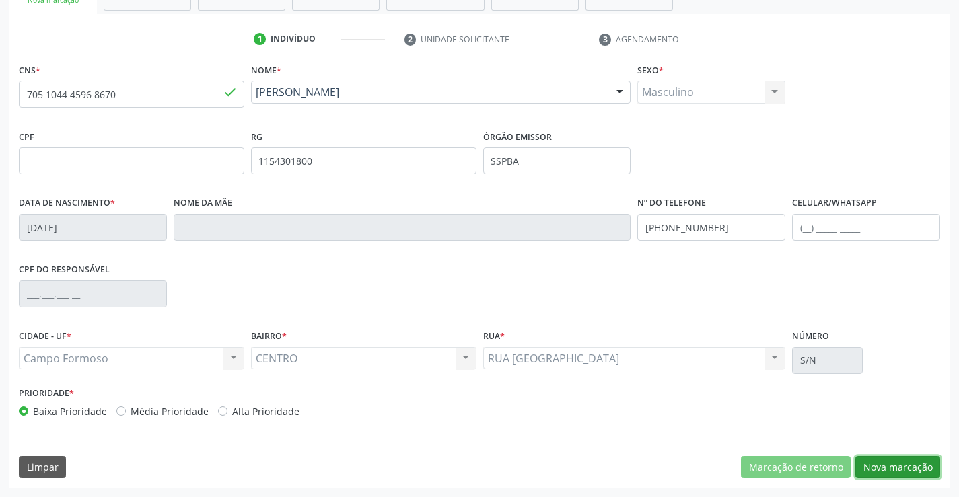
click at [893, 464] on button "Nova marcação" at bounding box center [897, 467] width 85 height 23
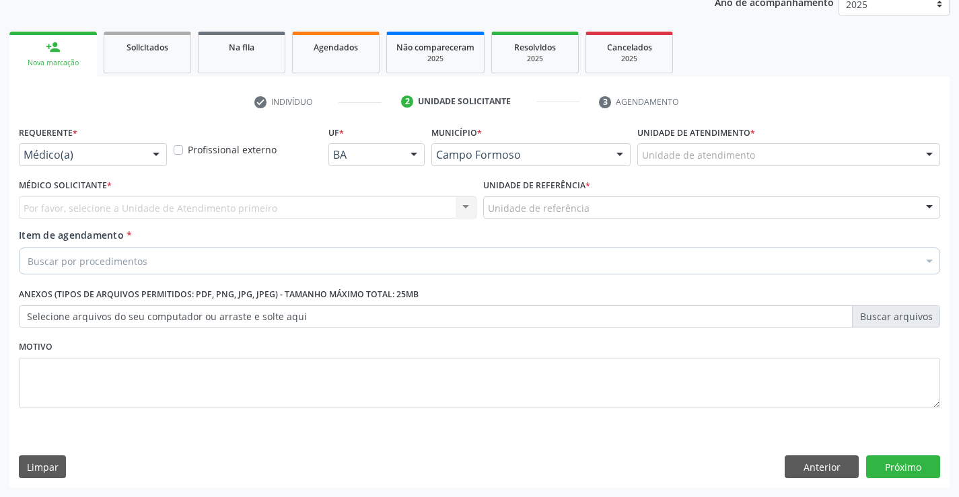
scroll to position [170, 0]
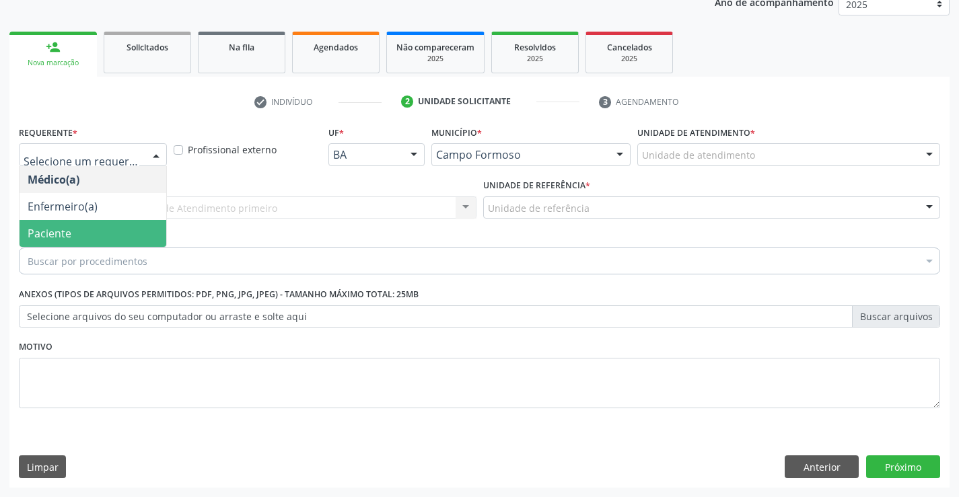
click at [67, 231] on span "Paciente" at bounding box center [50, 233] width 44 height 15
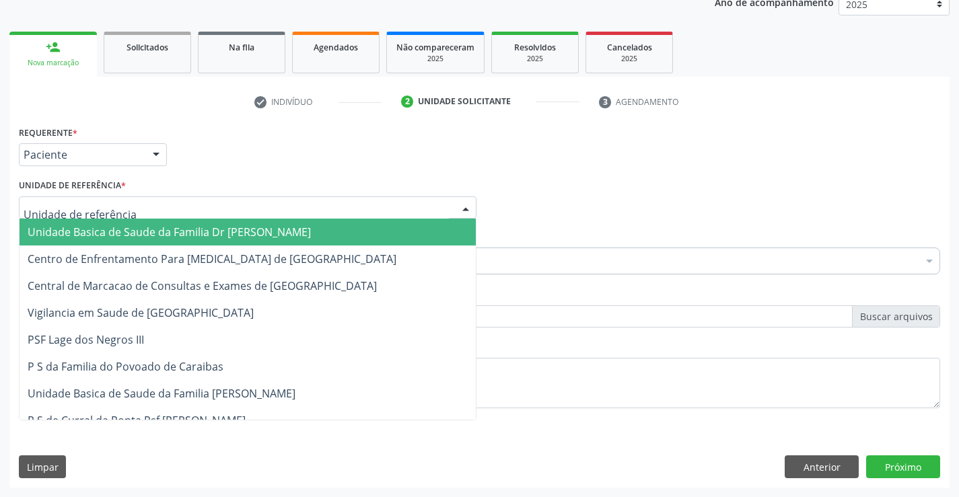
click at [147, 233] on span "Unidade Basica de Saude da Familia Dr [PERSON_NAME]" at bounding box center [169, 232] width 283 height 15
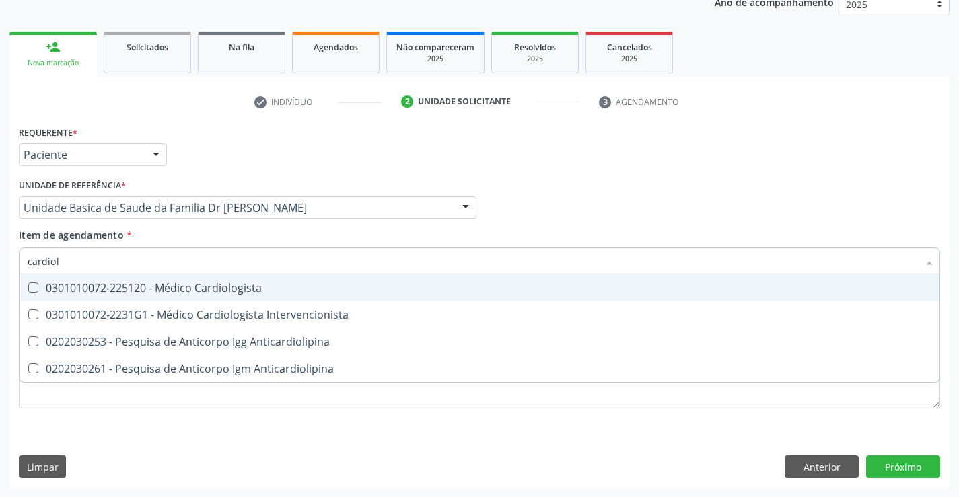
type input "cardiolo"
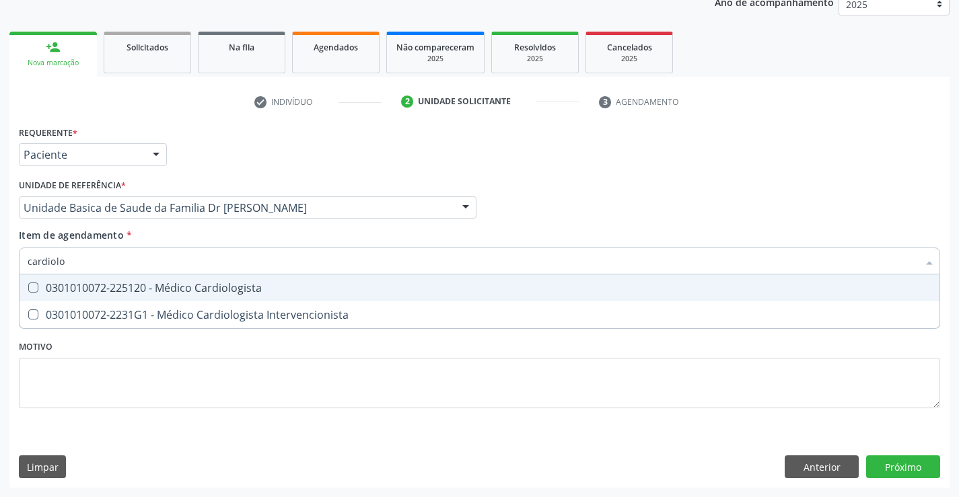
click at [245, 287] on div "0301010072-225120 - Médico Cardiologista" at bounding box center [480, 288] width 904 height 11
checkbox Cardiologista "true"
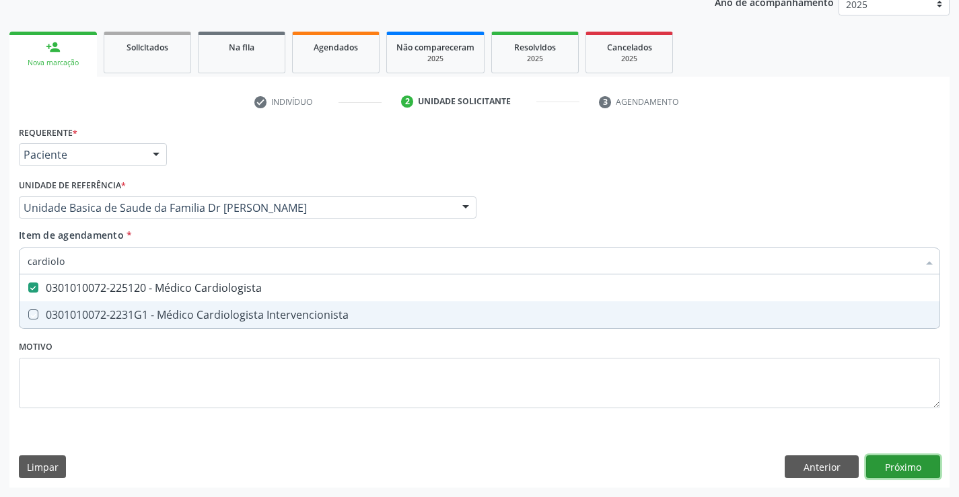
click at [905, 461] on div "Requerente * Paciente Médico(a) Enfermeiro(a) Paciente Nenhum resultado encontr…" at bounding box center [479, 304] width 940 height 365
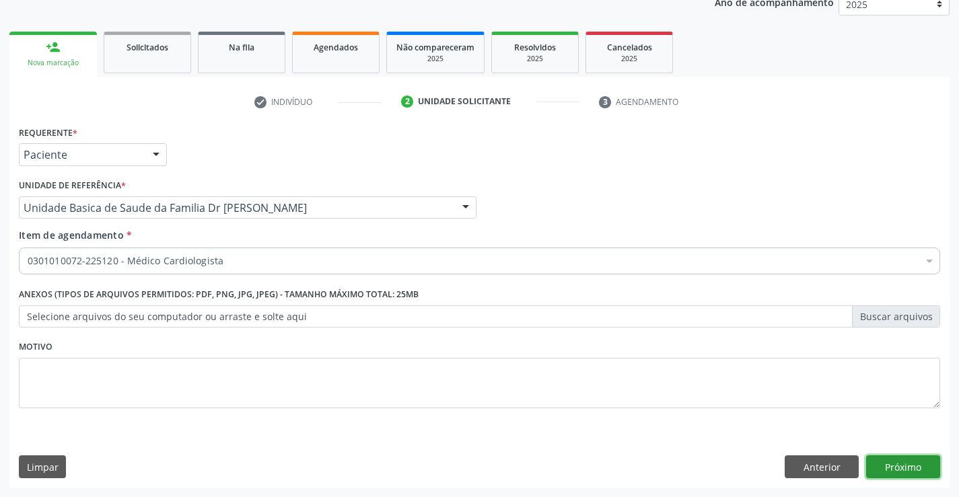
click at [904, 460] on button "Próximo" at bounding box center [903, 467] width 74 height 23
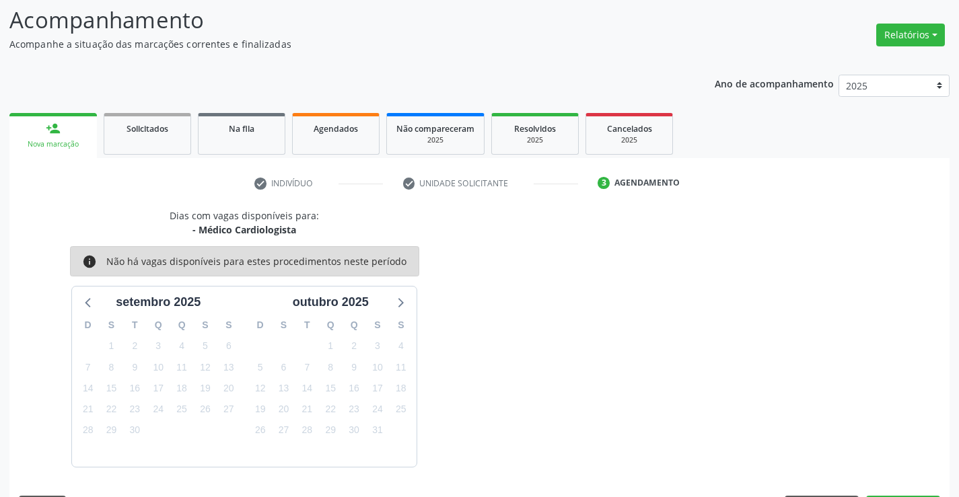
scroll to position [128, 0]
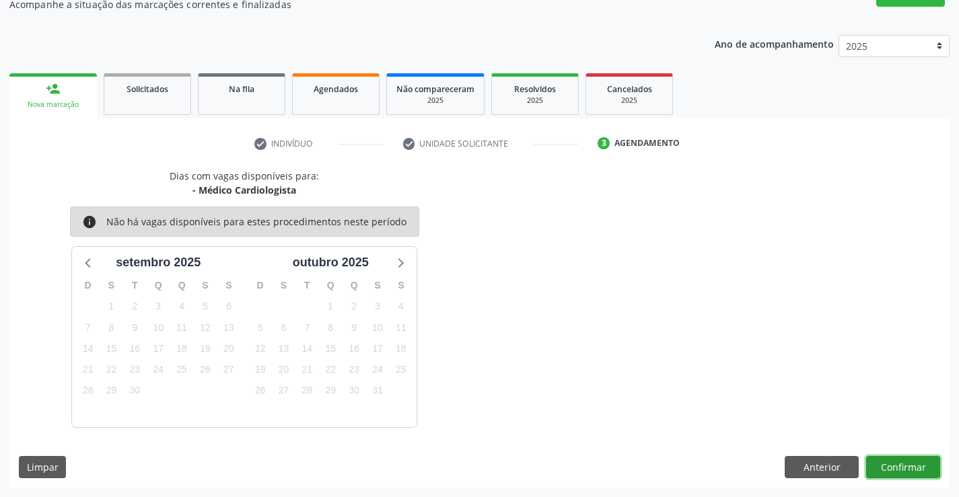
click at [900, 468] on button "Confirmar" at bounding box center [903, 467] width 74 height 23
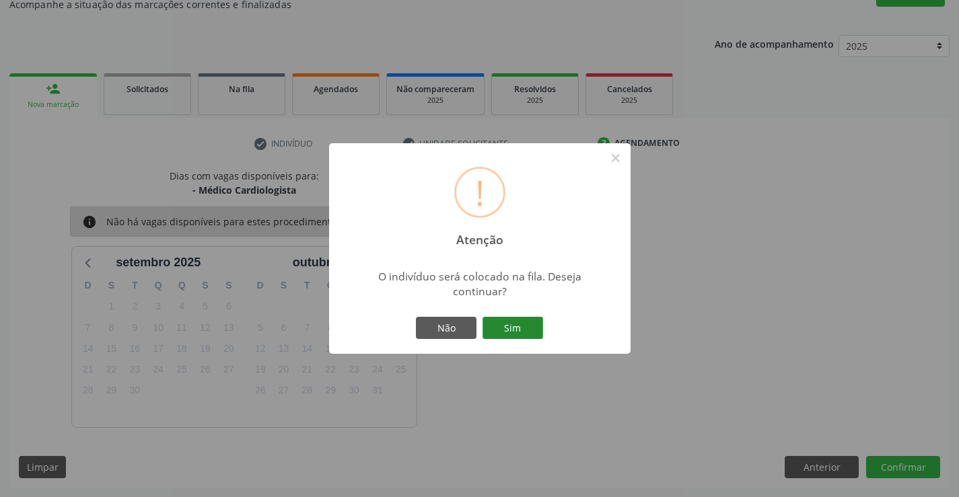
click at [509, 324] on button "Sim" at bounding box center [512, 328] width 61 height 23
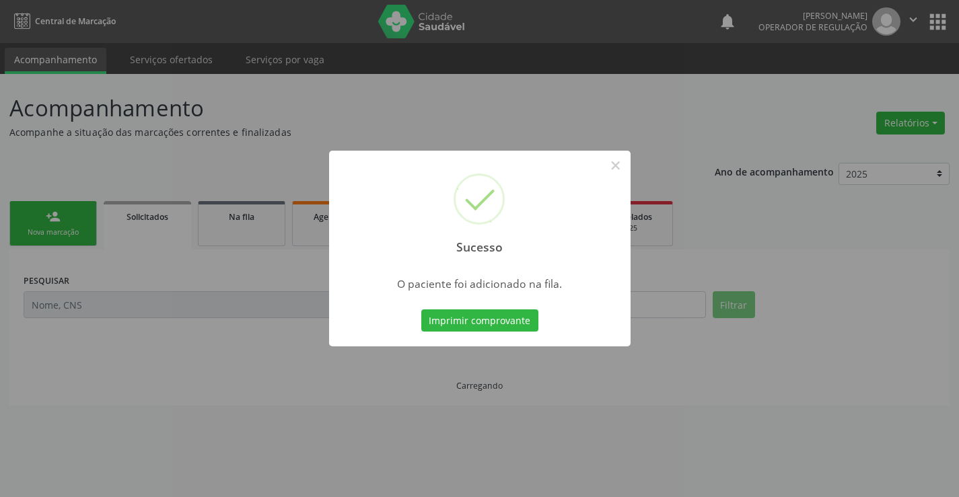
scroll to position [0, 0]
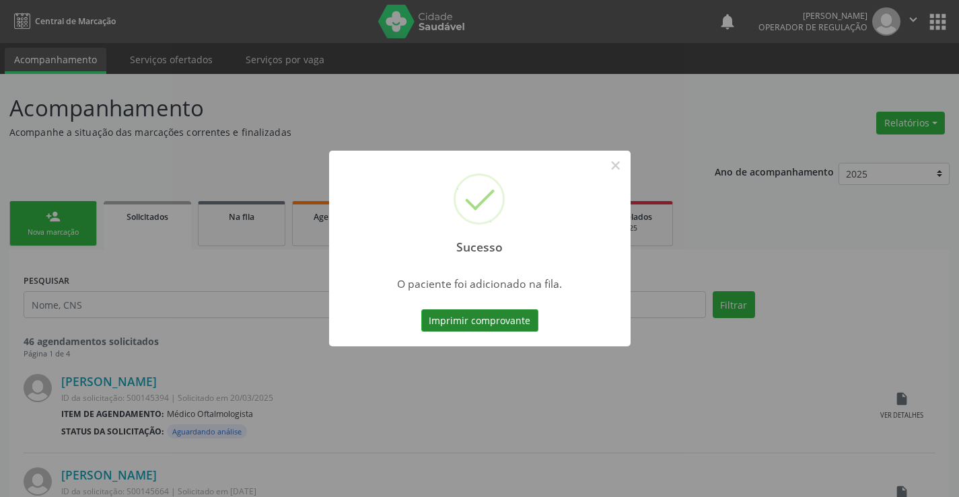
click at [475, 321] on button "Imprimir comprovante" at bounding box center [479, 321] width 117 height 23
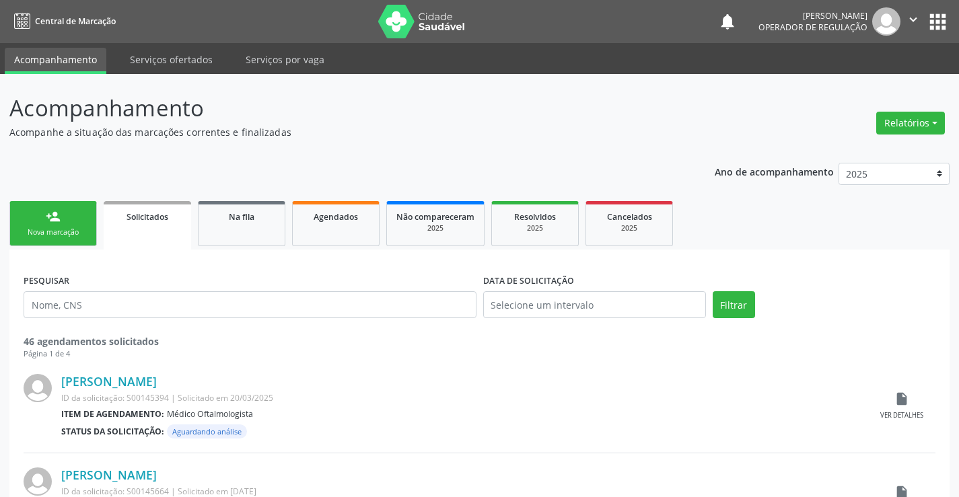
click at [38, 231] on div "Nova marcação" at bounding box center [53, 232] width 67 height 10
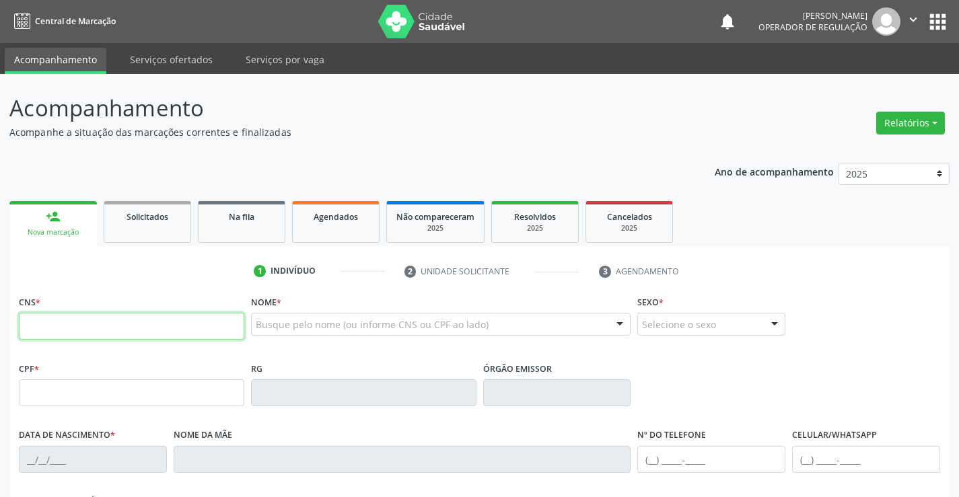
click at [81, 325] on input "text" at bounding box center [131, 326] width 225 height 27
type input "700 7024 5448 6480"
type input "2221674081"
type input "[DATE]"
type input "[PERSON_NAME]"
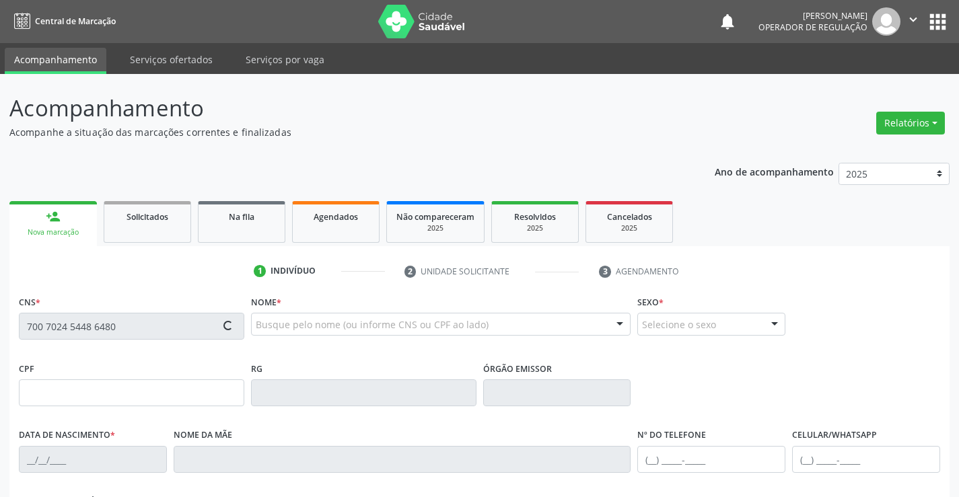
type input "[PHONE_NUMBER]"
type input "864.939.725-58"
type input "S/N"
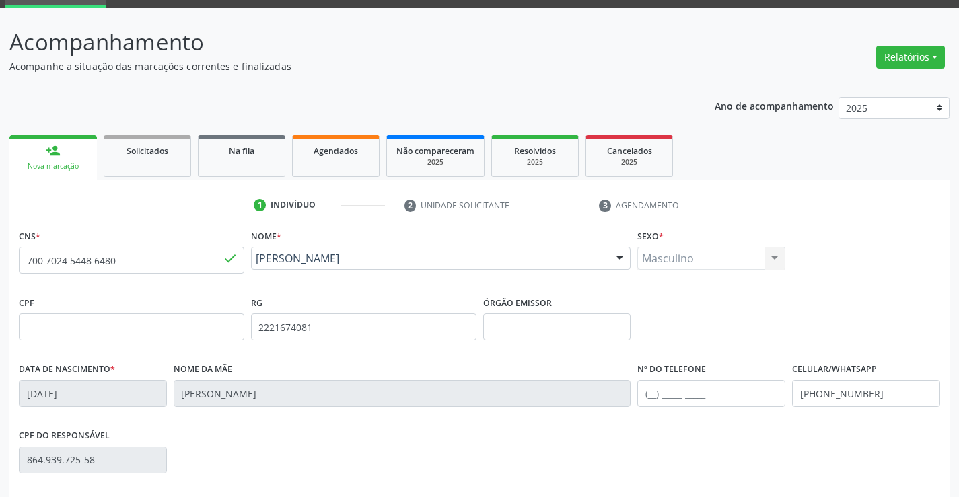
scroll to position [232, 0]
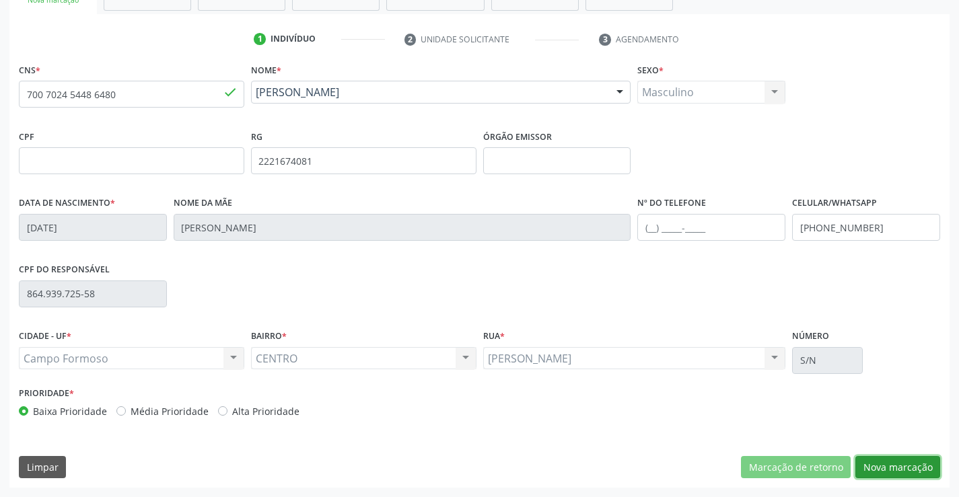
click at [888, 461] on button "Nova marcação" at bounding box center [897, 467] width 85 height 23
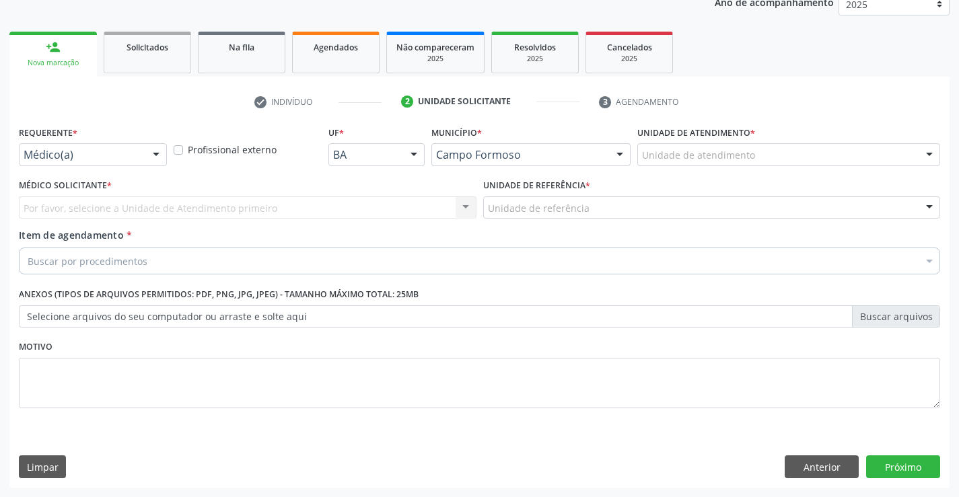
scroll to position [170, 0]
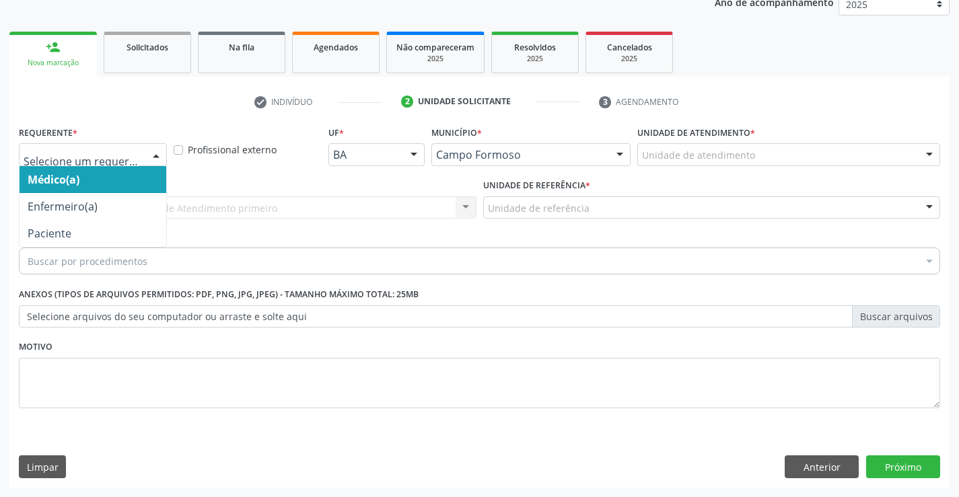
drag, startPoint x: 46, startPoint y: 149, endPoint x: 48, endPoint y: 164, distance: 15.6
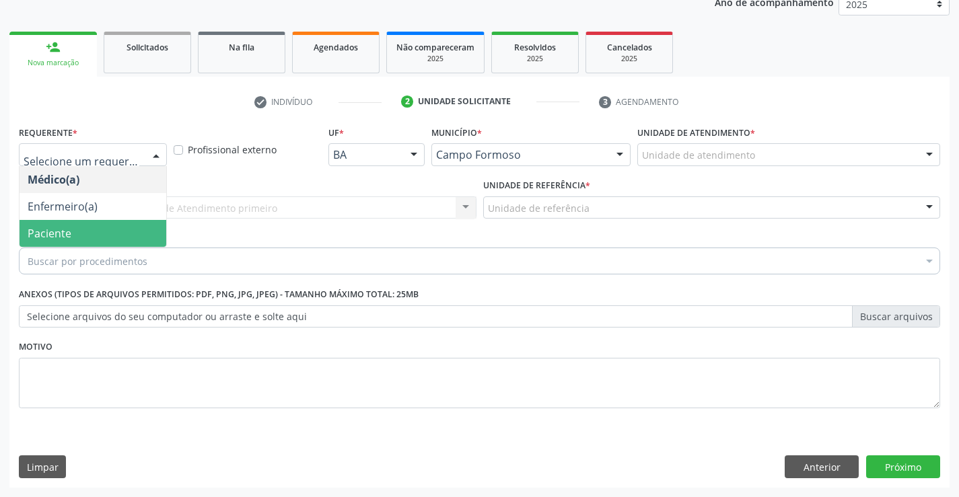
click at [69, 231] on span "Paciente" at bounding box center [50, 233] width 44 height 15
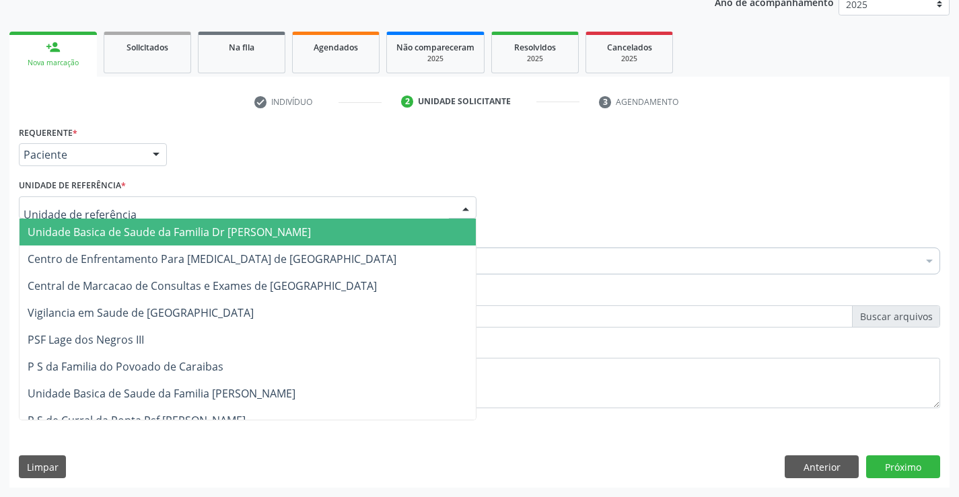
click at [85, 229] on span "Unidade Basica de Saude da Familia Dr [PERSON_NAME]" at bounding box center [169, 232] width 283 height 15
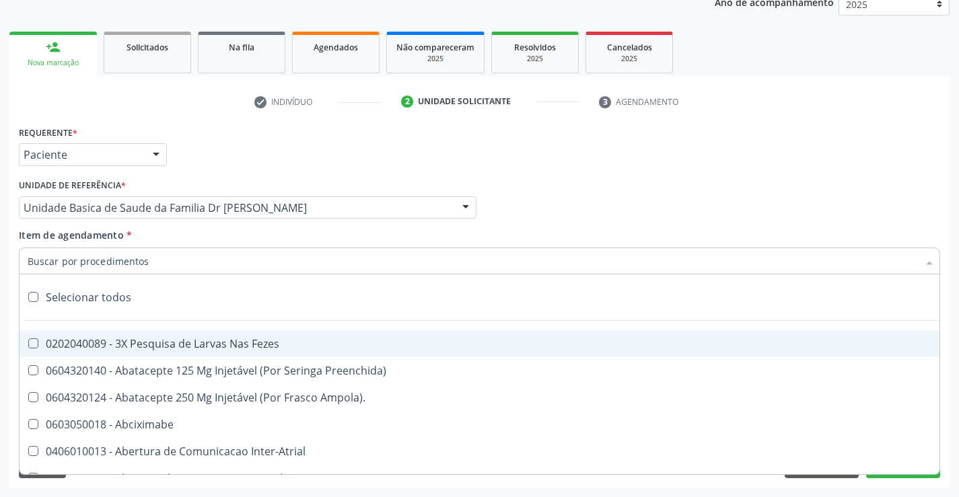
click at [166, 264] on div at bounding box center [479, 261] width 921 height 27
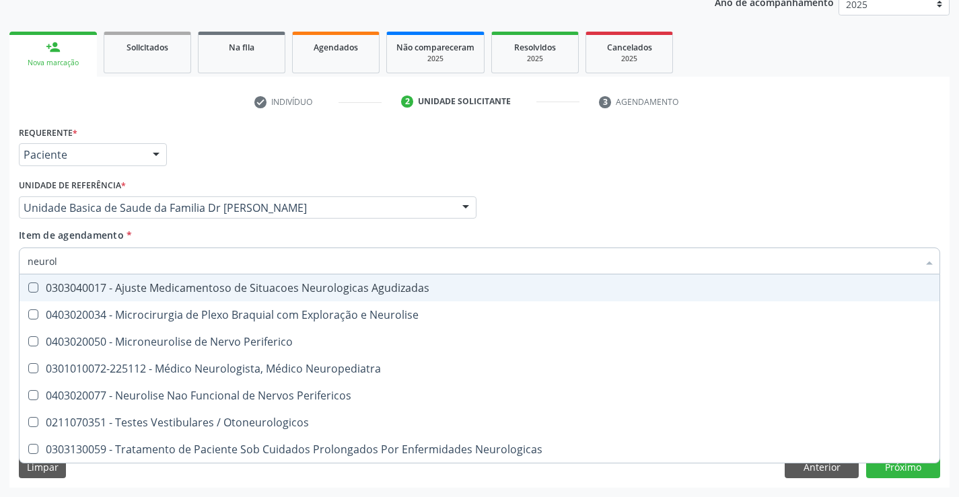
type input "neurolo"
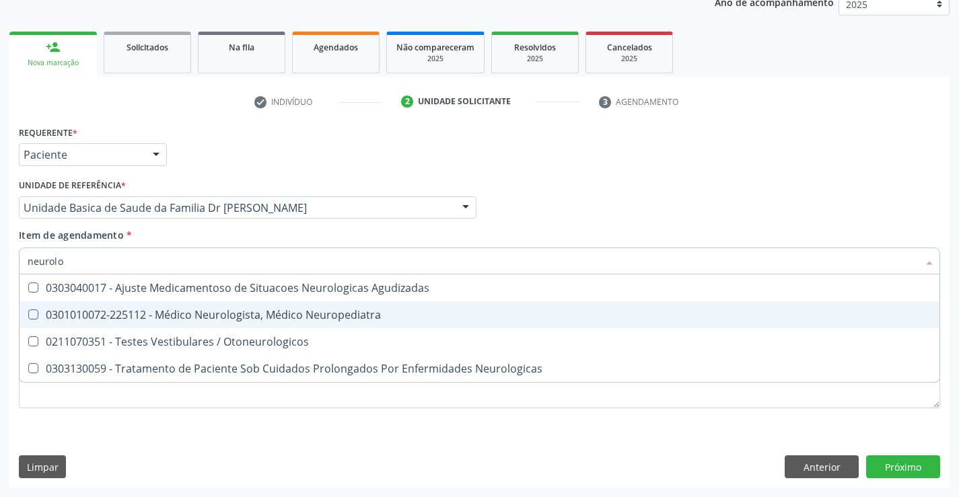
click at [229, 310] on div "0301010072-225112 - Médico Neurologista, Médico Neuropediatra" at bounding box center [480, 315] width 904 height 11
checkbox Neuropediatra "true"
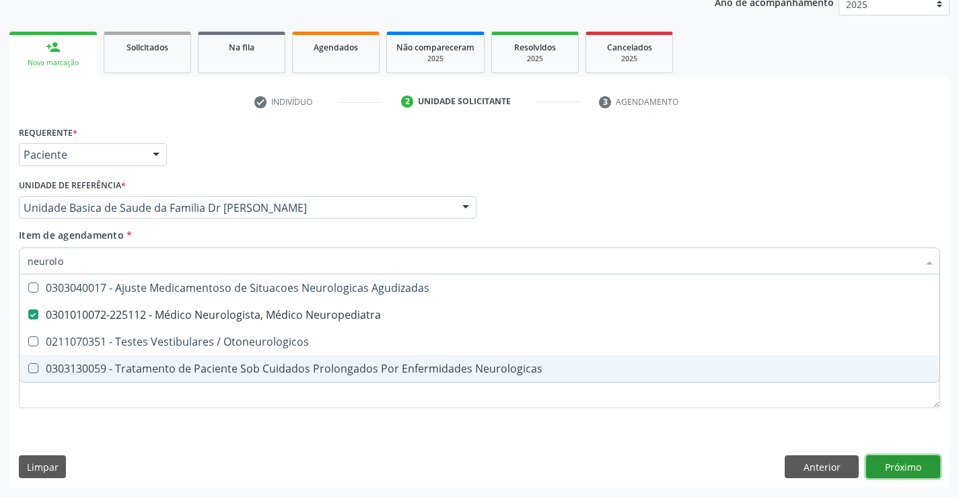
click at [900, 465] on div "Requerente * Paciente Médico(a) Enfermeiro(a) Paciente Nenhum resultado encontr…" at bounding box center [479, 304] width 940 height 365
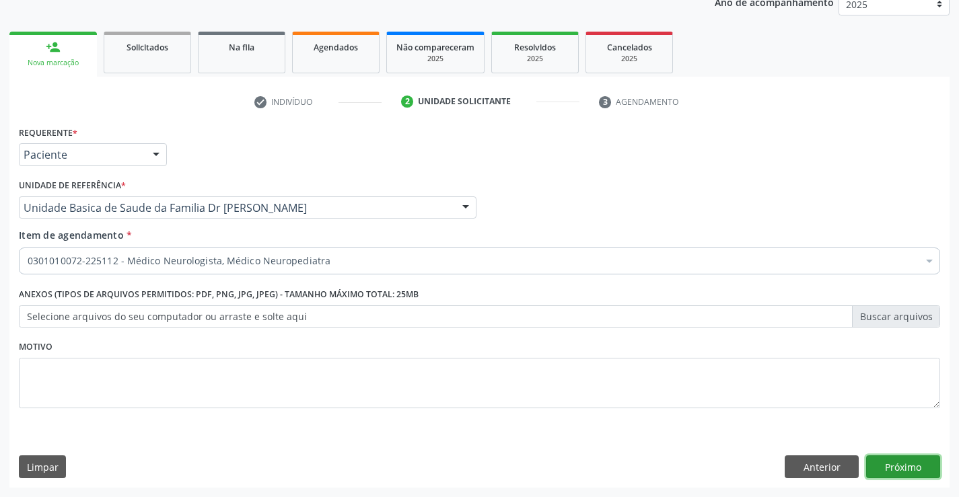
click at [900, 465] on button "Próximo" at bounding box center [903, 467] width 74 height 23
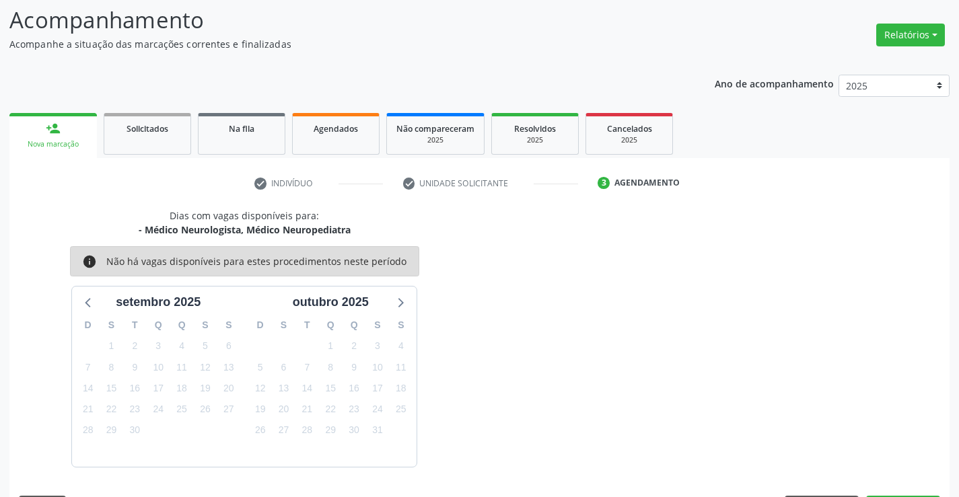
scroll to position [128, 0]
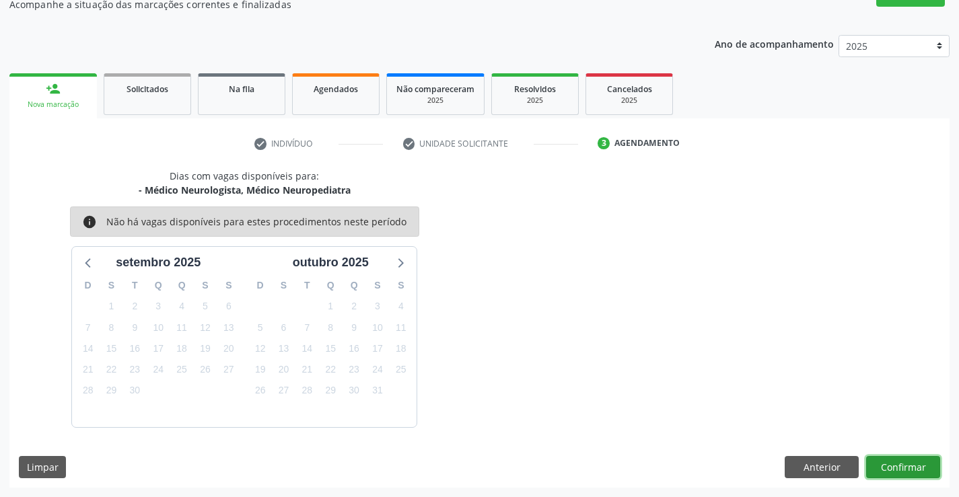
click at [891, 461] on button "Confirmar" at bounding box center [903, 467] width 74 height 23
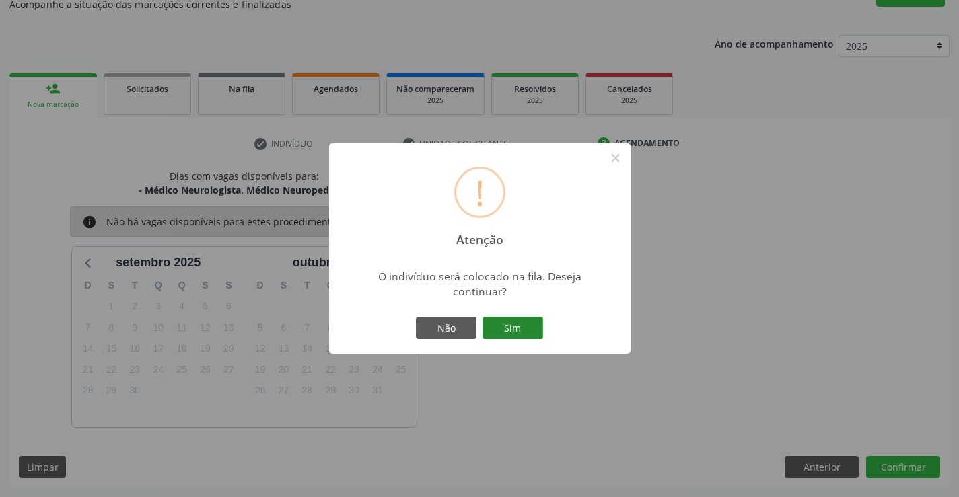
click at [501, 324] on button "Sim" at bounding box center [512, 328] width 61 height 23
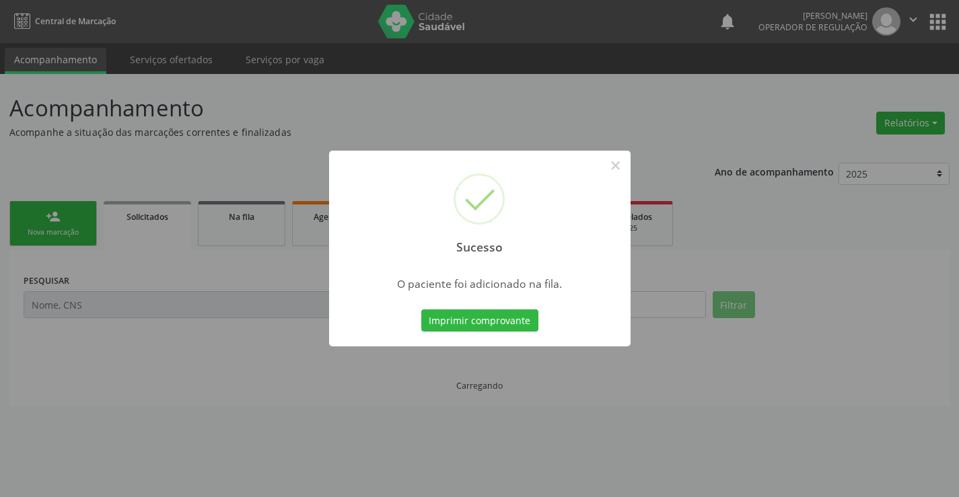
scroll to position [0, 0]
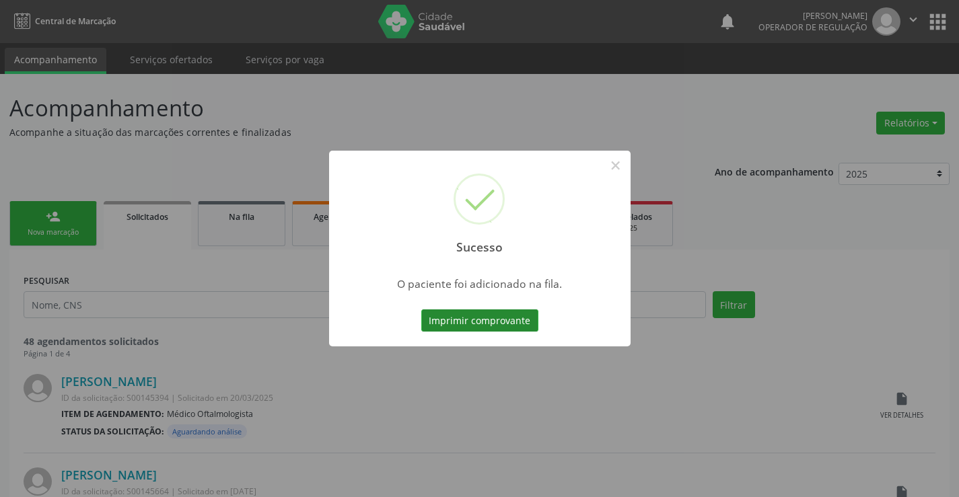
click at [502, 319] on button "Imprimir comprovante" at bounding box center [479, 321] width 117 height 23
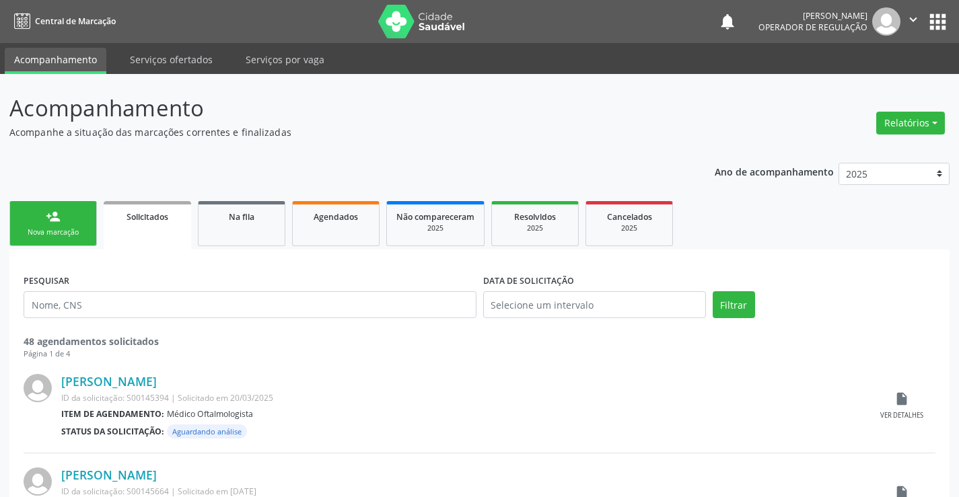
click at [913, 17] on icon "" at bounding box center [913, 19] width 15 height 15
click at [863, 82] on link "Sair" at bounding box center [878, 82] width 93 height 19
